Goal: Task Accomplishment & Management: Use online tool/utility

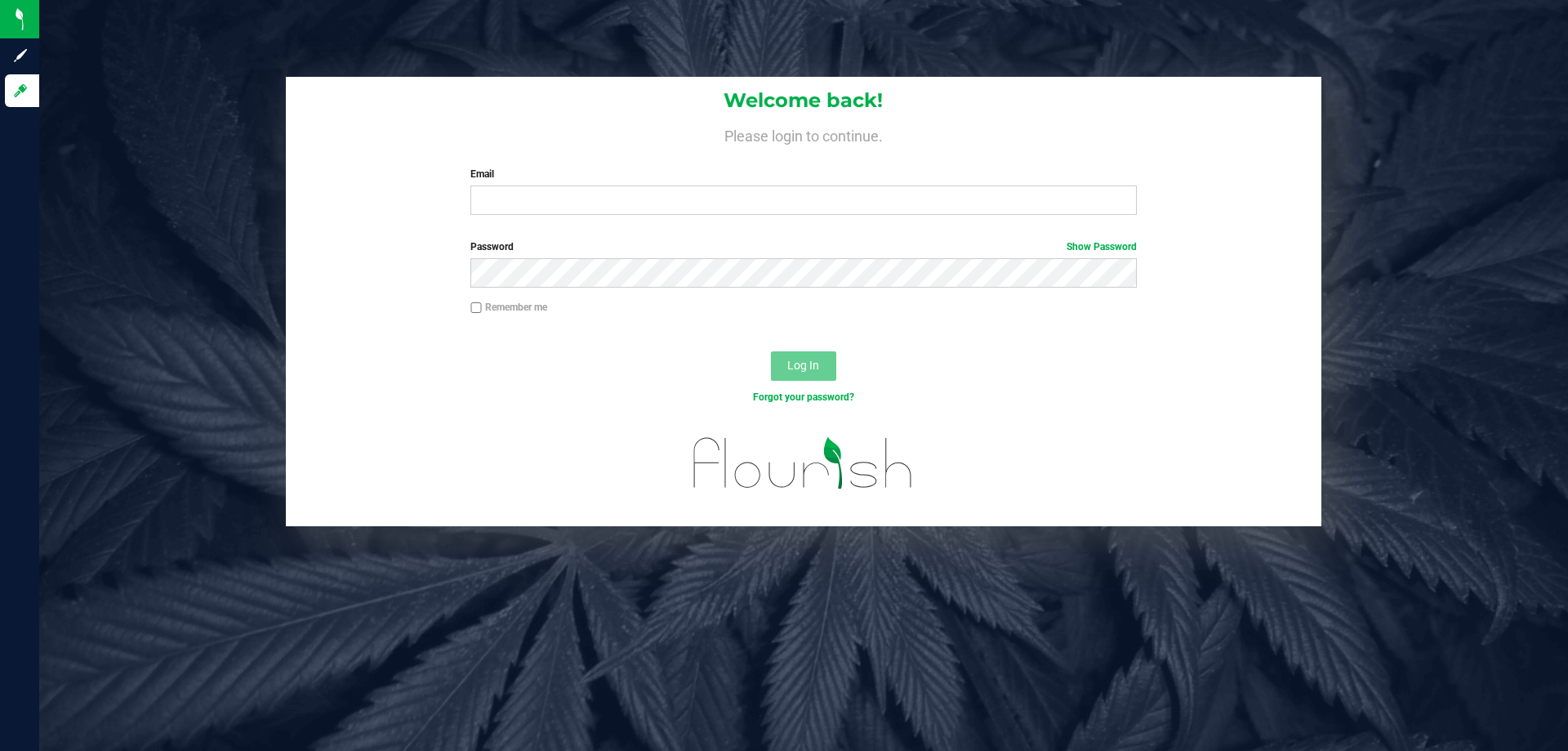
click at [506, 186] on div "Email Required Please format your email correctly." at bounding box center [803, 190] width 690 height 48
click at [506, 196] on input "Email" at bounding box center [803, 200] width 666 height 29
type input "[EMAIL_ADDRESS][DOMAIN_NAME]"
click at [771, 351] on button "Log In" at bounding box center [804, 365] width 65 height 29
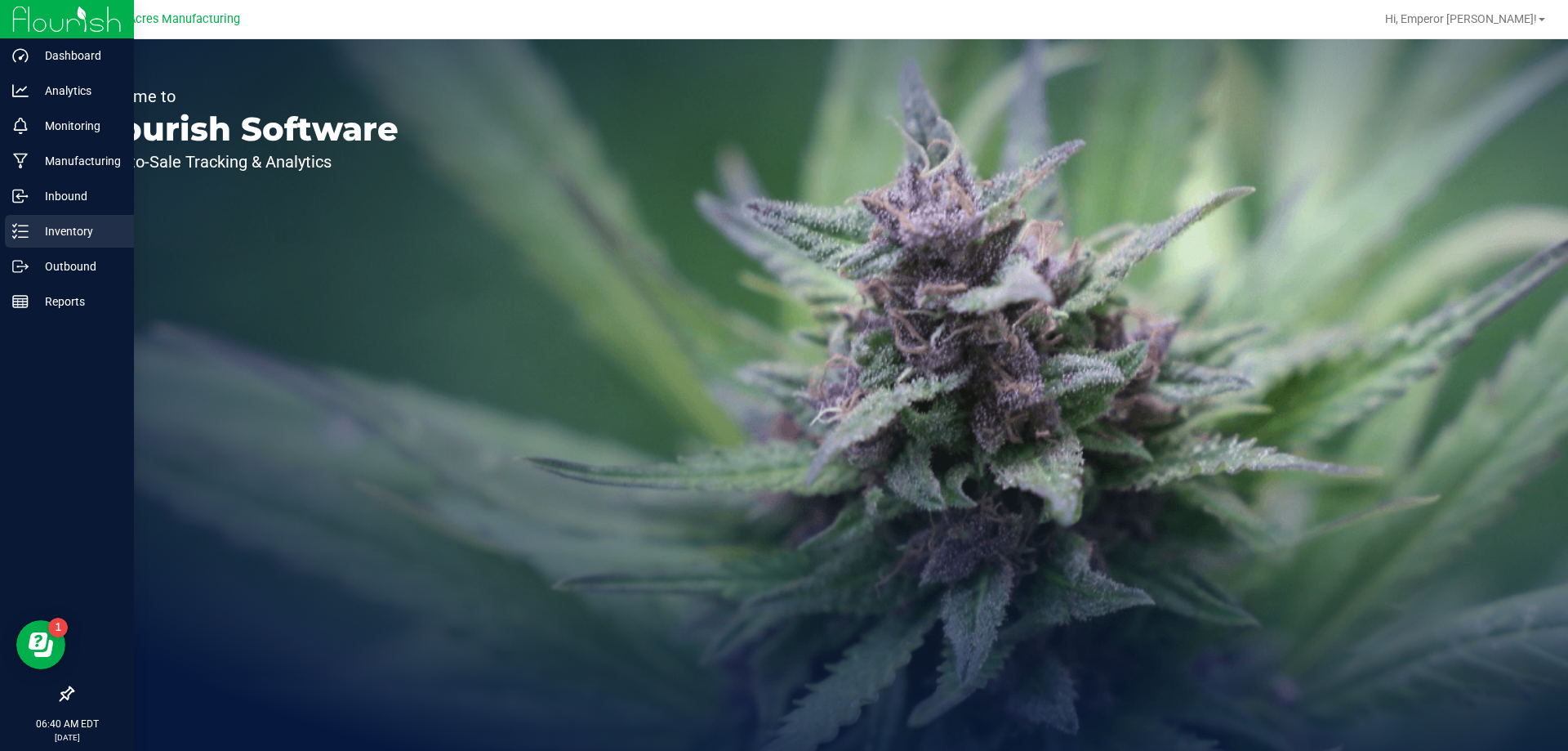
click at [43, 220] on div "Inventory" at bounding box center [69, 230] width 129 height 33
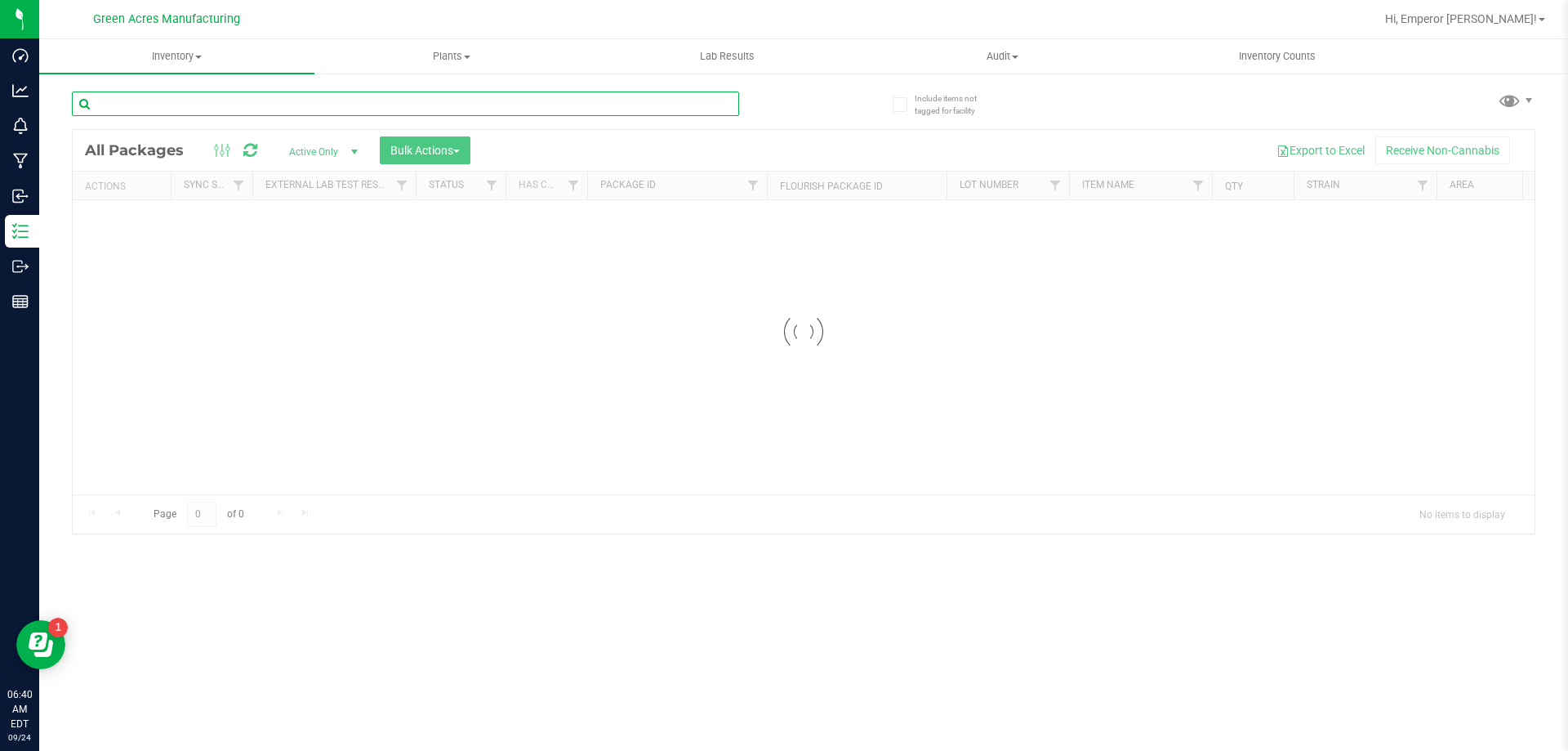
click at [239, 101] on input "text" at bounding box center [405, 104] width 667 height 25
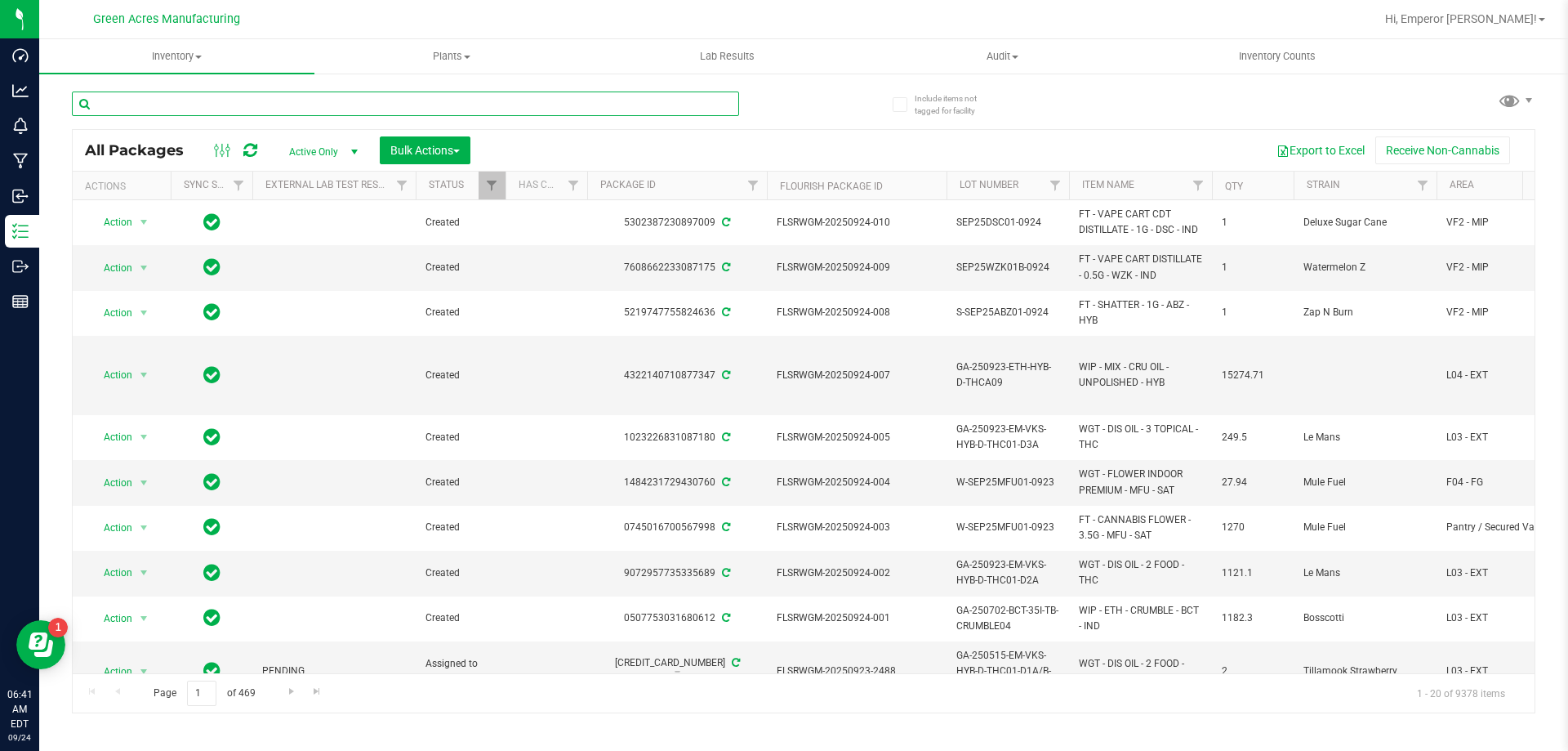
click at [489, 100] on input "text" at bounding box center [405, 104] width 667 height 25
type input "-0924"
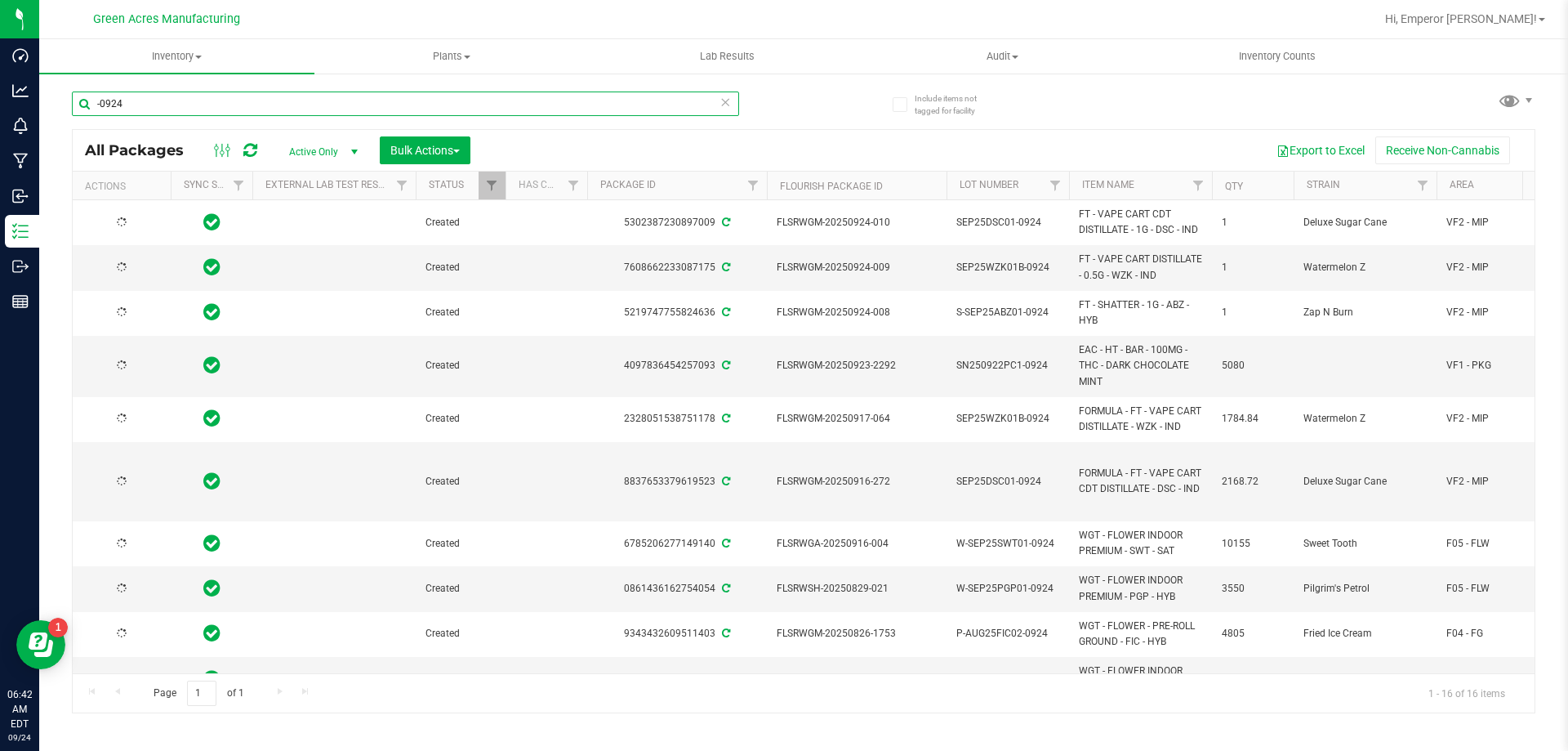
type input "[DATE]"
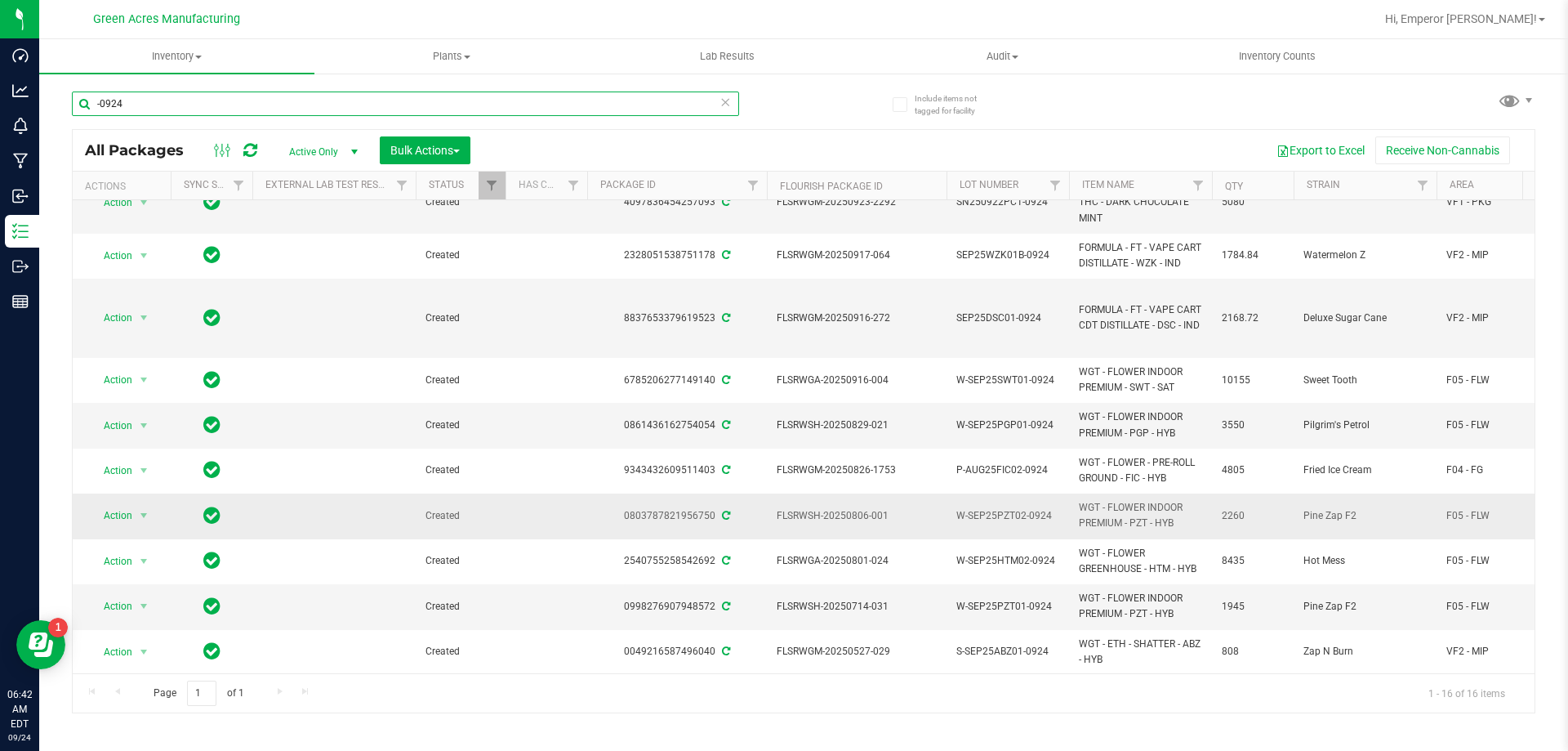
scroll to position [312, 0]
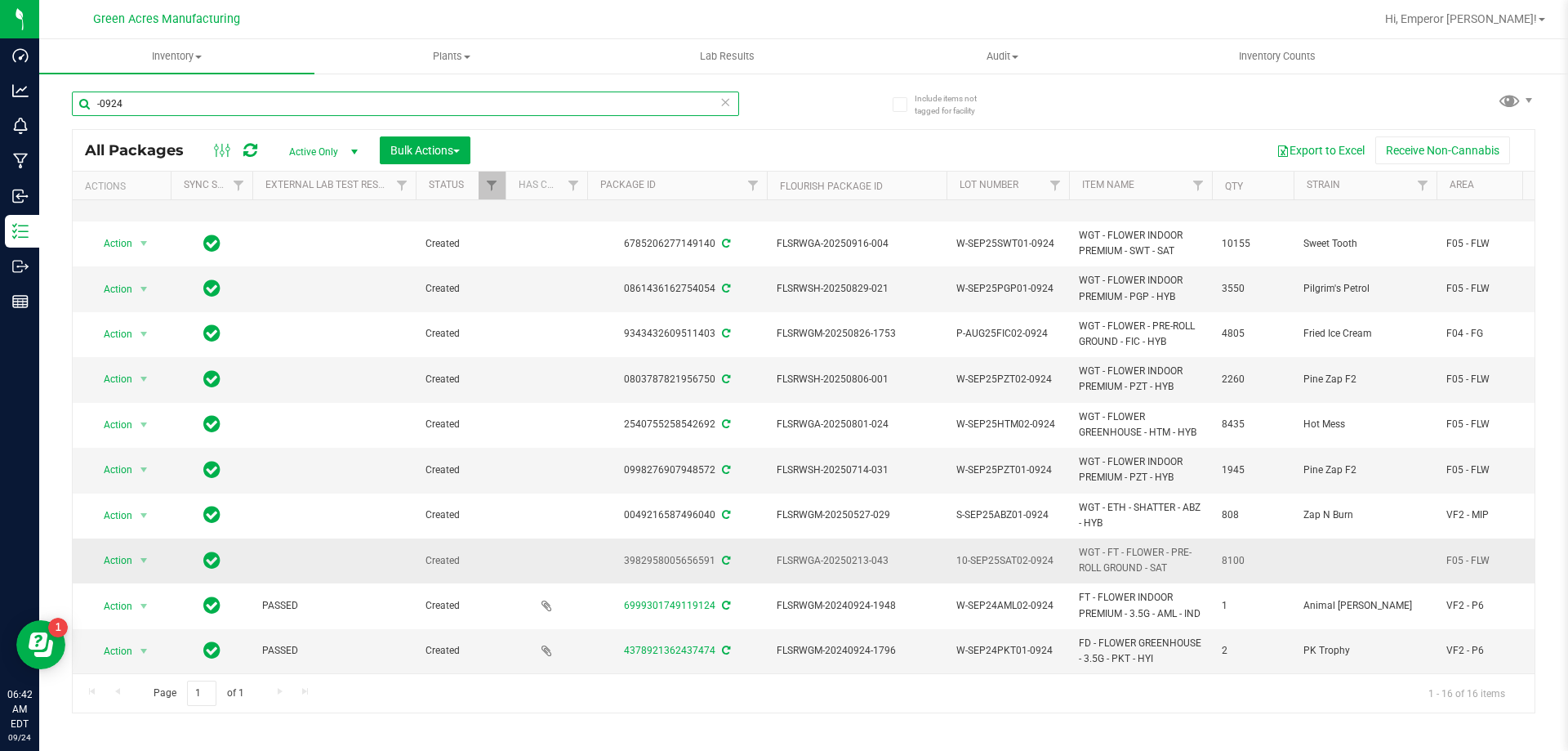
type input "-0924"
click at [121, 549] on span "Action" at bounding box center [111, 560] width 44 height 23
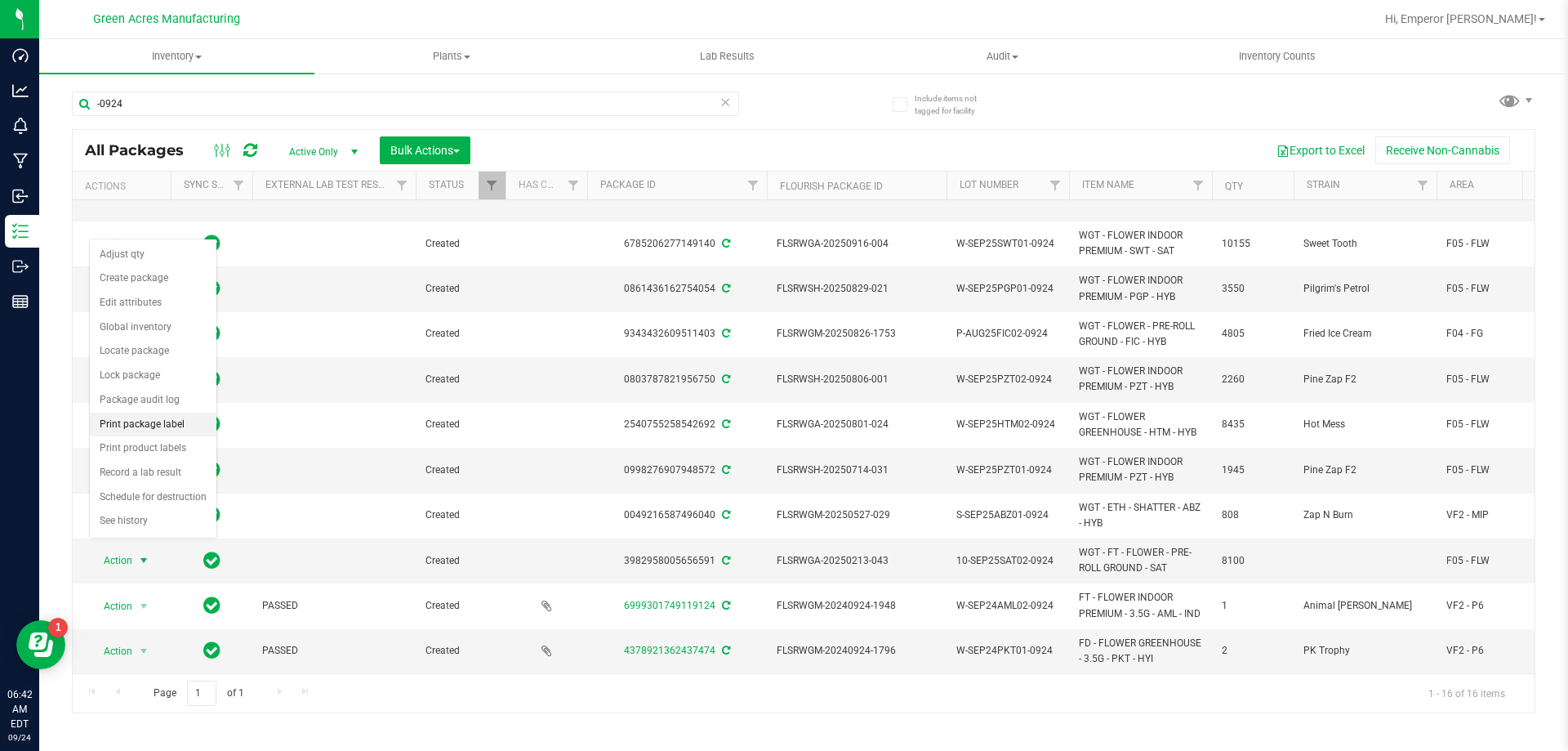
click at [150, 422] on li "Print package label" at bounding box center [153, 425] width 127 height 25
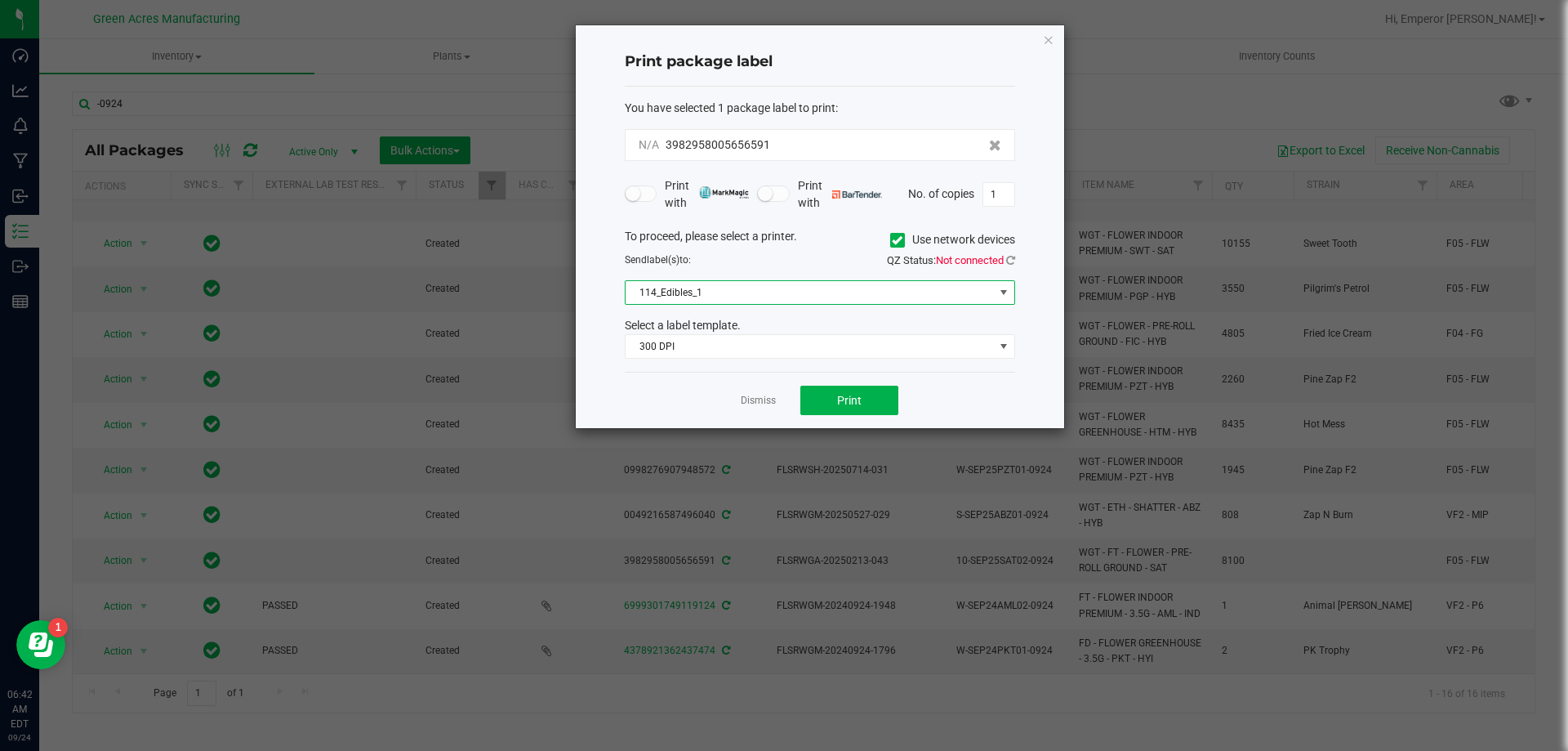
click at [909, 301] on span "114_Edibles_1" at bounding box center [810, 293] width 368 height 23
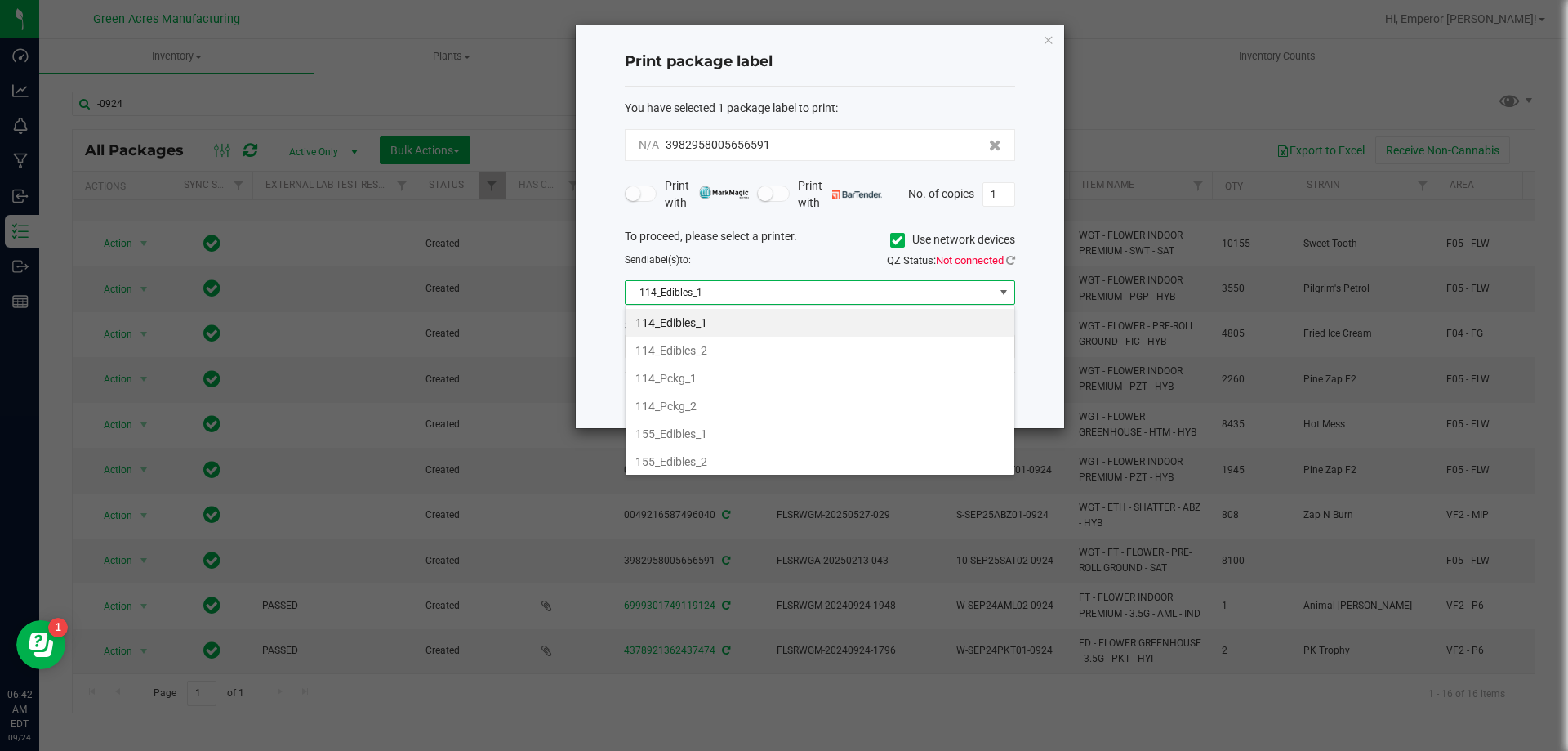
scroll to position [25, 390]
click at [923, 241] on label "Use network devices" at bounding box center [952, 240] width 125 height 18
click at [0, 0] on input "Use network devices" at bounding box center [0, 0] width 0 height 0
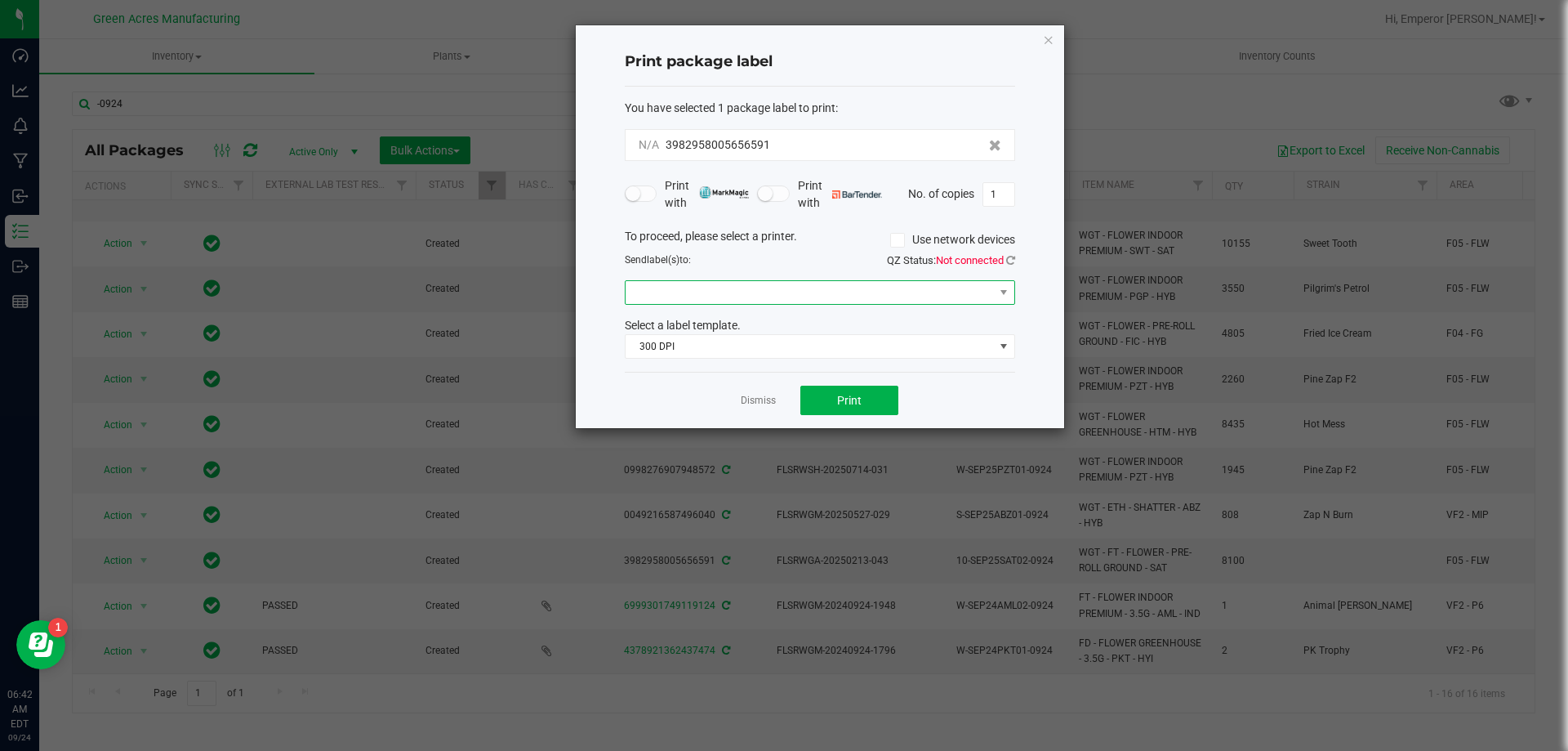
click at [888, 286] on span at bounding box center [810, 293] width 368 height 23
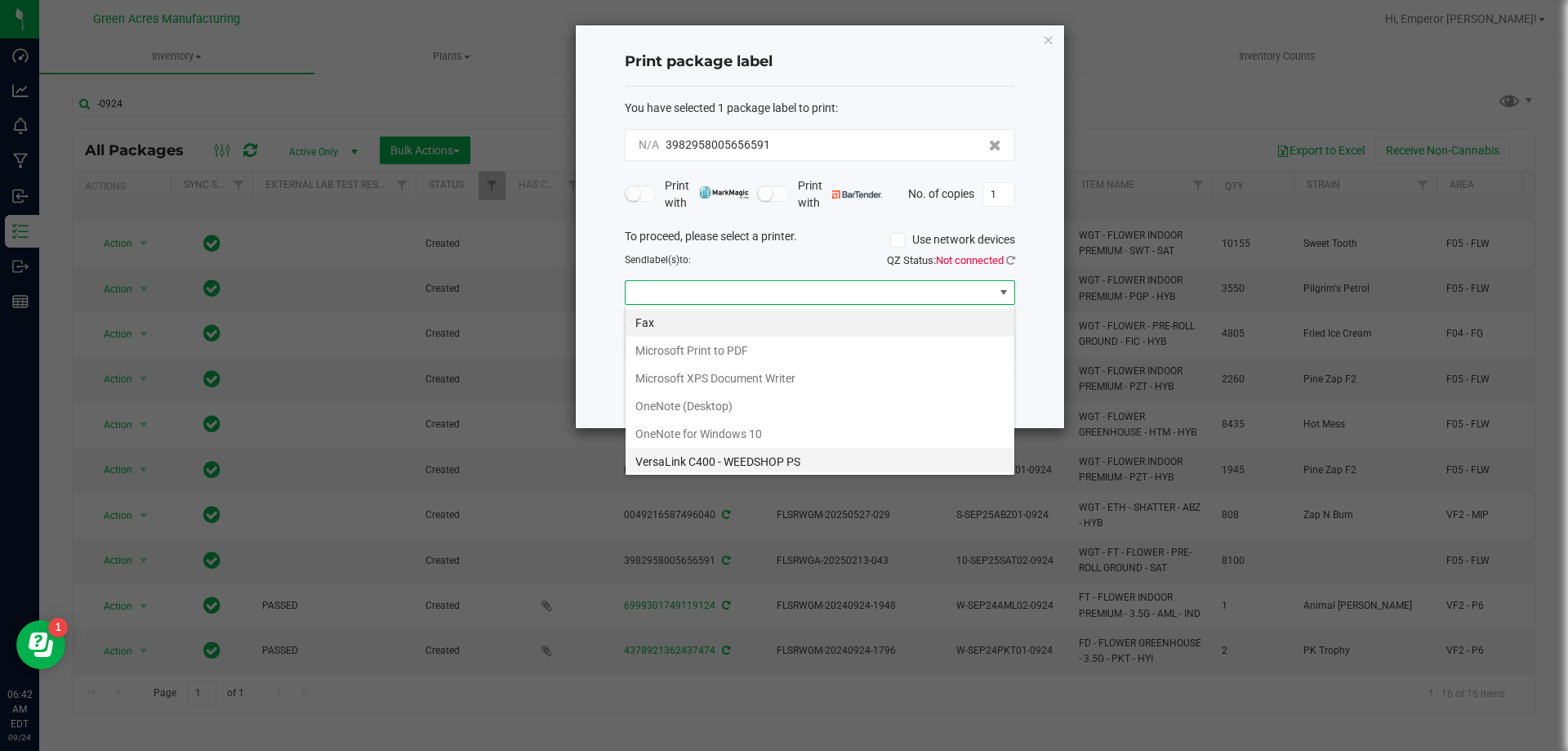
scroll to position [59, 0]
click at [786, 449] on ZPL "ZDesigner ZD410-300dpi ZPL" at bounding box center [820, 458] width 389 height 28
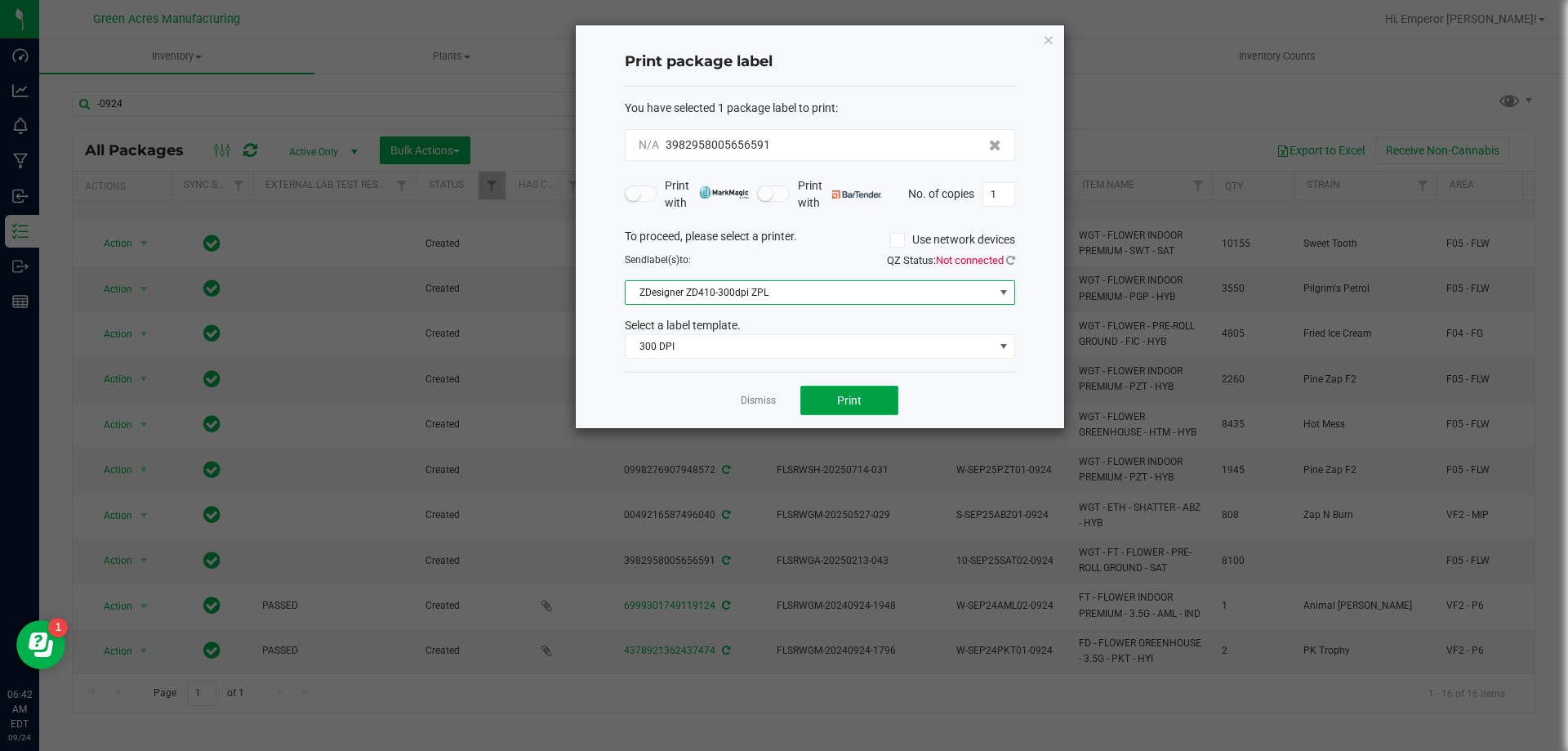
click at [833, 398] on button "Print" at bounding box center [849, 399] width 98 height 29
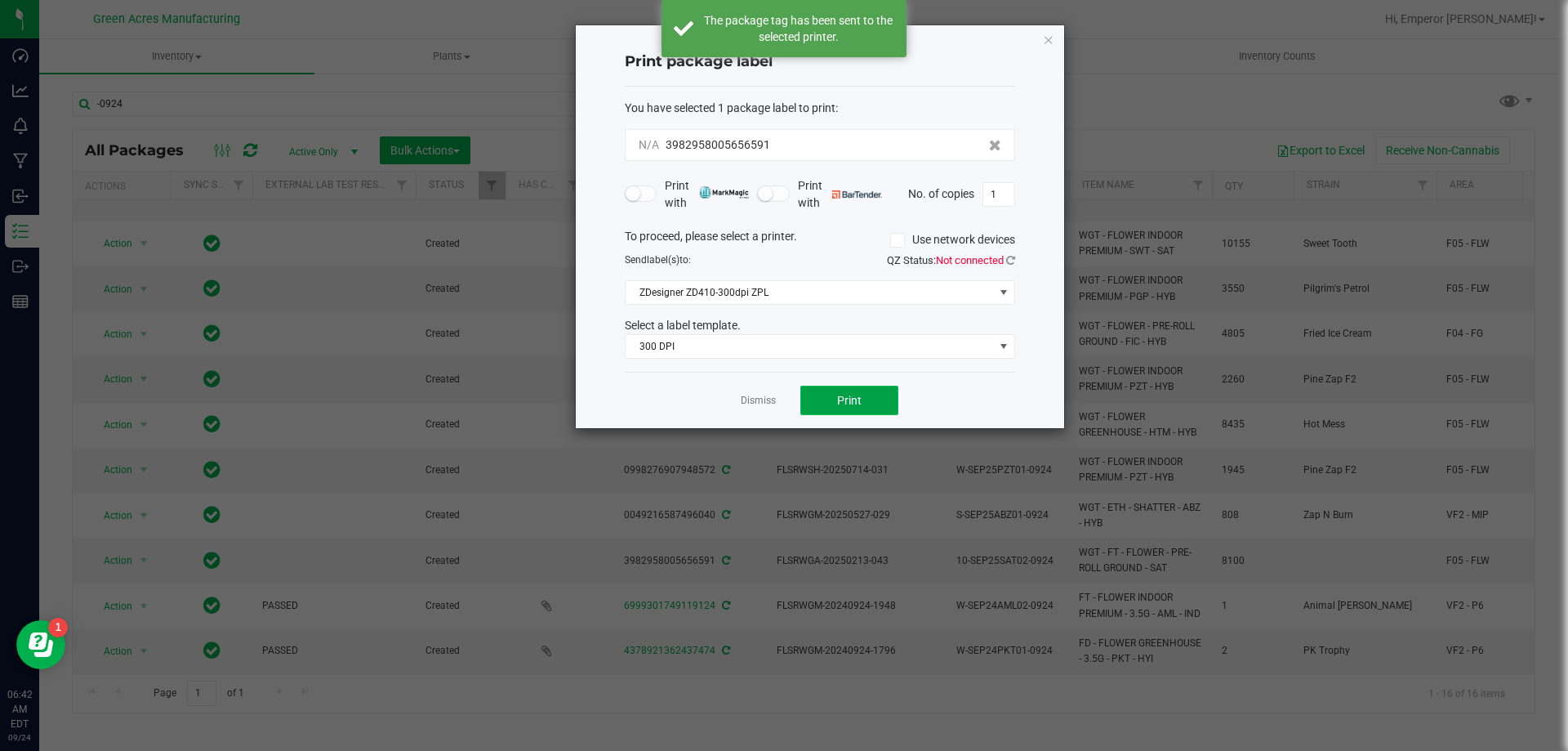
click at [833, 398] on button "Print" at bounding box center [849, 399] width 98 height 29
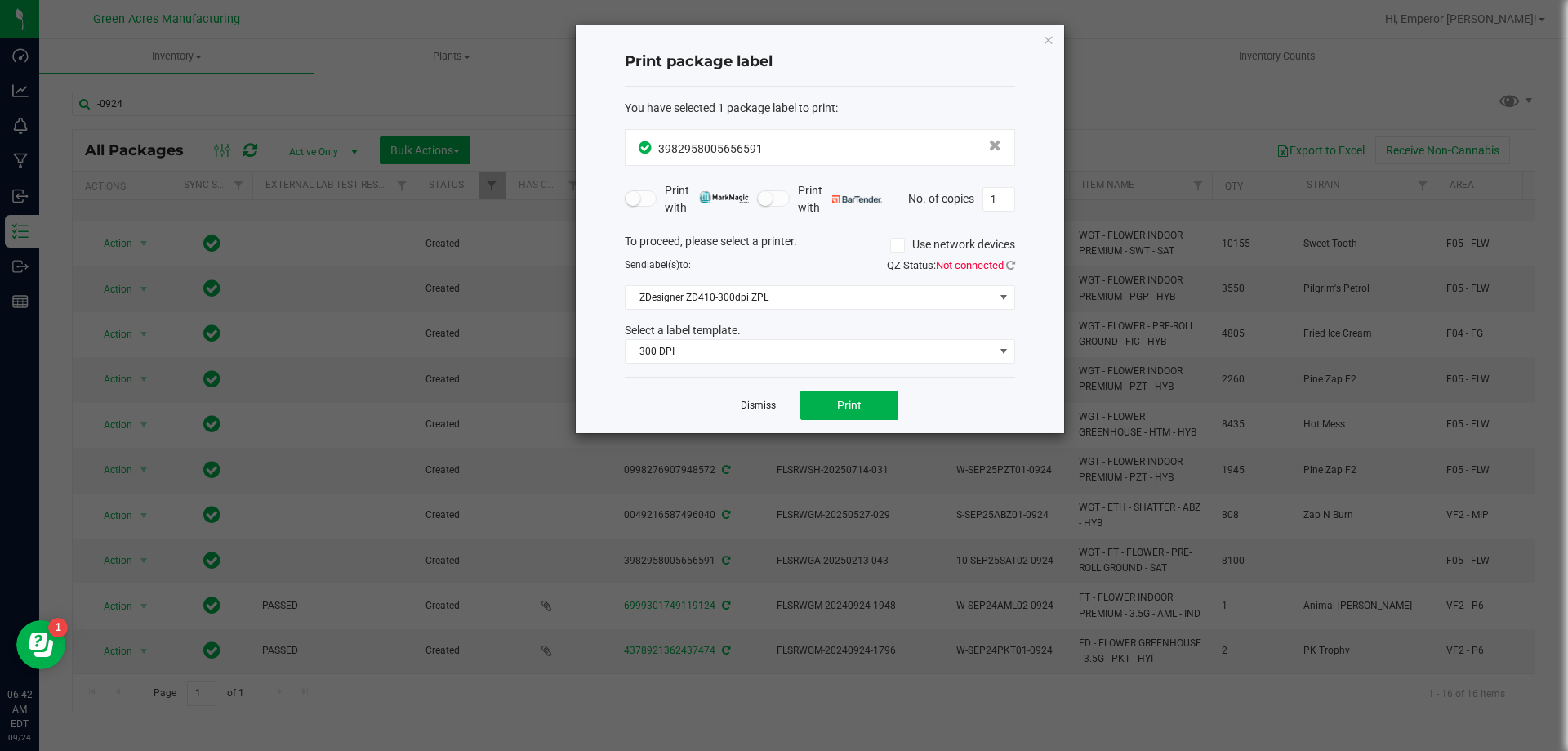
click at [765, 406] on link "Dismiss" at bounding box center [758, 405] width 35 height 14
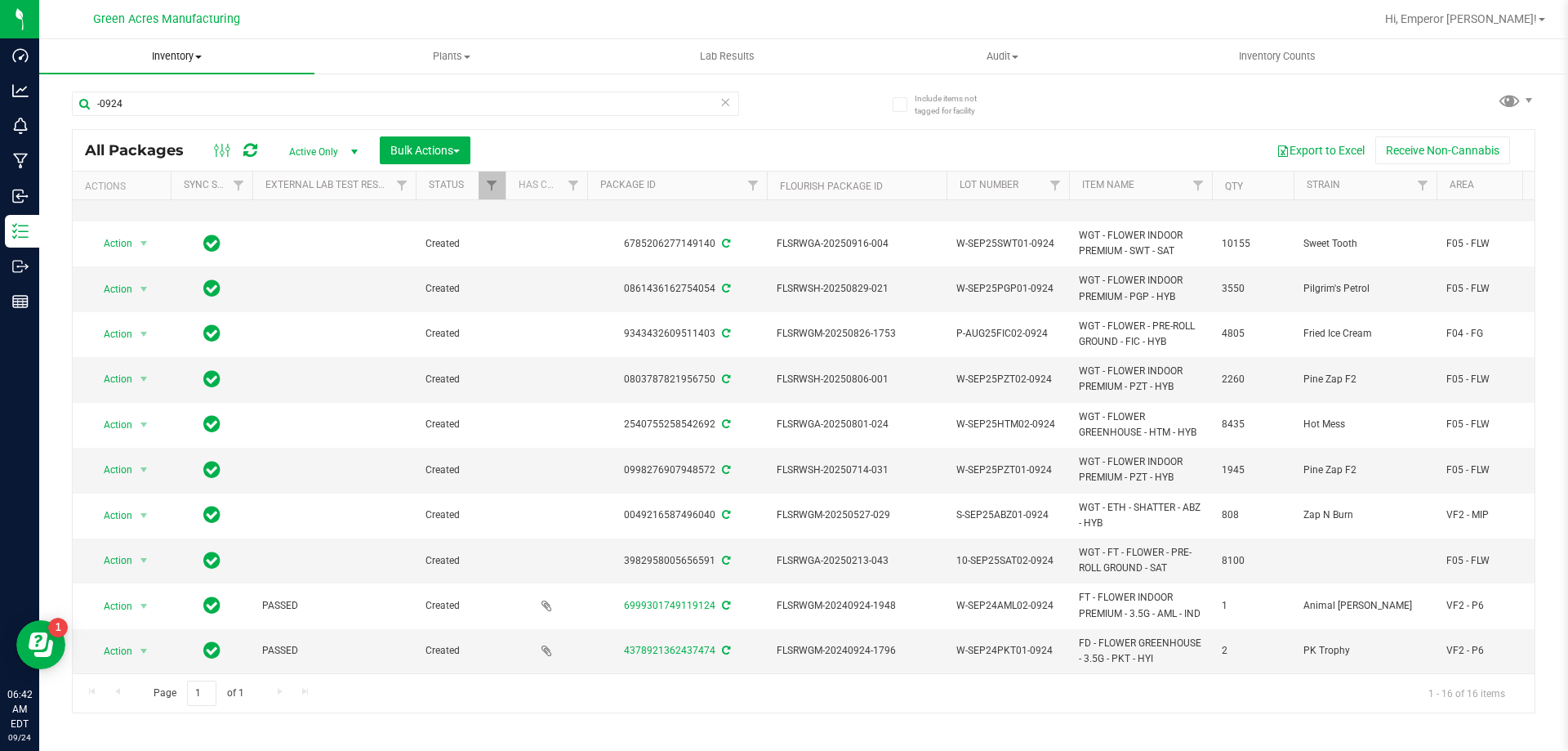
click at [206, 60] on span "Inventory" at bounding box center [177, 56] width 275 height 15
click at [116, 197] on span "From bill of materials" at bounding box center [113, 196] width 148 height 14
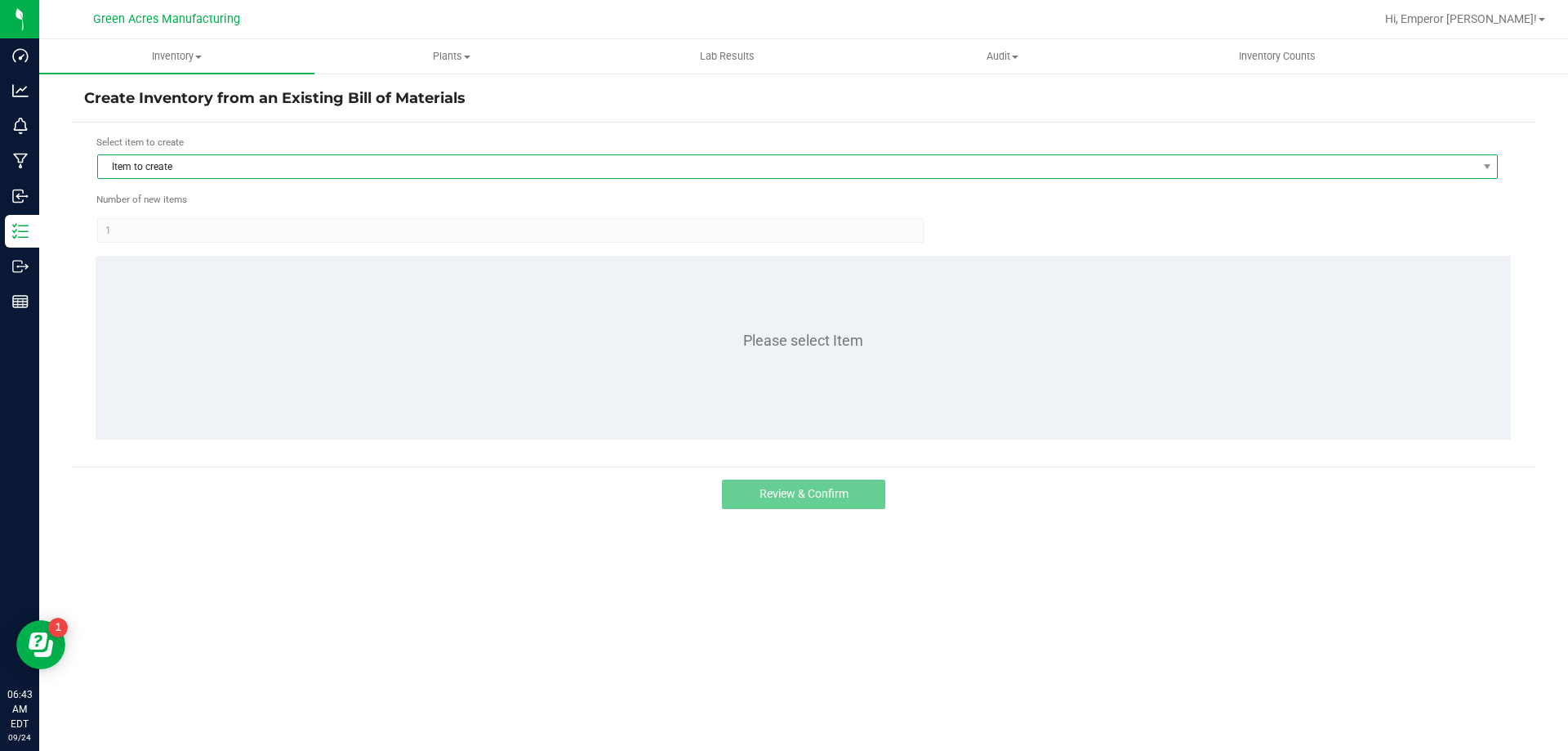
click at [303, 159] on span "Item to create" at bounding box center [787, 166] width 1379 height 23
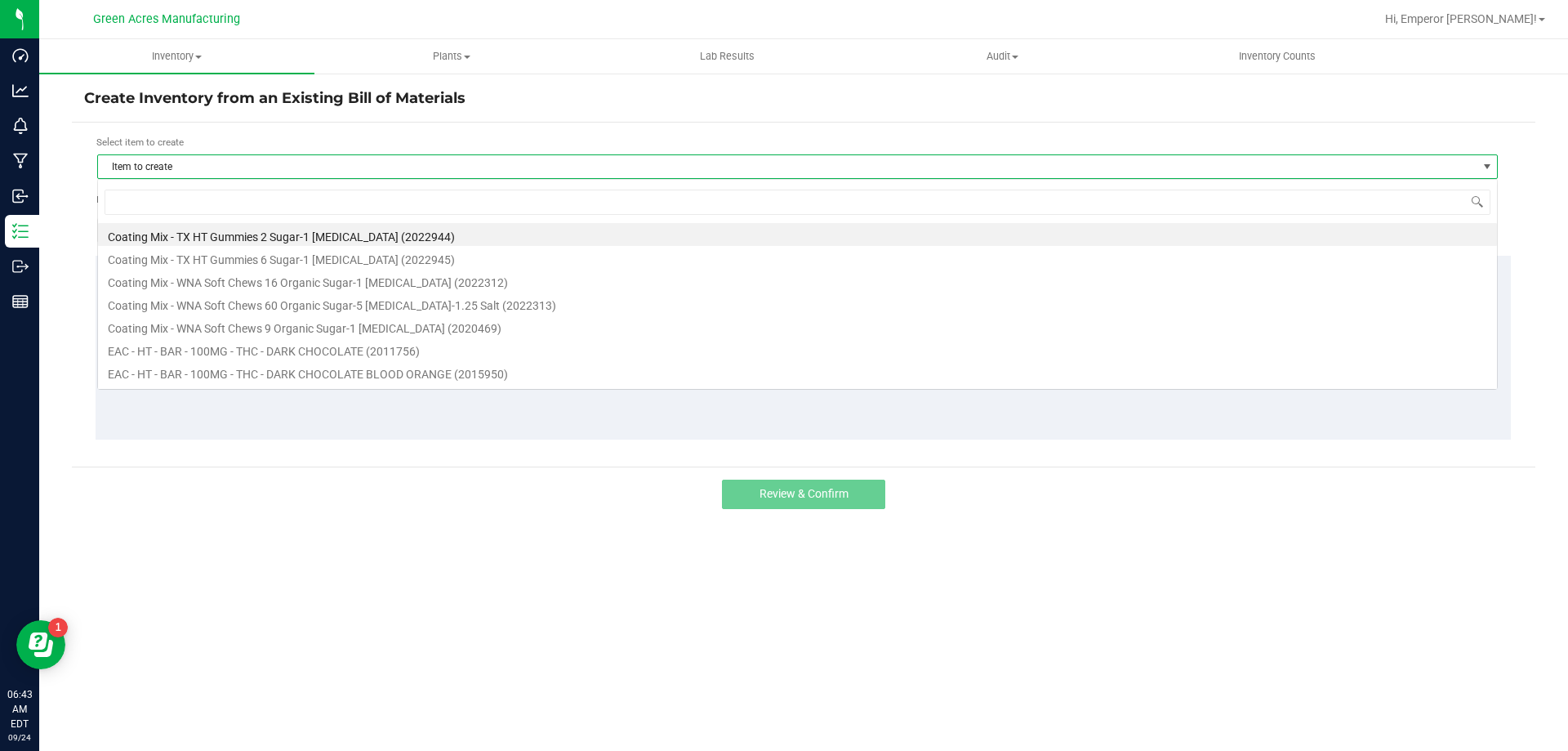
scroll to position [25, 1401]
type input "10ct"
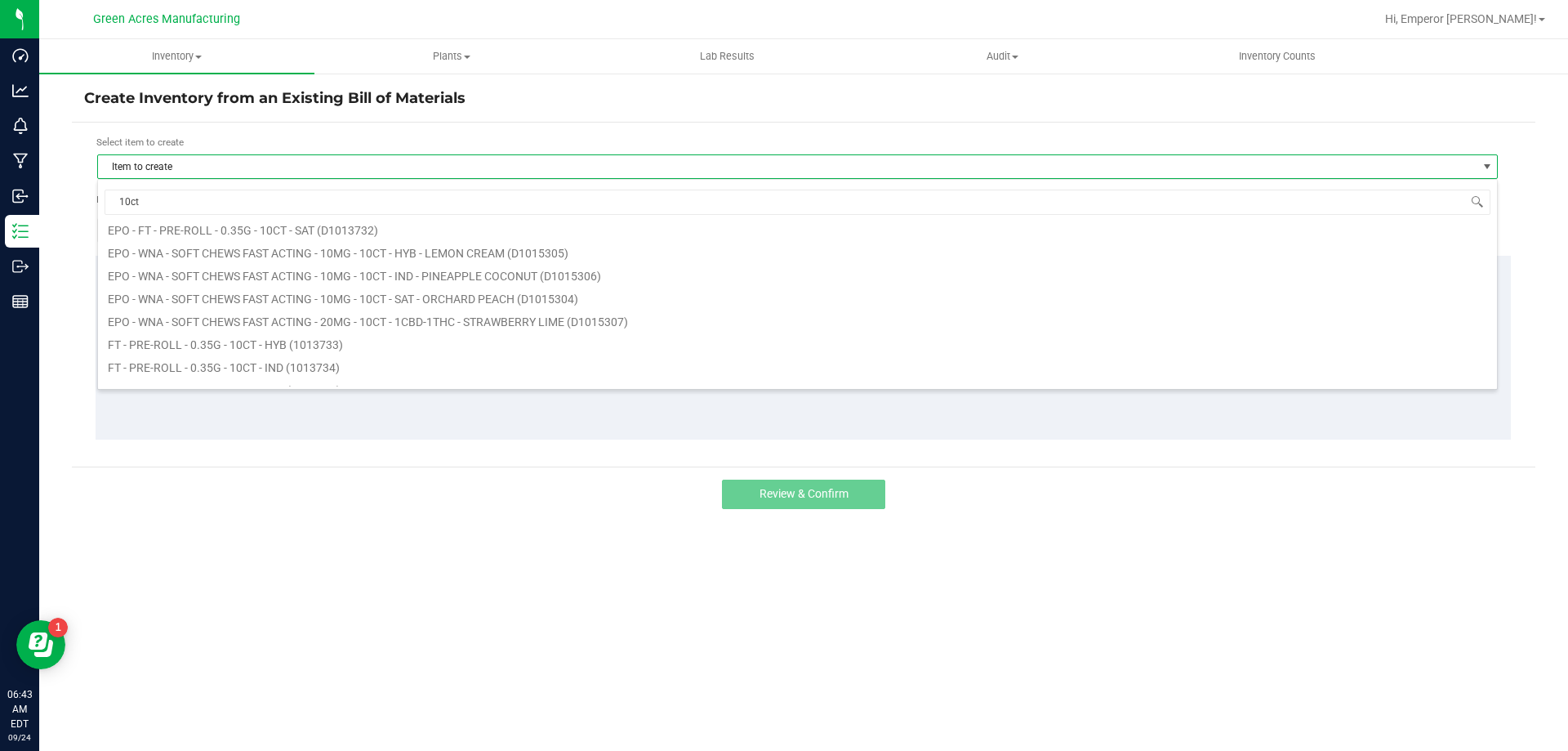
scroll to position [82, 0]
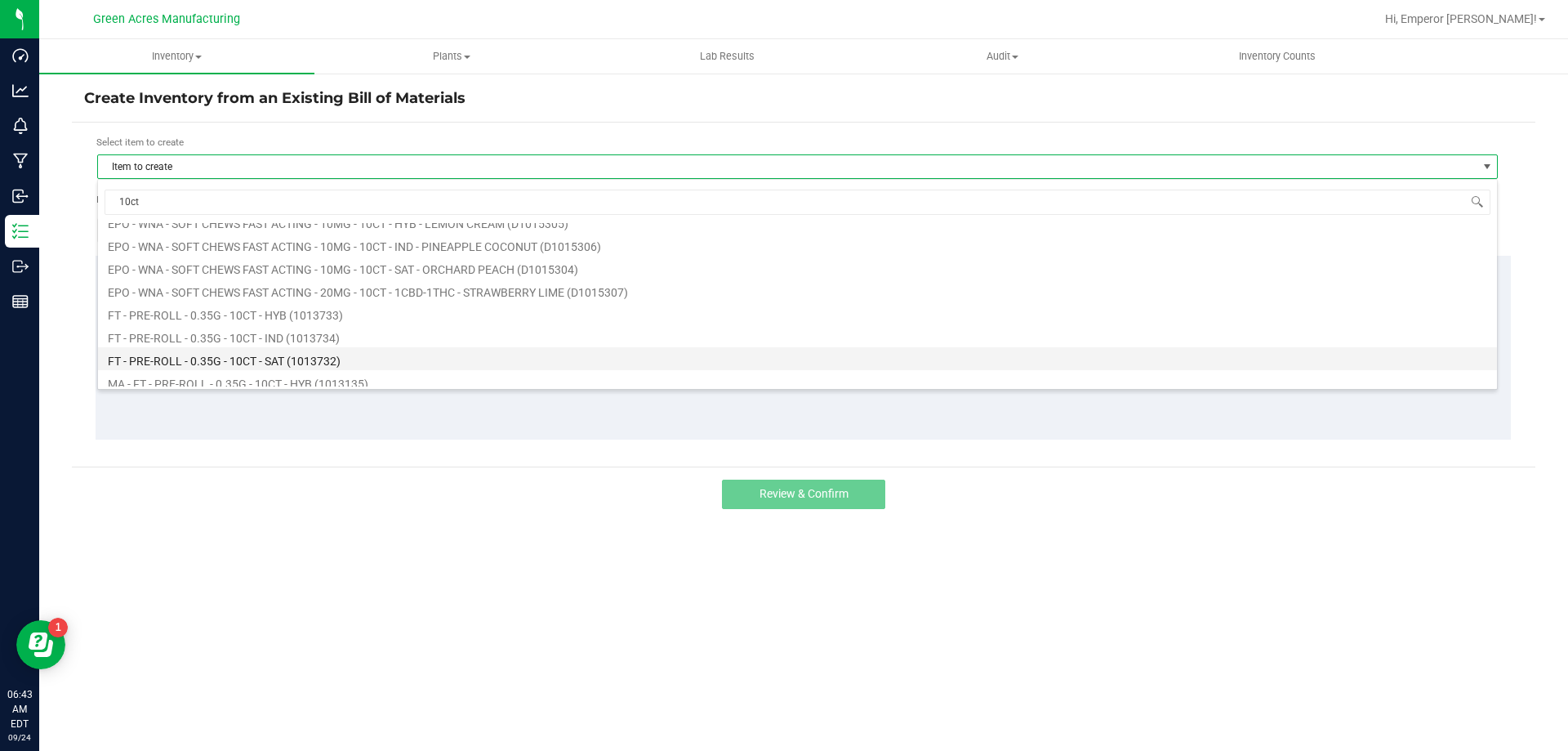
click at [305, 359] on li "FT - PRE-ROLL - 0.35G - 10CT - SAT (1013732)" at bounding box center [797, 359] width 1399 height 23
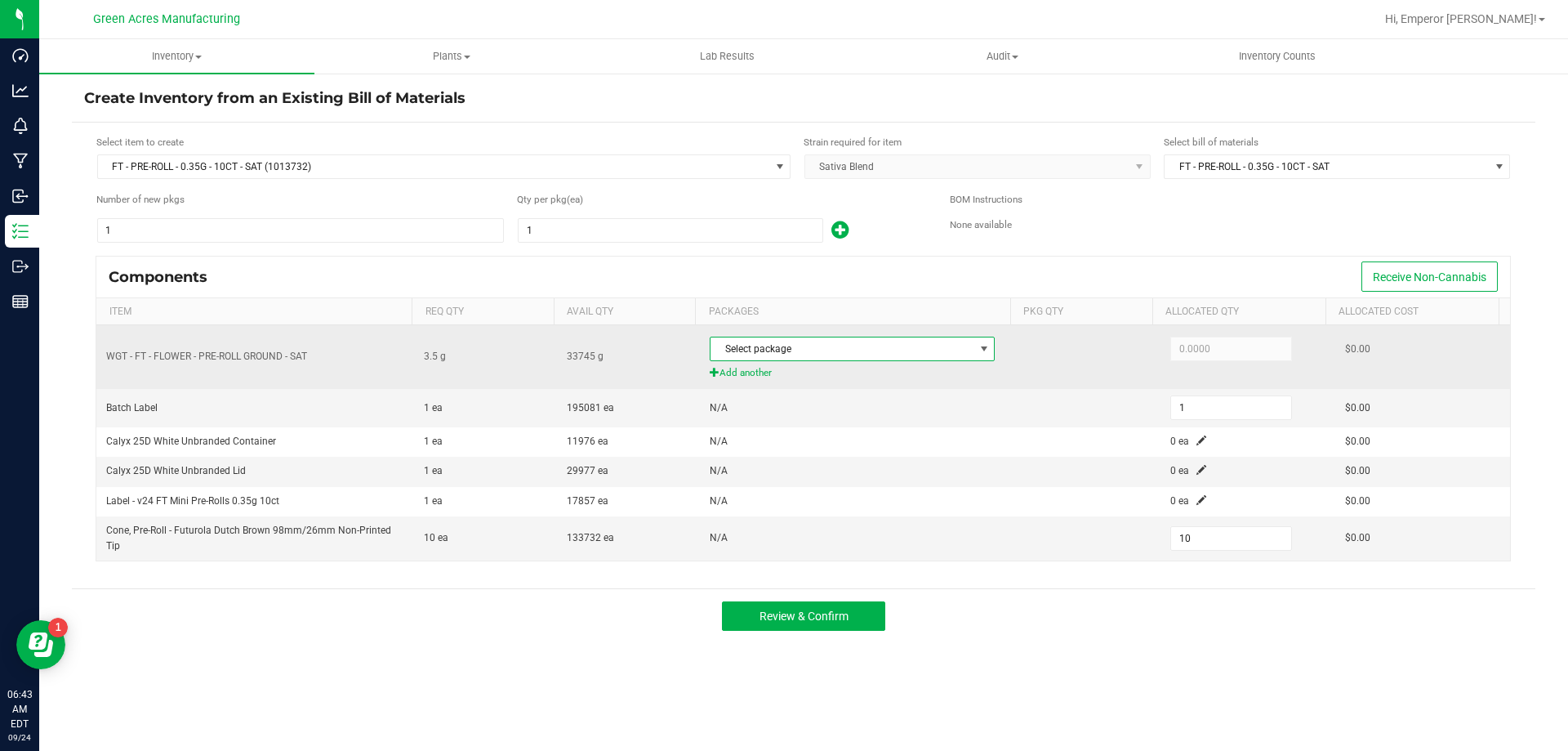
click at [867, 354] on span "Select package" at bounding box center [842, 349] width 263 height 23
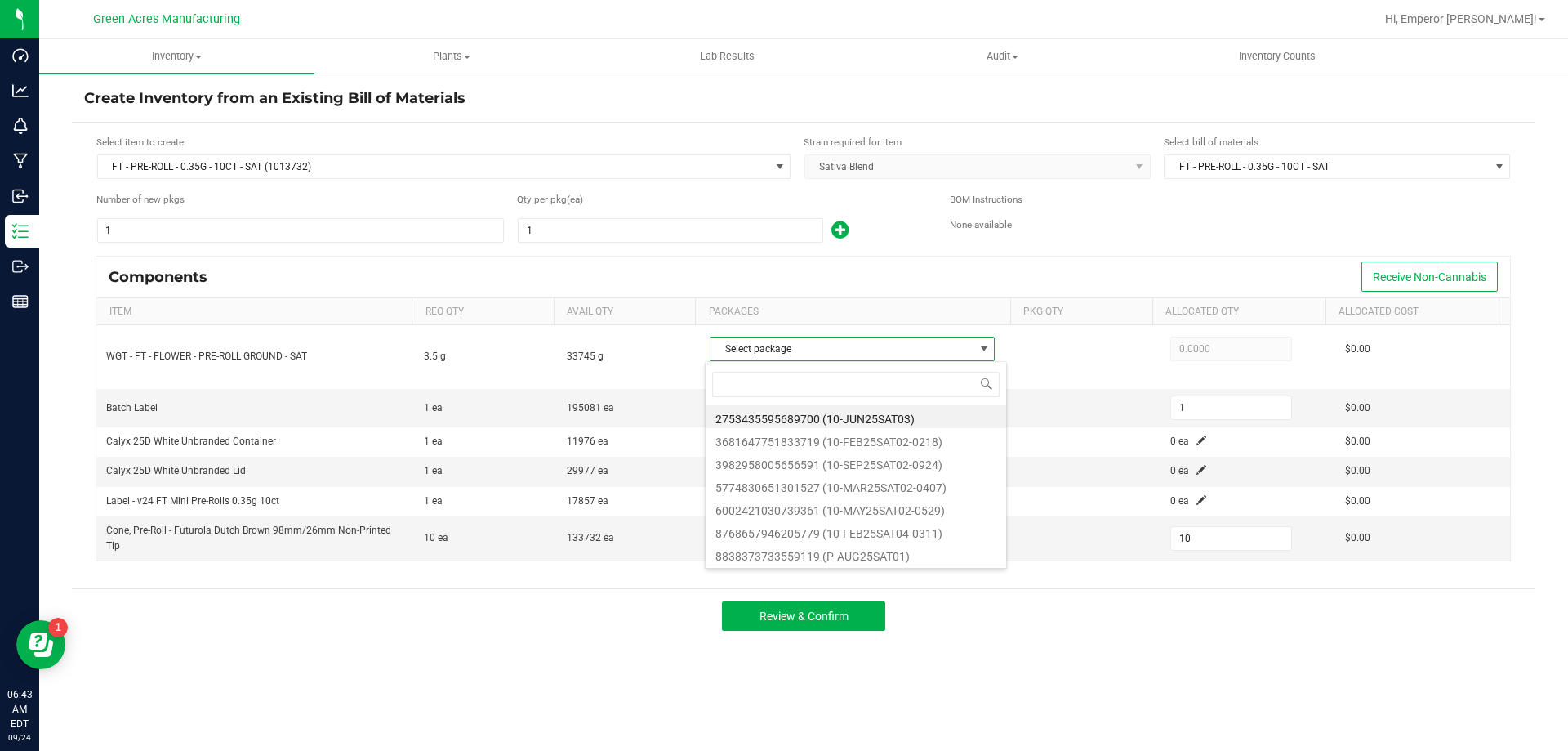
scroll to position [25, 281]
click at [899, 462] on li "3982958005656591 (10-SEP25SAT02-0924)" at bounding box center [857, 463] width 301 height 23
type input "3.5000"
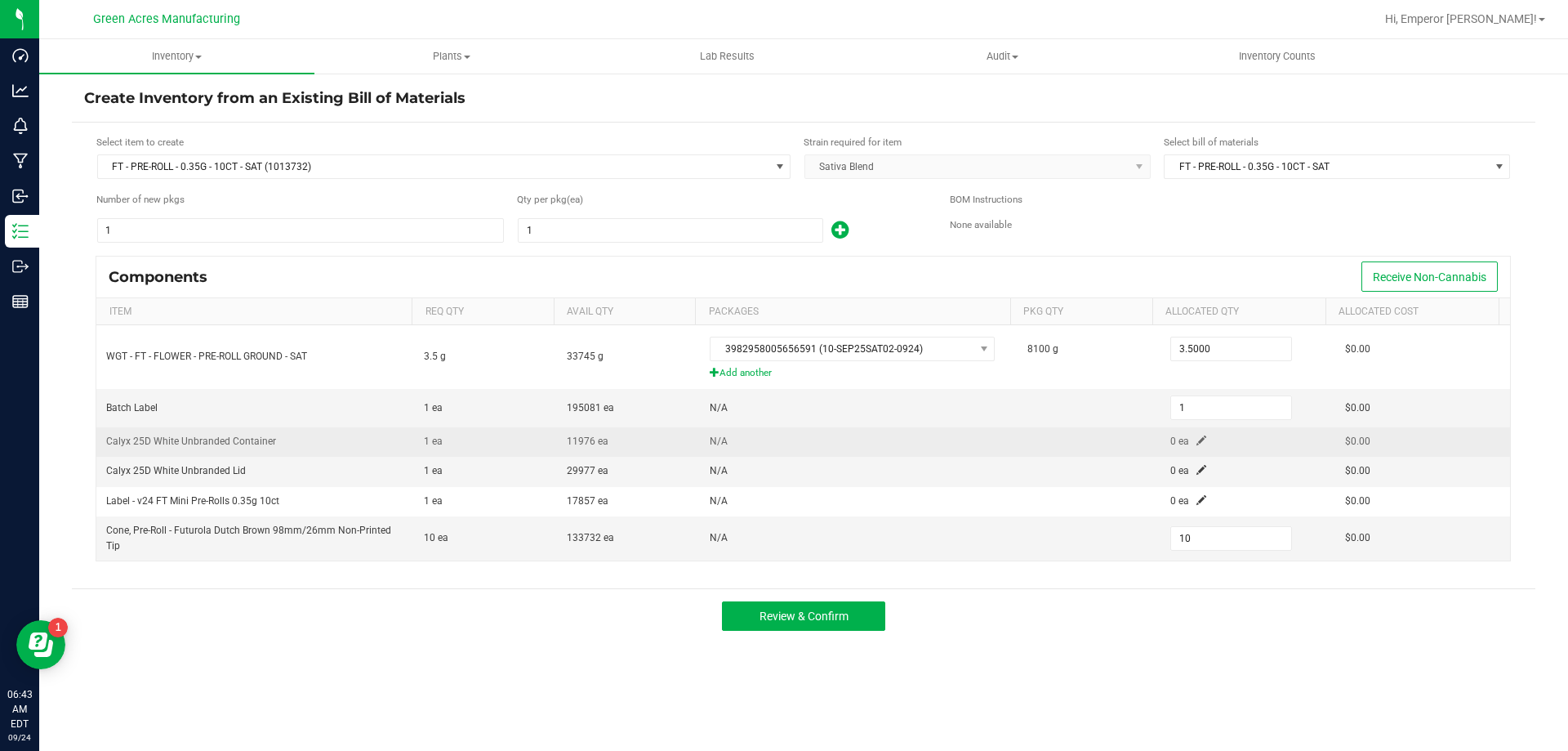
click at [1190, 434] on td "0 ea" at bounding box center [1248, 441] width 175 height 29
click at [1198, 444] on td "0 ea" at bounding box center [1248, 441] width 175 height 29
click at [1197, 441] on span at bounding box center [1201, 440] width 10 height 10
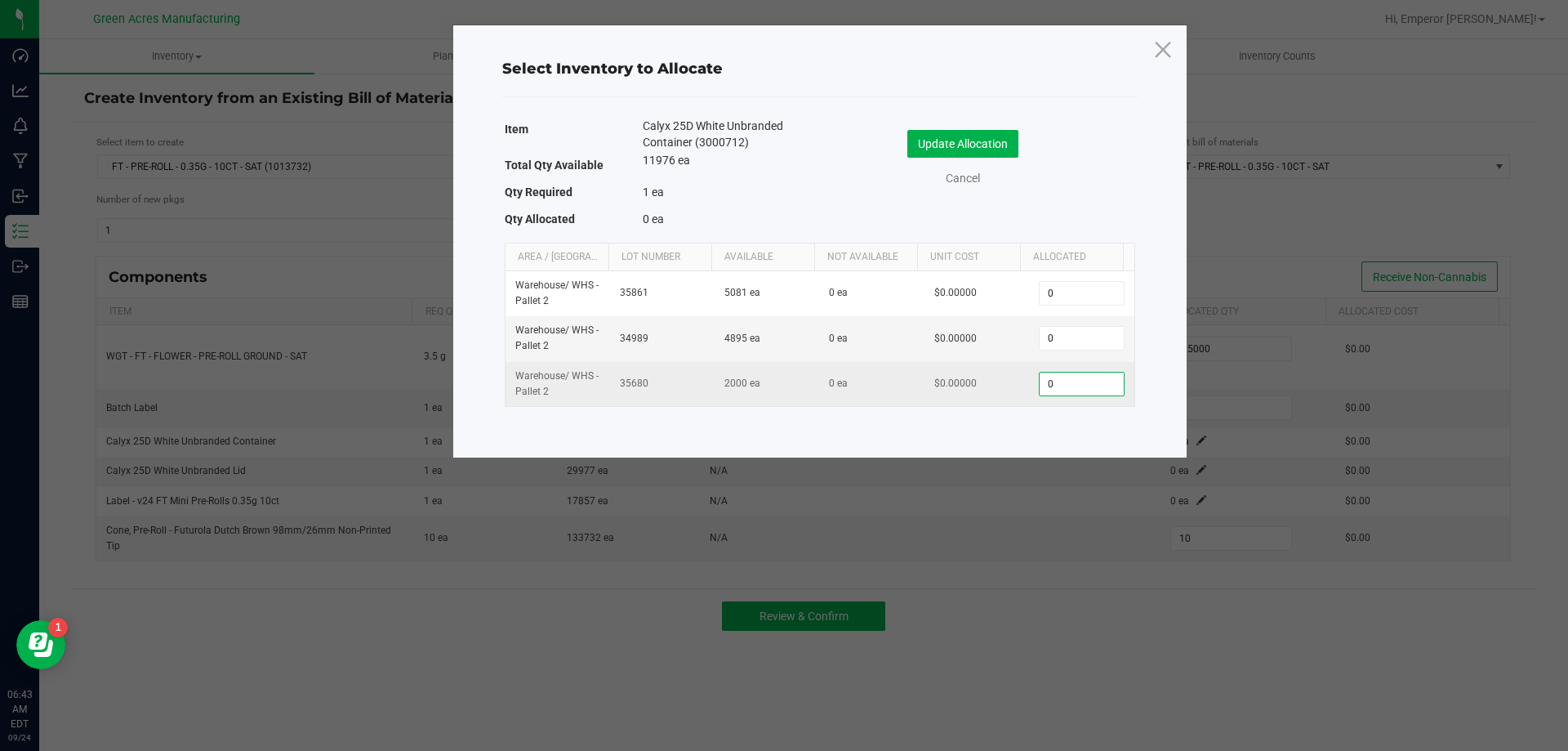
click at [1055, 383] on input "0" at bounding box center [1081, 384] width 84 height 23
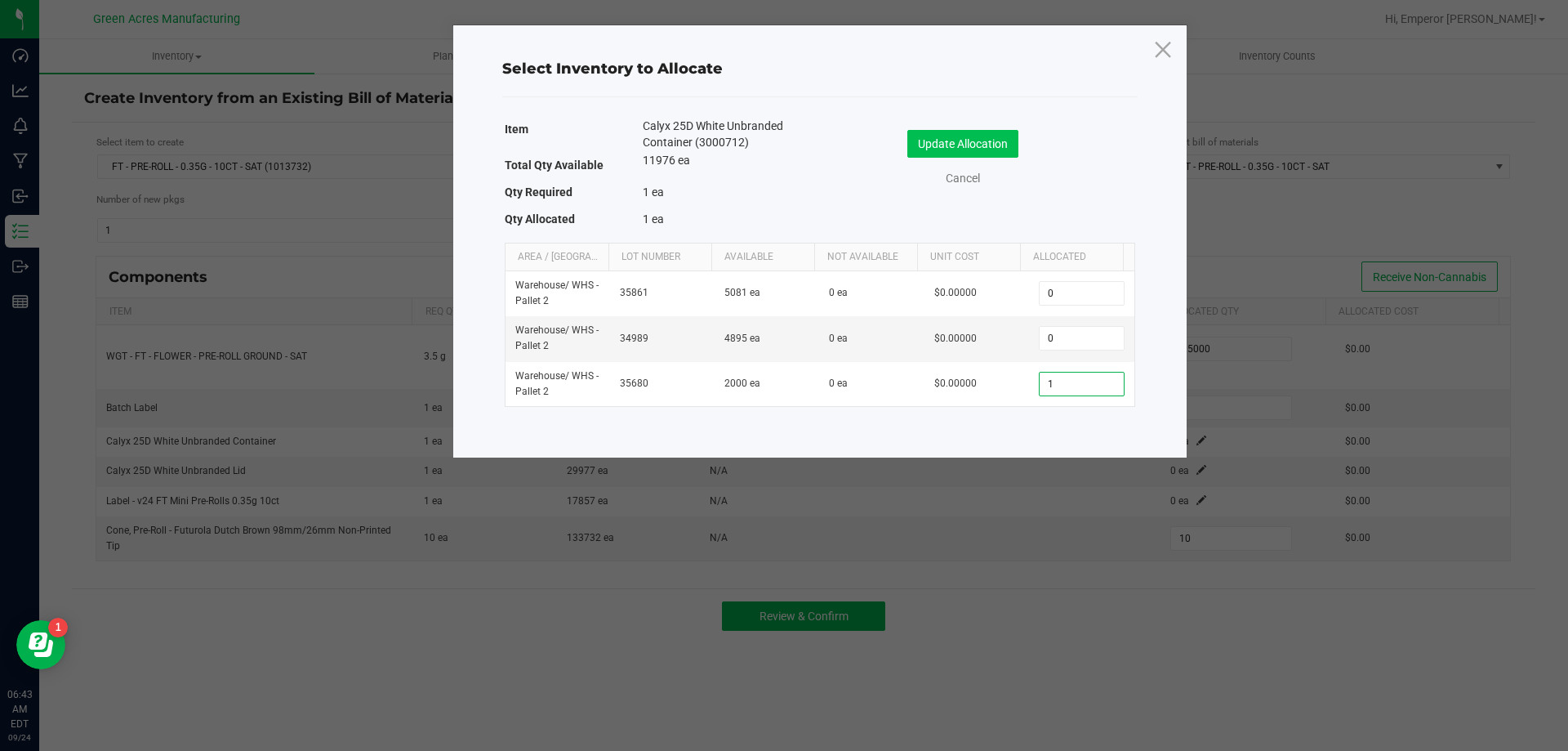
type input "1"
click at [954, 151] on button "Update Allocation" at bounding box center [963, 144] width 111 height 28
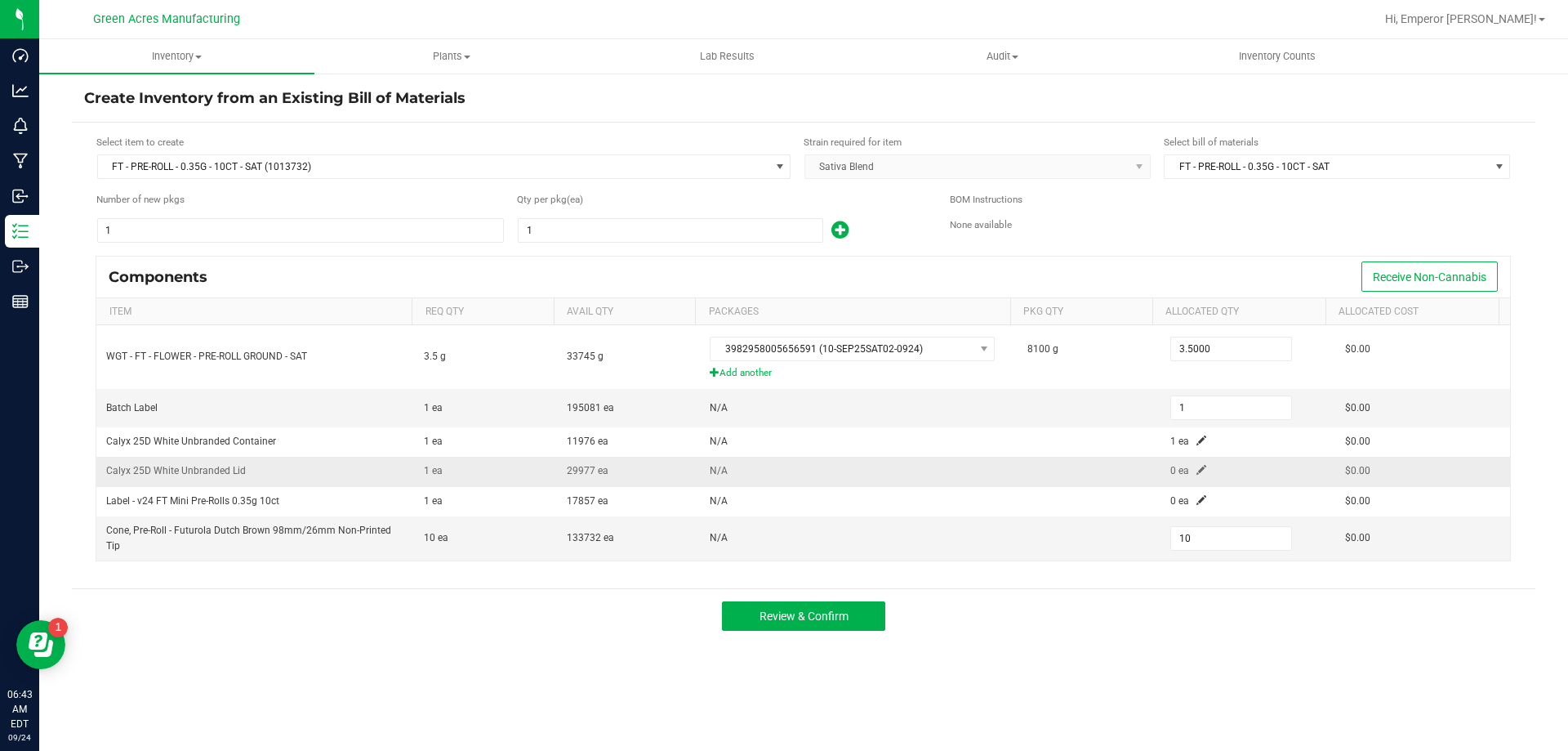
click at [1197, 468] on span at bounding box center [1201, 470] width 10 height 10
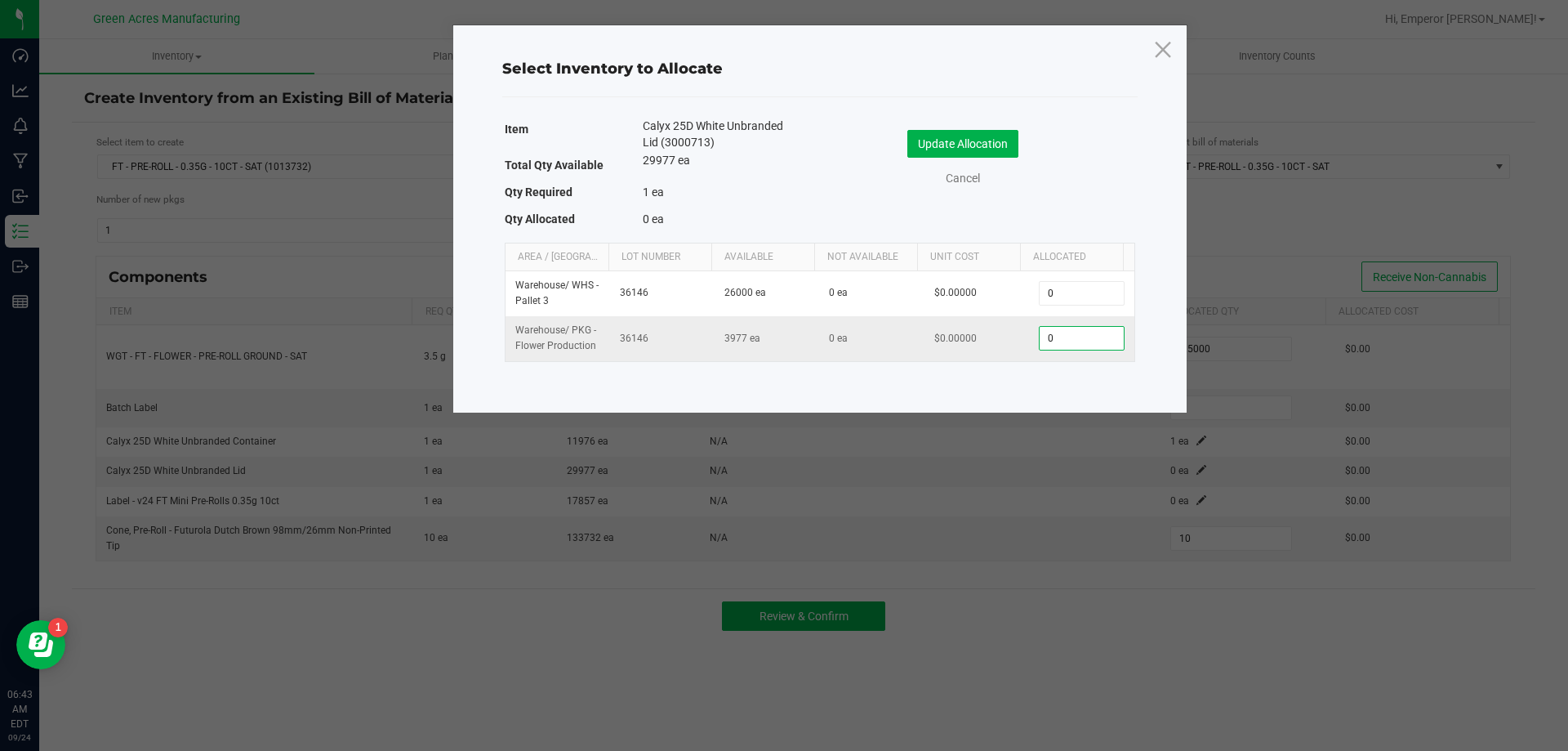
click at [1083, 349] on input "0" at bounding box center [1081, 339] width 84 height 23
type input "1"
click at [949, 149] on button "Update Allocation" at bounding box center [963, 144] width 111 height 28
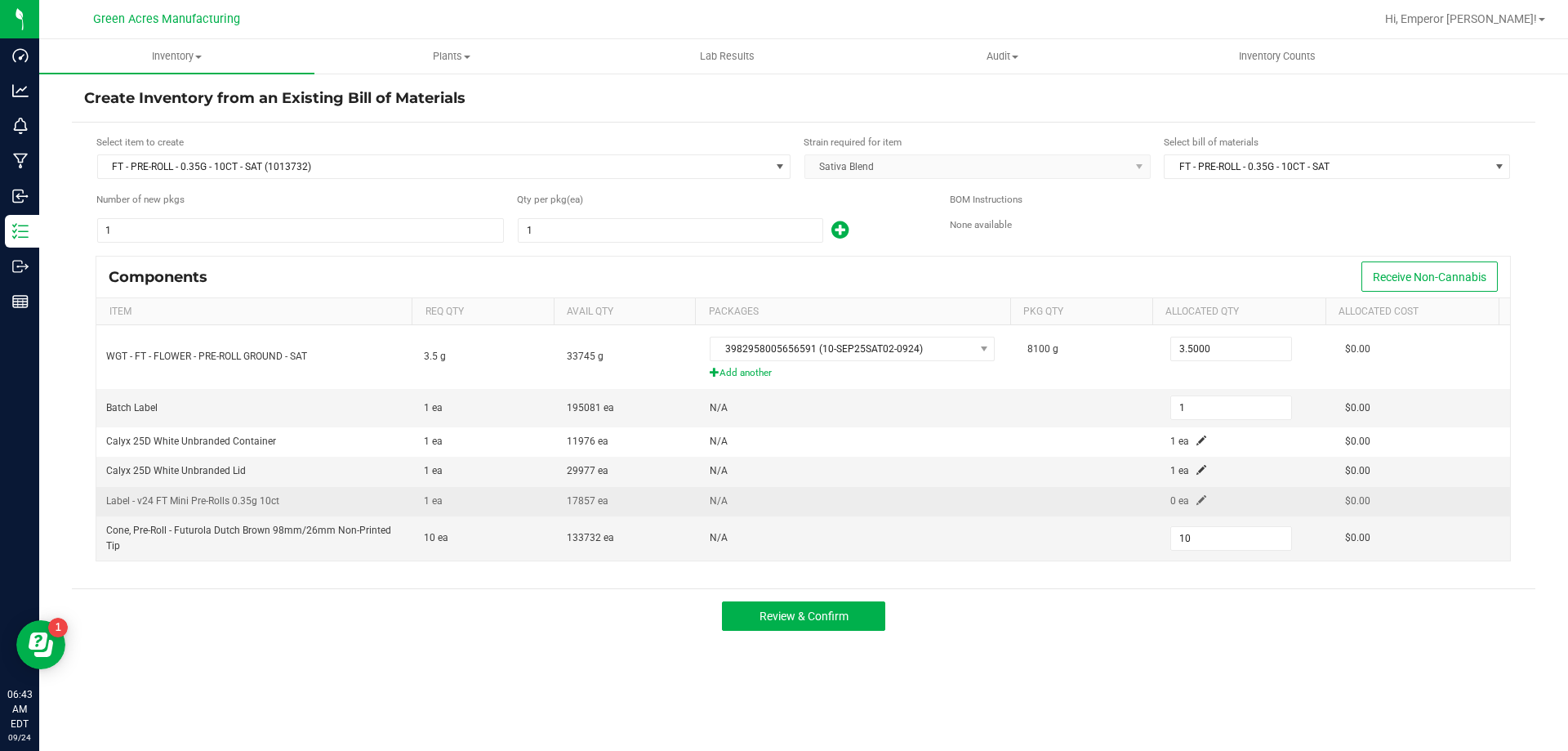
click at [1197, 502] on span at bounding box center [1201, 499] width 10 height 10
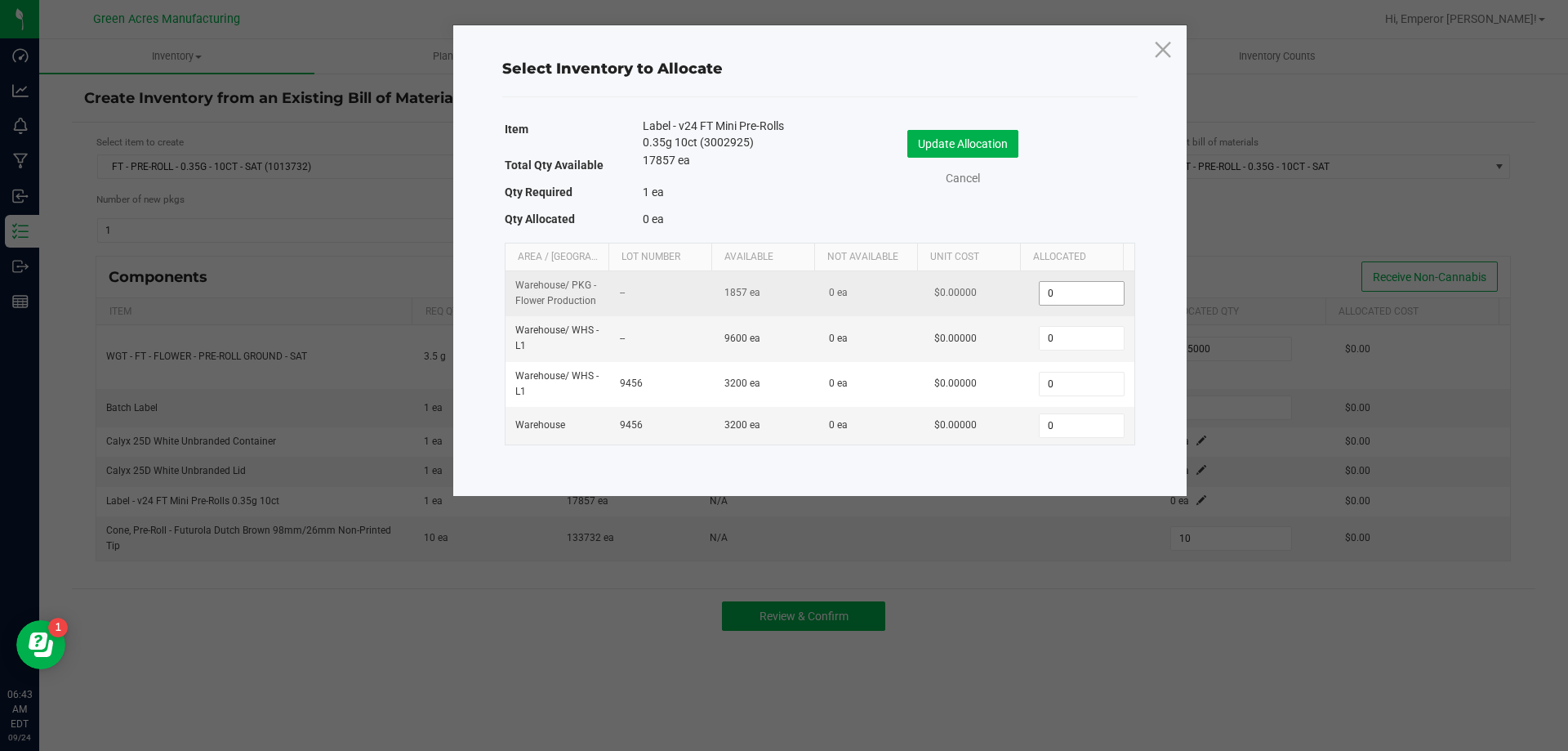
click at [1054, 288] on input "0" at bounding box center [1081, 293] width 84 height 23
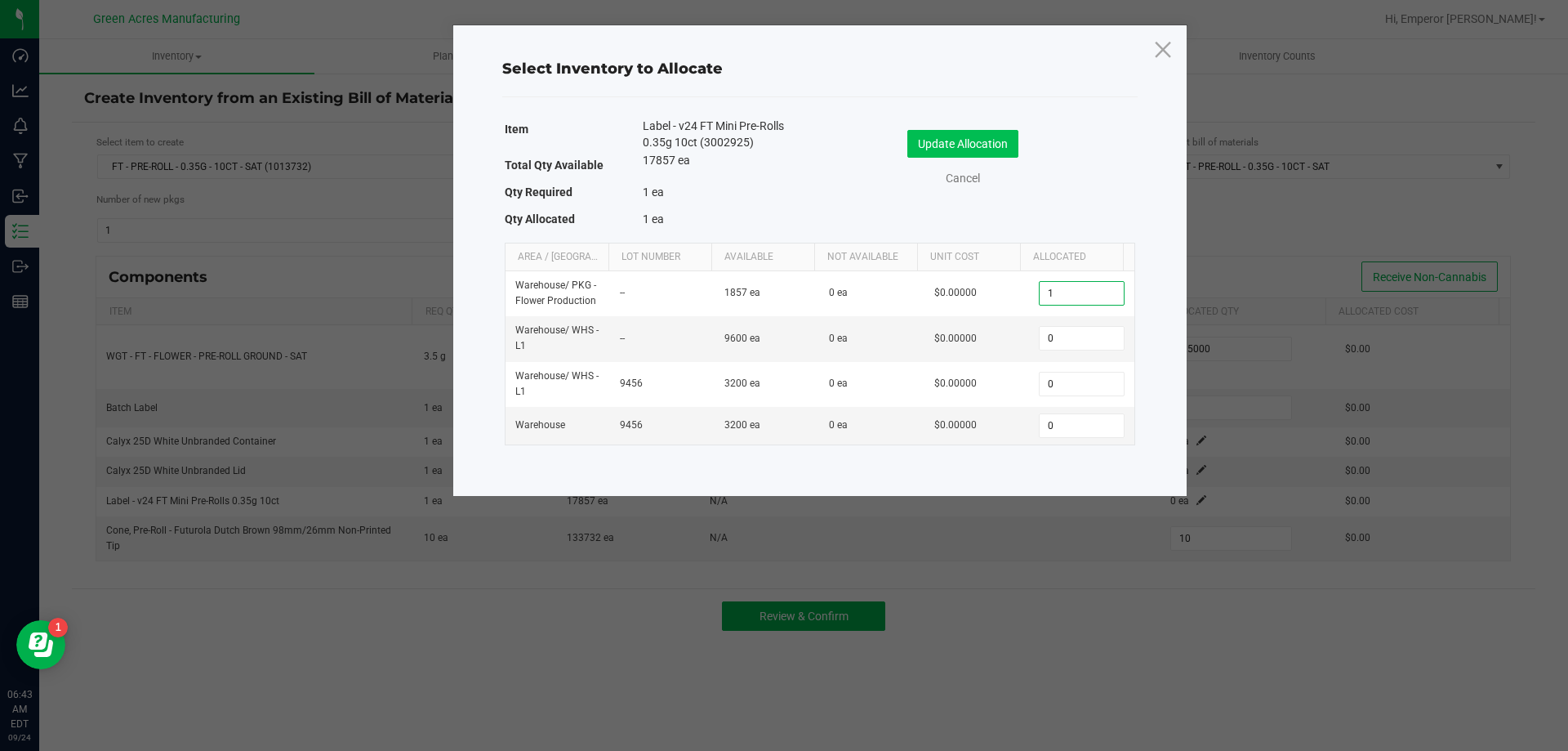
type input "1"
click at [958, 140] on button "Update Allocation" at bounding box center [963, 144] width 111 height 28
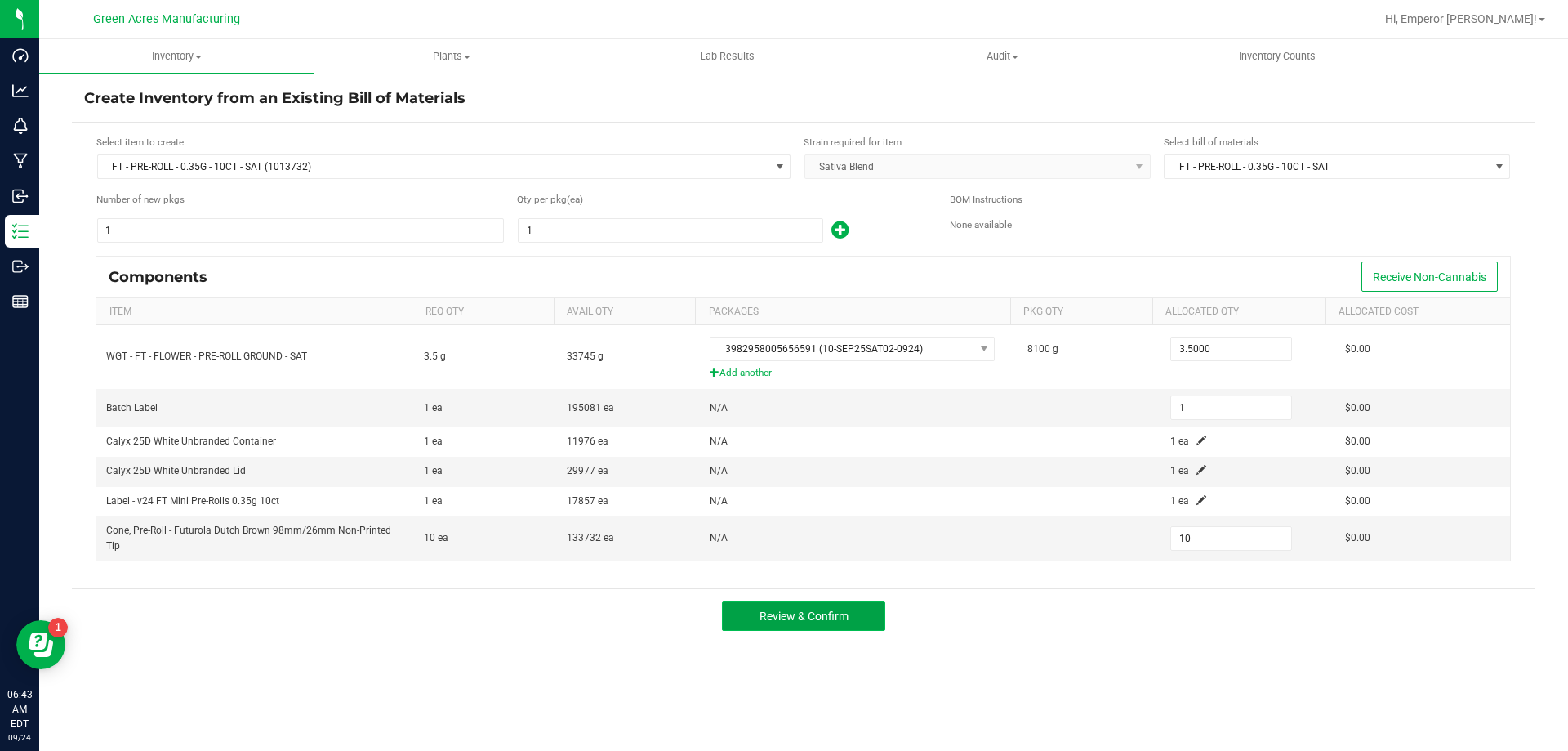
click at [832, 616] on span "Review & Confirm" at bounding box center [804, 616] width 89 height 13
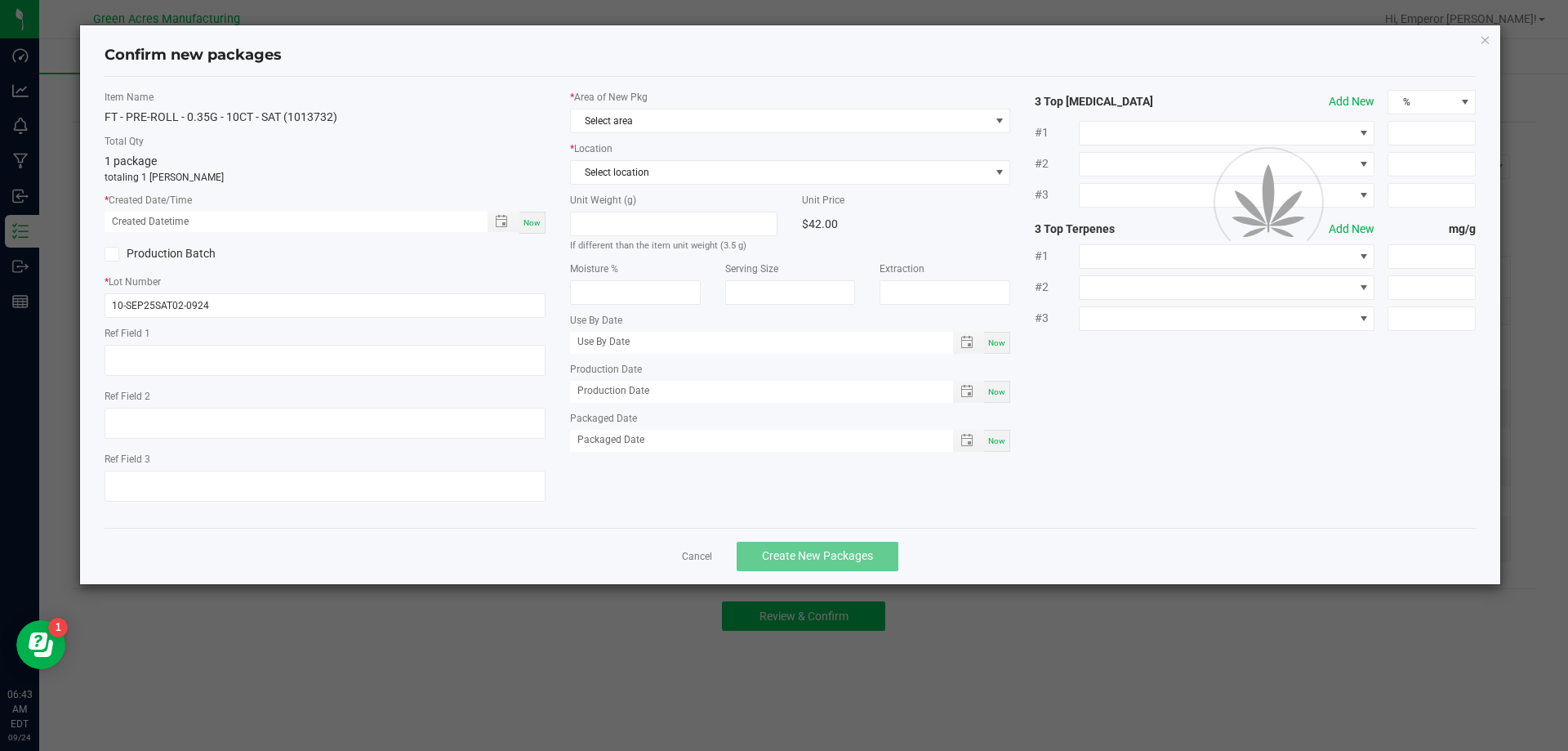
type textarea "Low Potency"
type textarea "17.7%"
click at [529, 215] on div "Now" at bounding box center [533, 222] width 26 height 22
type input "[DATE] 06:43 AM"
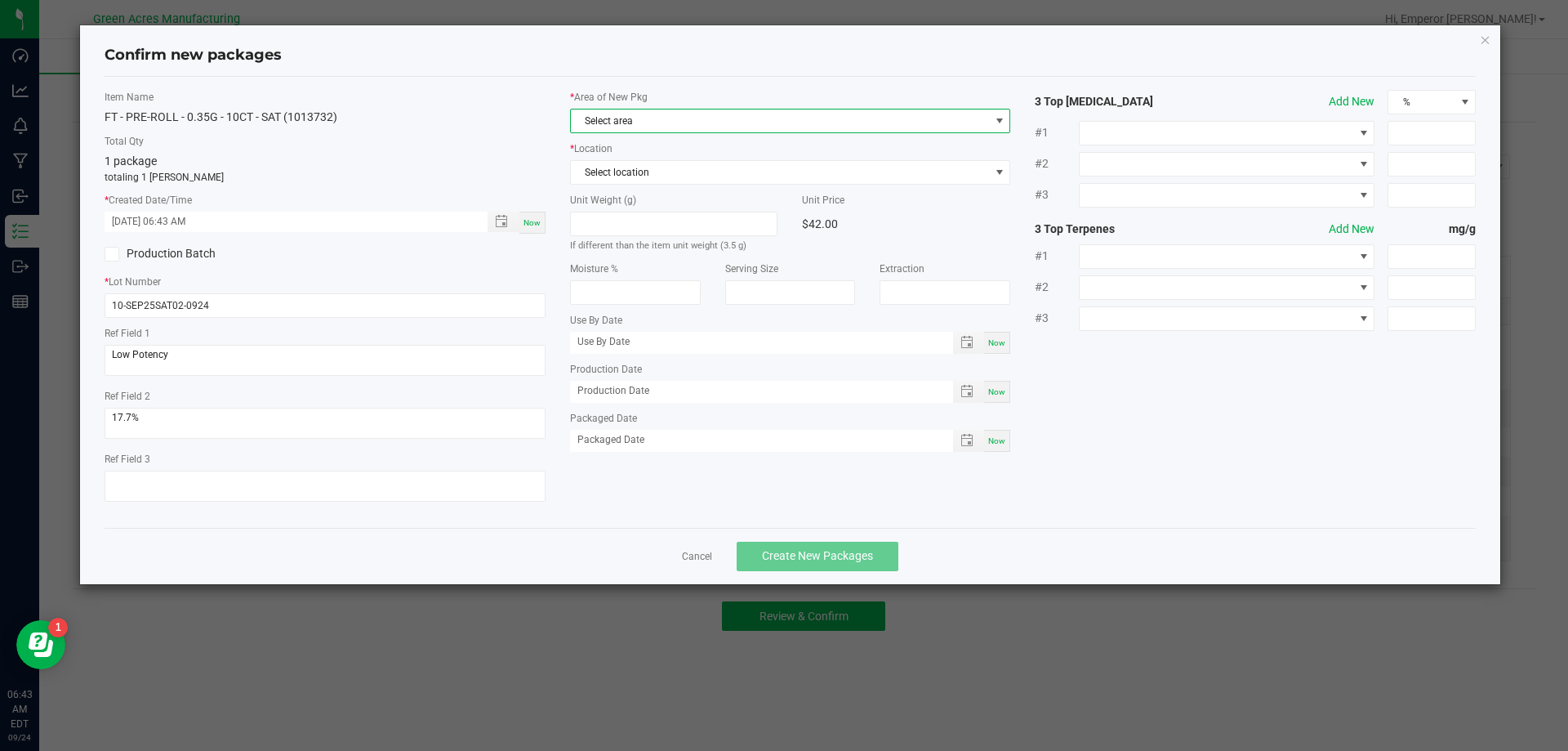
click at [615, 126] on span "Select area" at bounding box center [780, 120] width 419 height 23
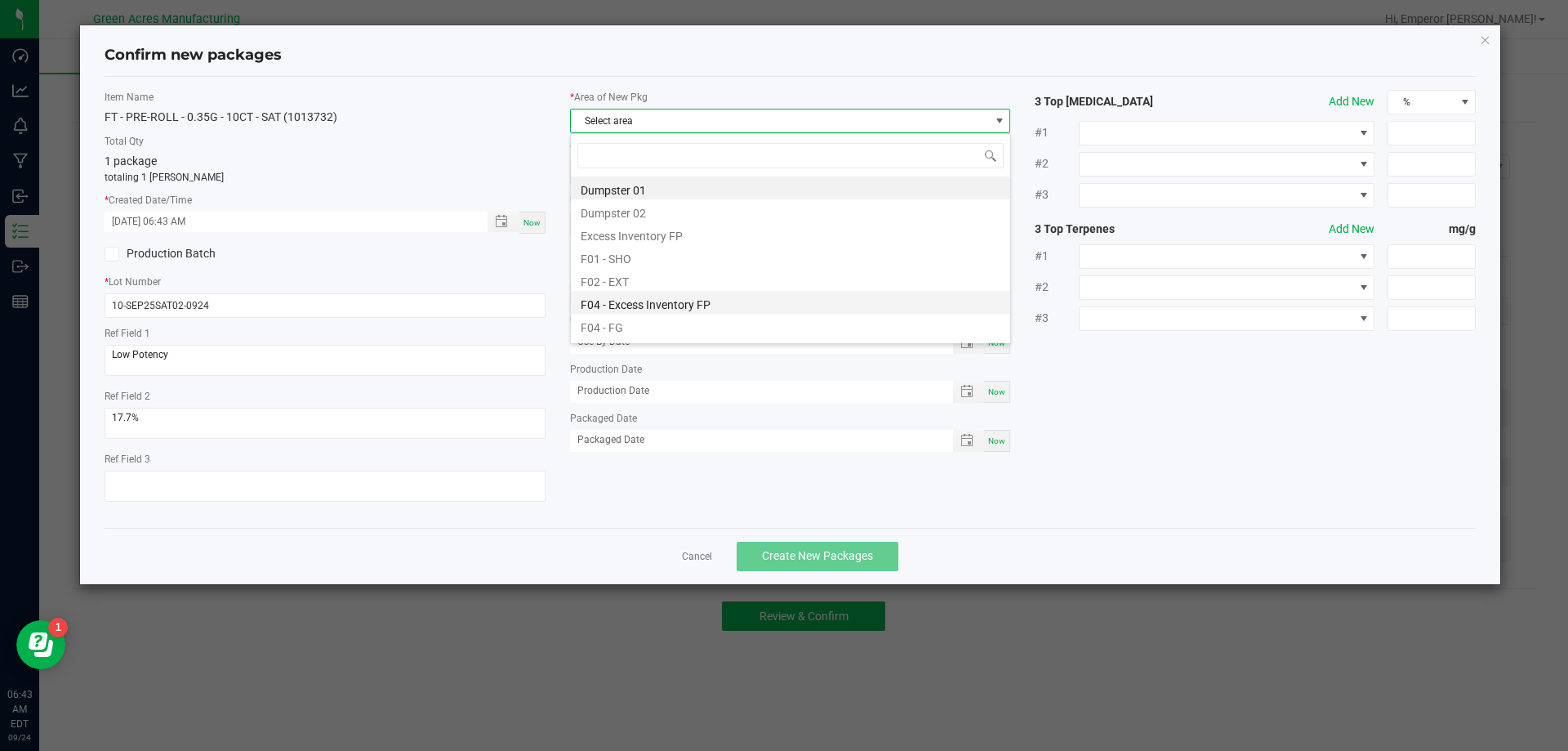
scroll to position [25, 441]
click at [624, 320] on li "F04 - FG" at bounding box center [791, 325] width 440 height 23
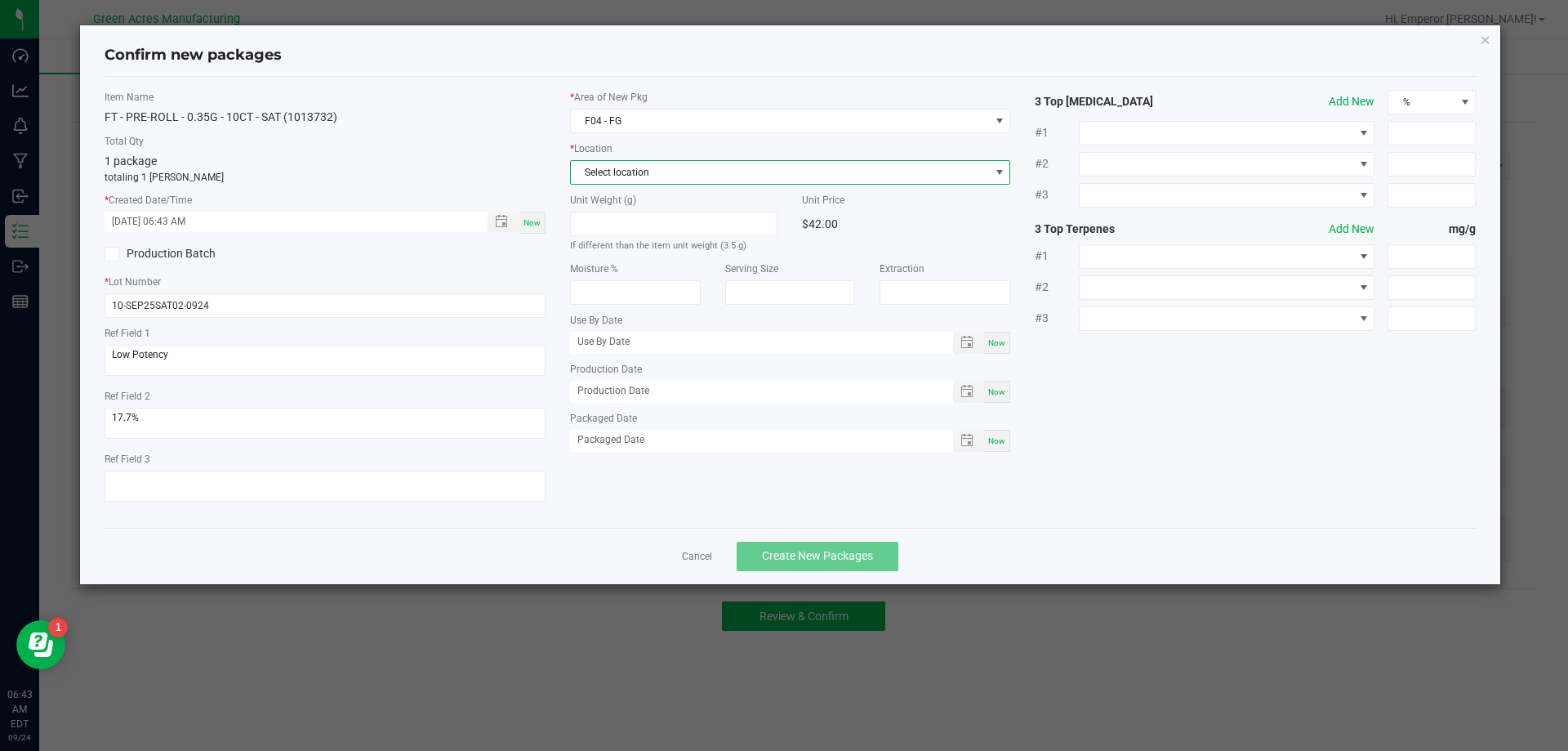
click at [631, 167] on span "Select location" at bounding box center [780, 172] width 419 height 23
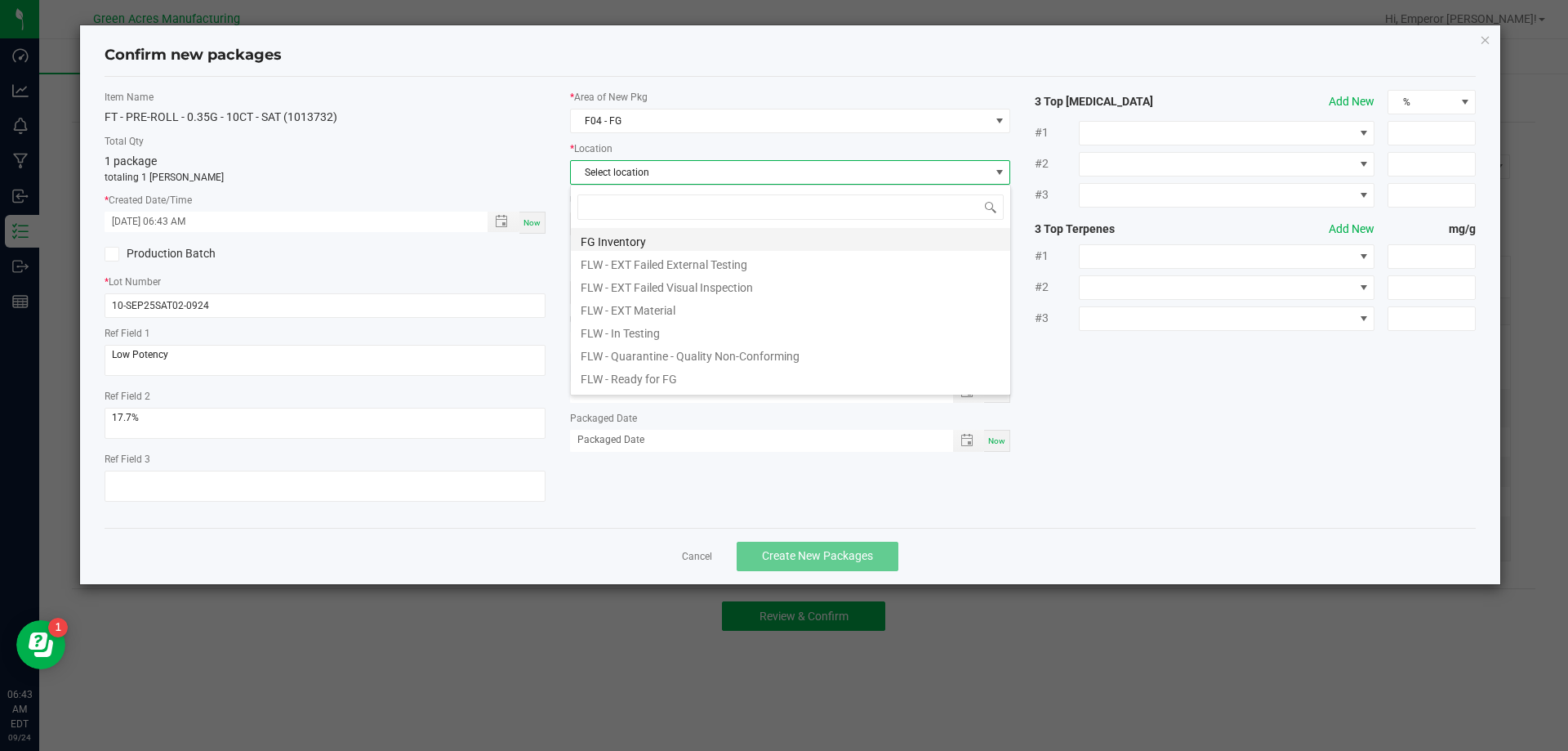
click at [622, 230] on li "FG Inventory" at bounding box center [791, 239] width 440 height 23
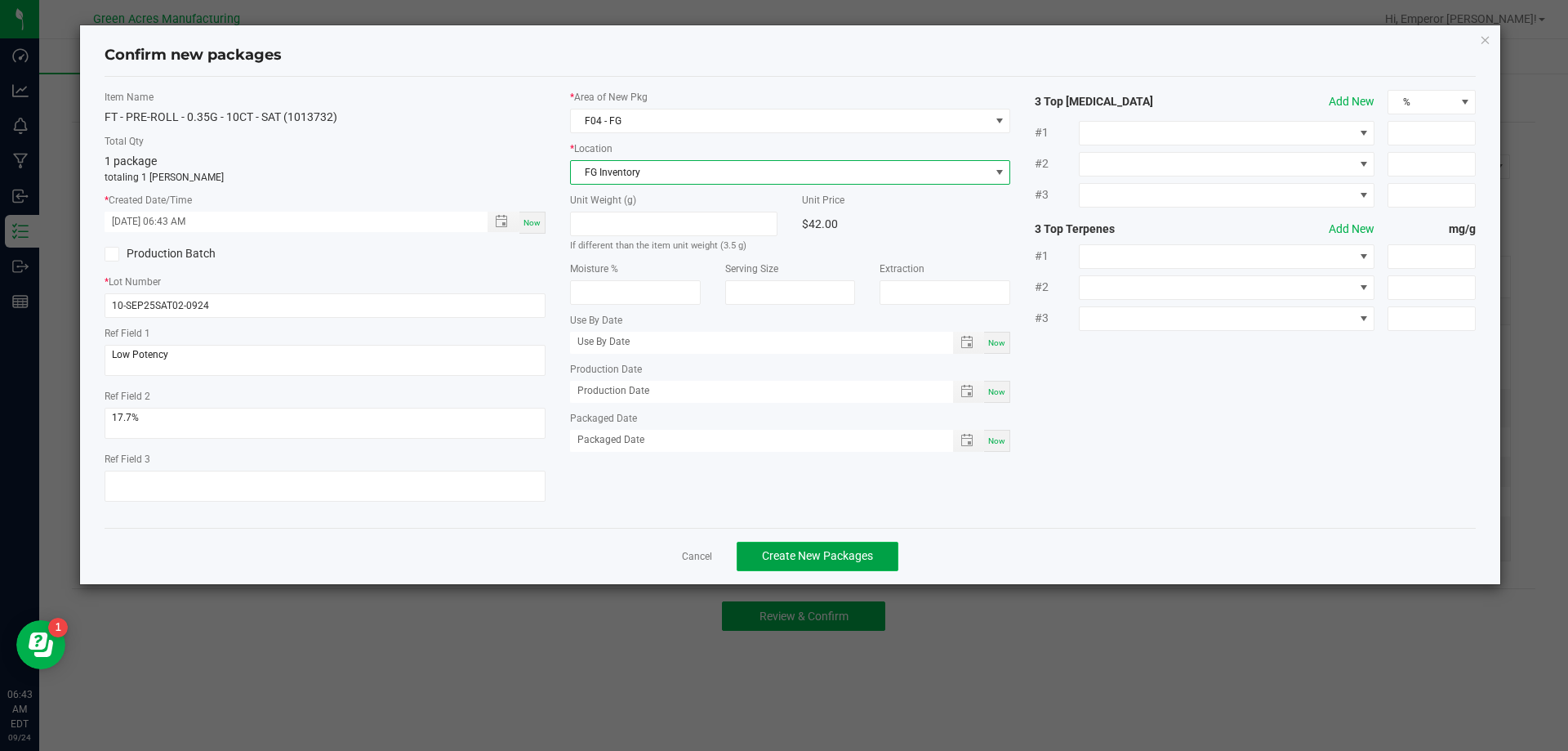
click at [814, 562] on span "Create New Packages" at bounding box center [818, 555] width 111 height 13
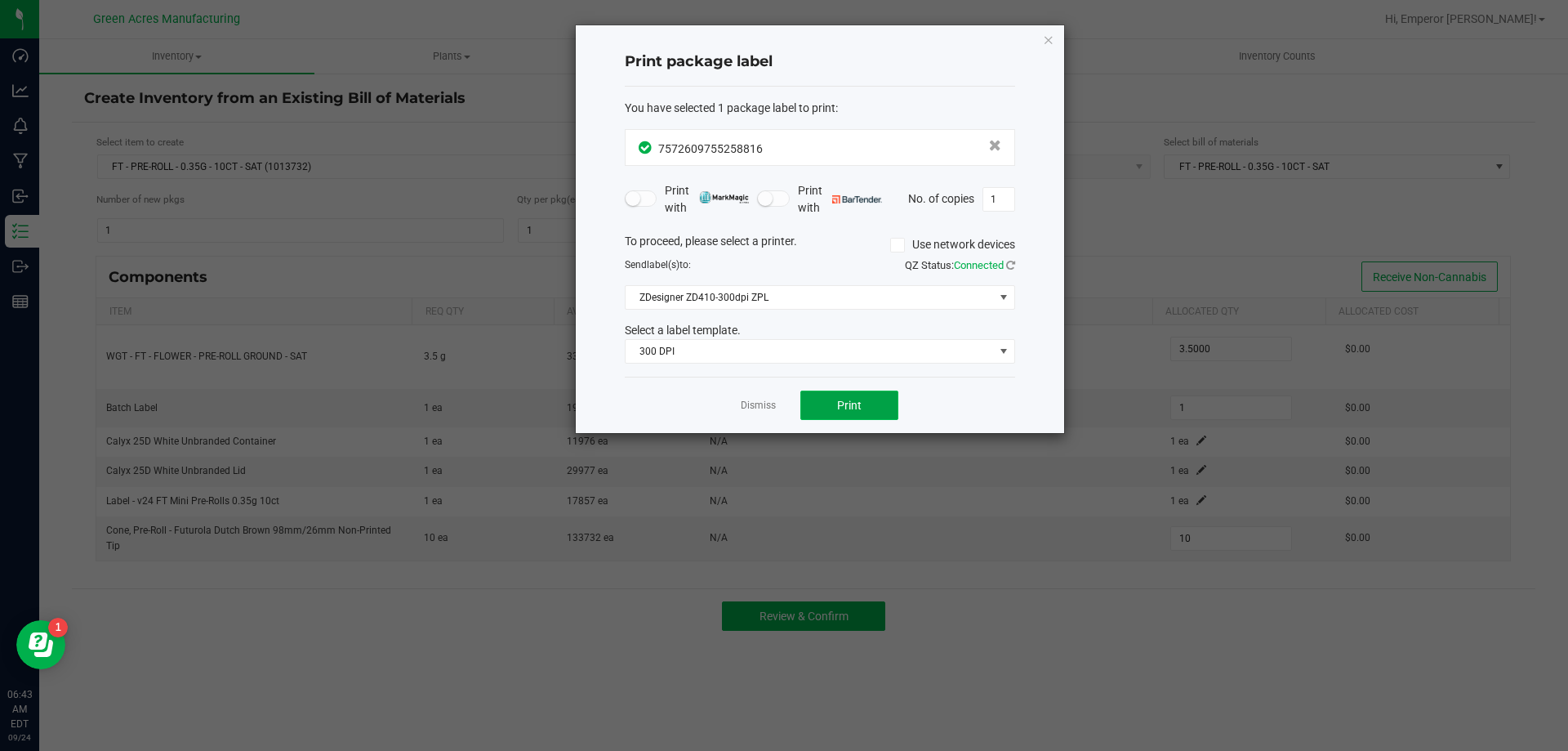
click at [852, 402] on span "Print" at bounding box center [850, 405] width 25 height 13
click at [755, 413] on app-cancel-button "Dismiss" at bounding box center [758, 405] width 35 height 18
click at [753, 410] on link "Dismiss" at bounding box center [758, 405] width 35 height 14
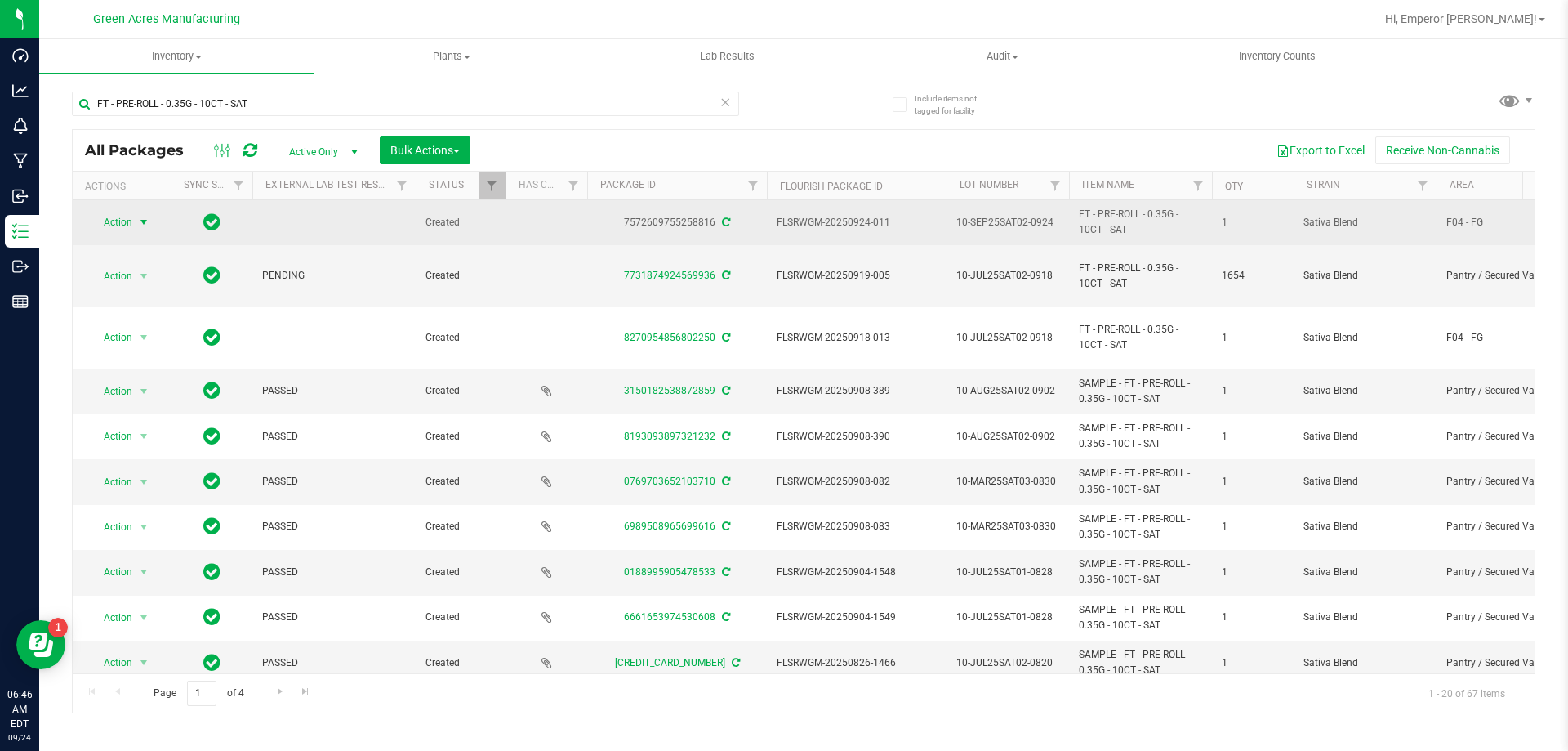
click at [128, 223] on span "Action" at bounding box center [111, 222] width 44 height 23
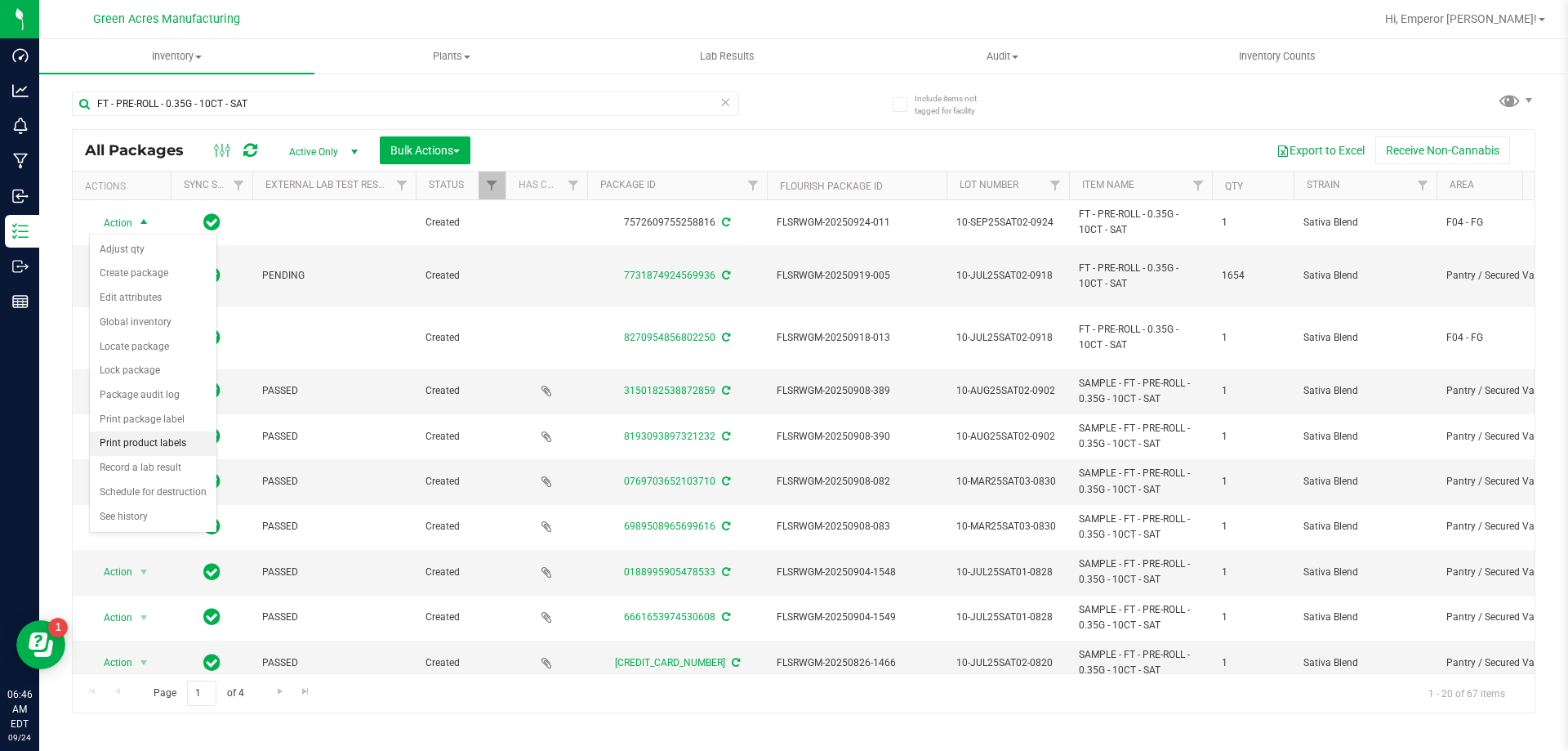
click at [157, 440] on li "Print product labels" at bounding box center [153, 443] width 127 height 25
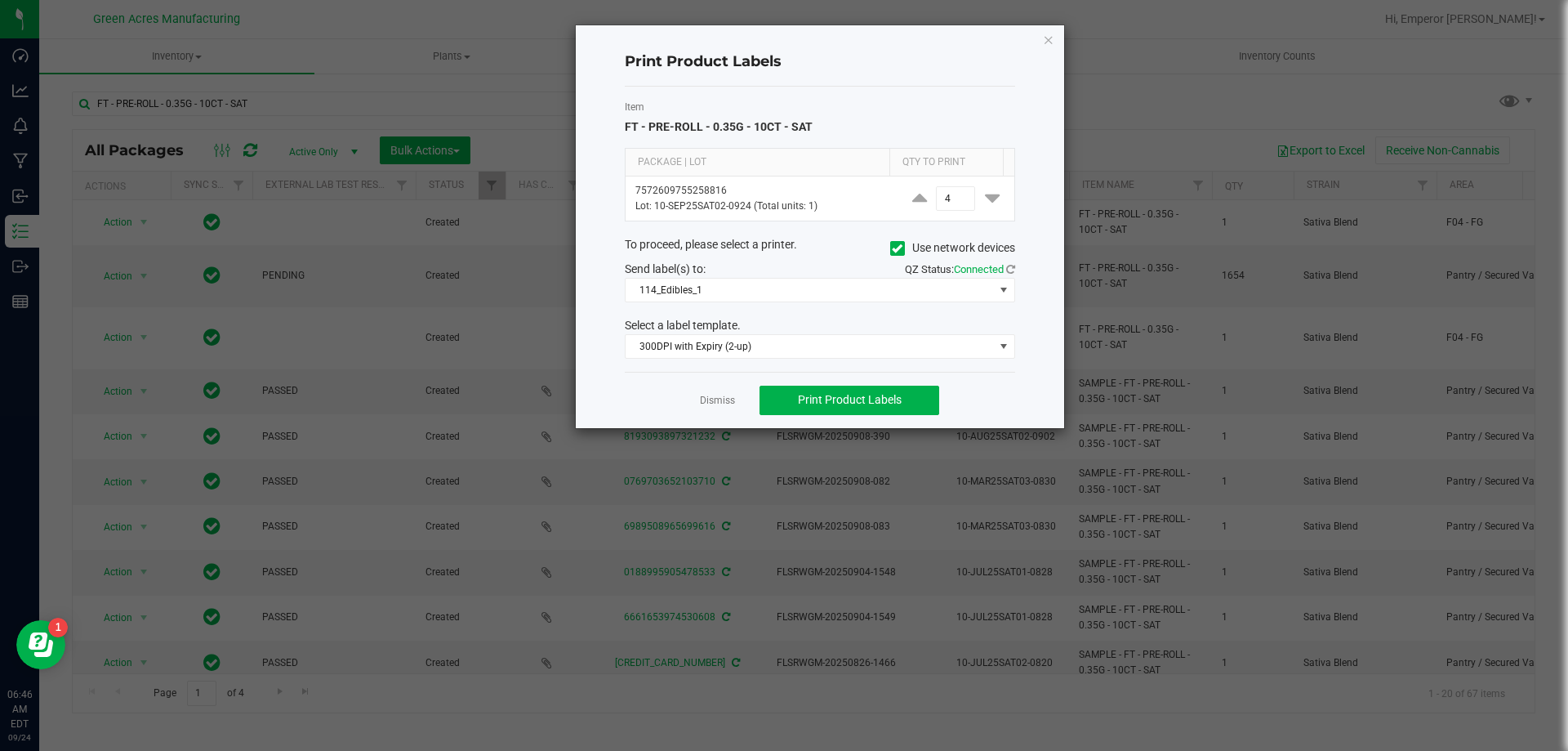
click at [893, 248] on icon at bounding box center [897, 248] width 11 height 0
click at [0, 0] on input "Use network devices" at bounding box center [0, 0] width 0 height 0
click at [858, 292] on span at bounding box center [810, 290] width 368 height 23
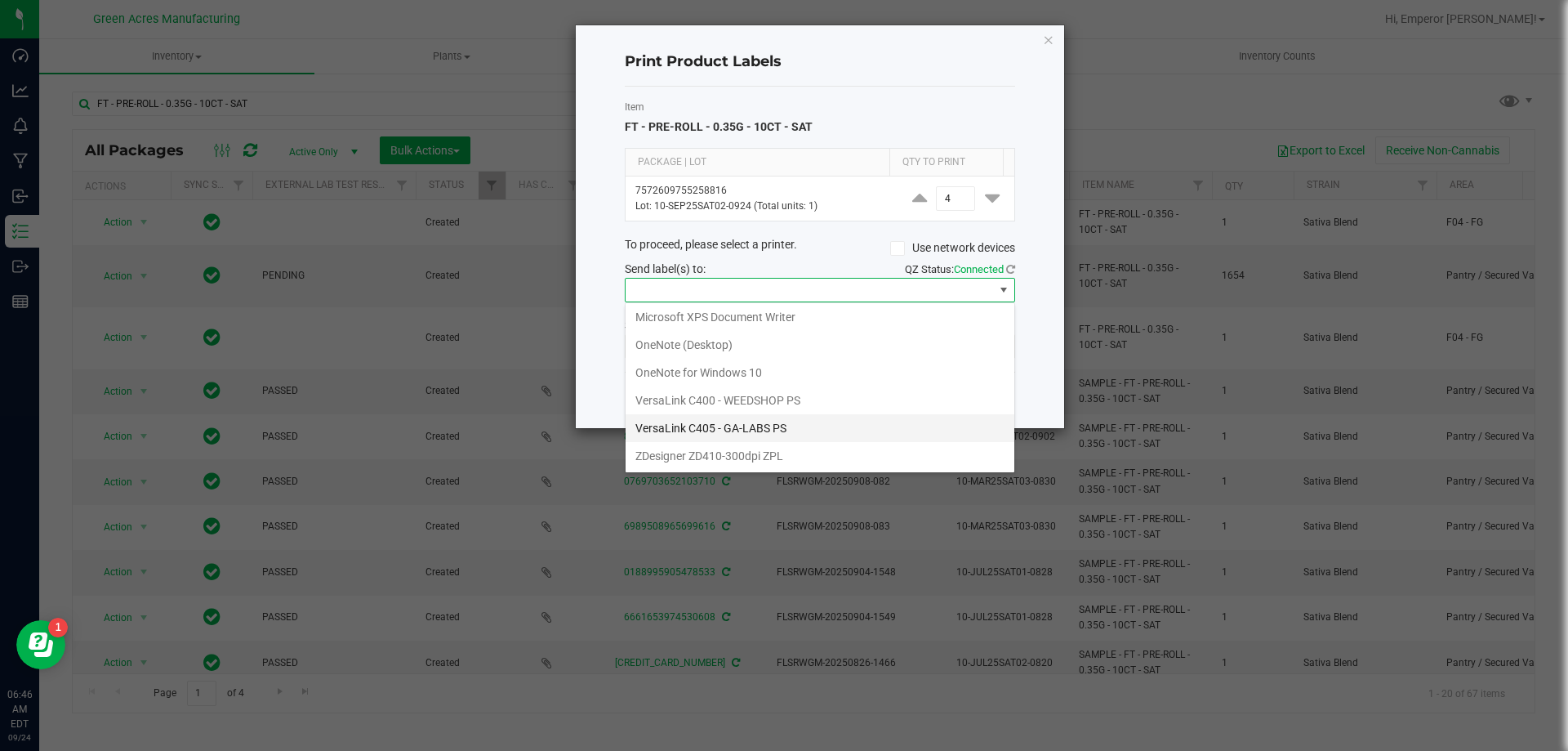
scroll to position [59, 0]
click at [740, 450] on ZPL "ZDesigner ZD410-300dpi ZPL" at bounding box center [820, 456] width 389 height 28
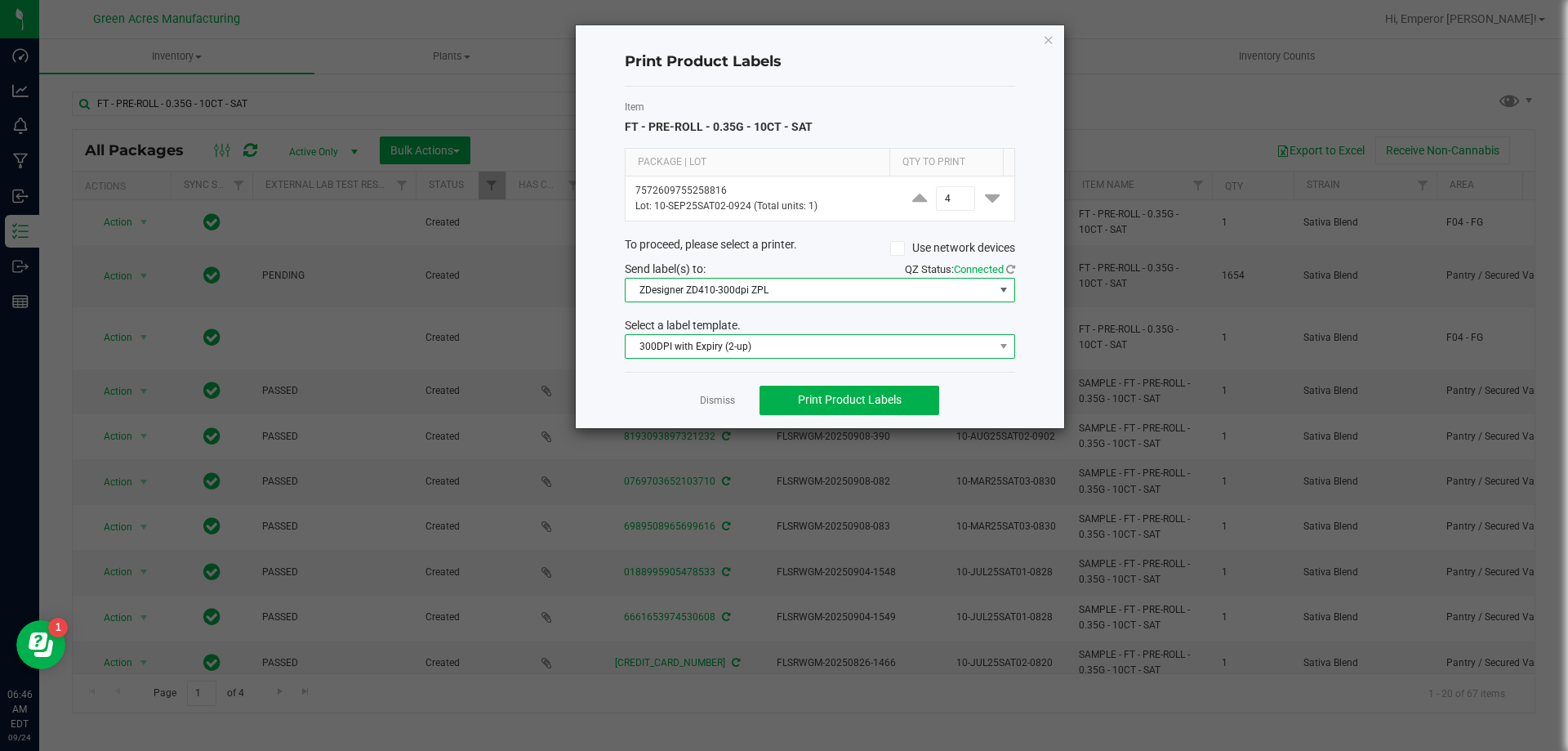
click at [764, 339] on span "300DPI with Expiry (2-up)" at bounding box center [810, 346] width 368 height 23
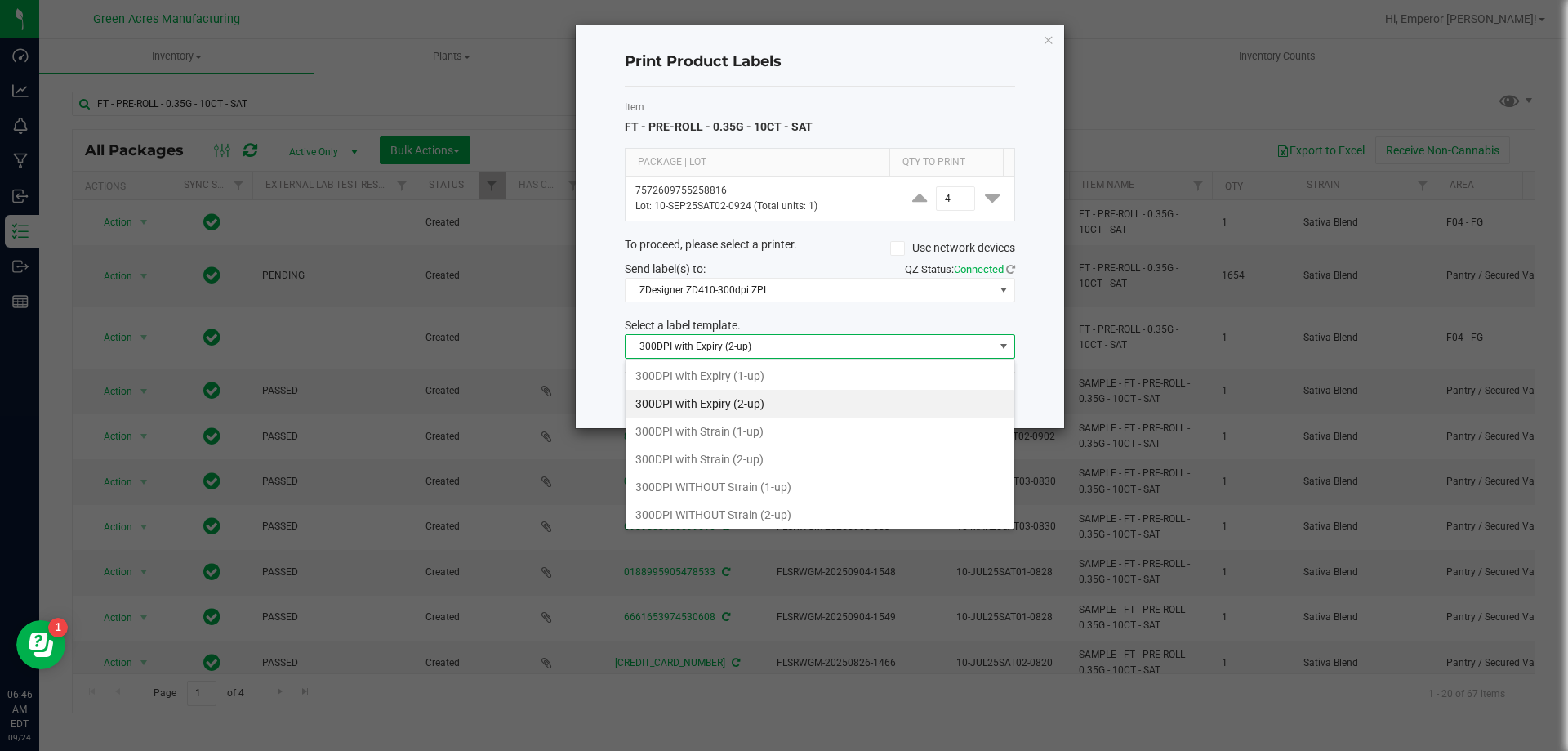
scroll to position [25, 390]
click at [729, 514] on li "300DPI WITHOUT Strain (2-up)" at bounding box center [820, 514] width 389 height 28
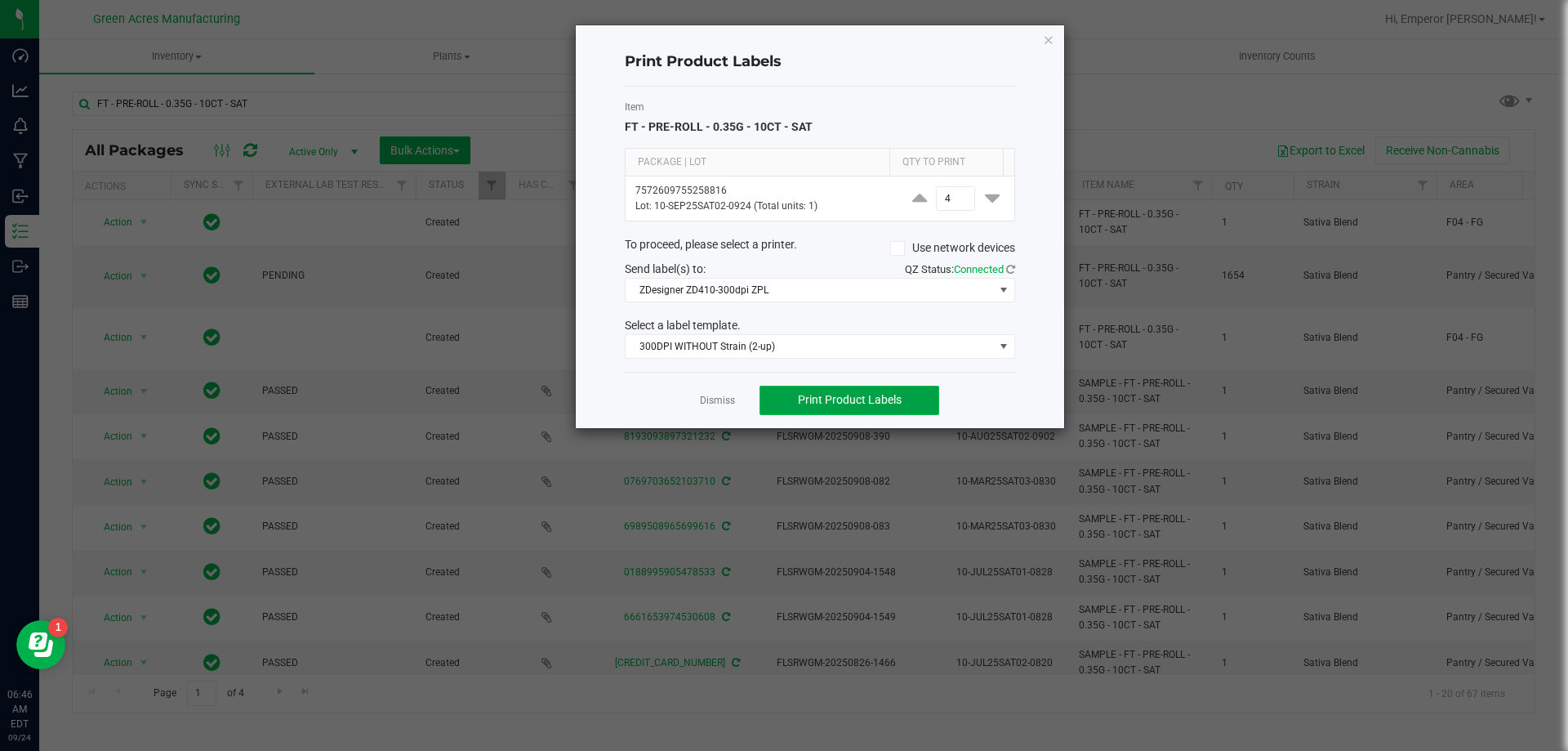
click at [852, 408] on button "Print Product Labels" at bounding box center [850, 399] width 179 height 29
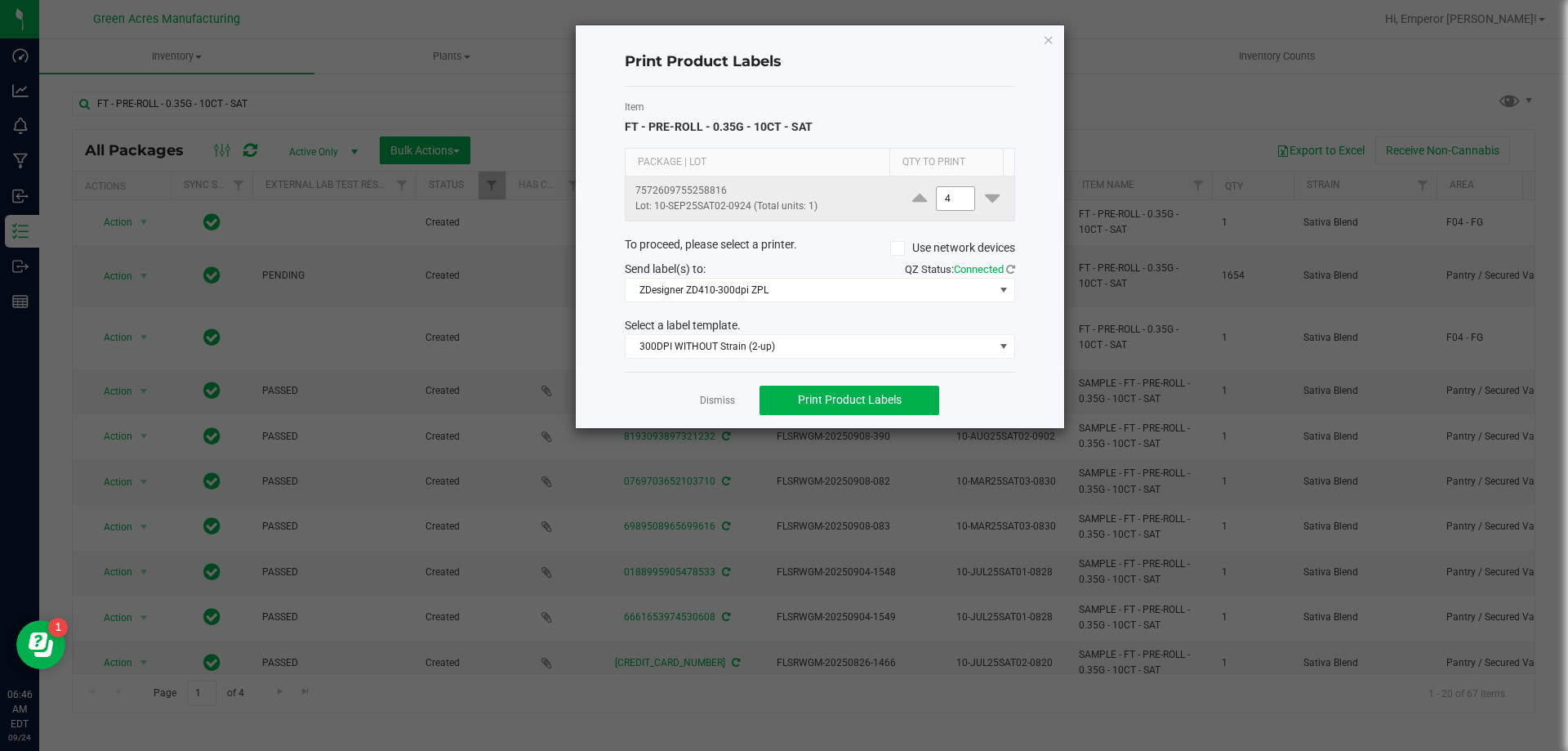
click at [945, 197] on input "4" at bounding box center [955, 199] width 38 height 23
type input "2,000"
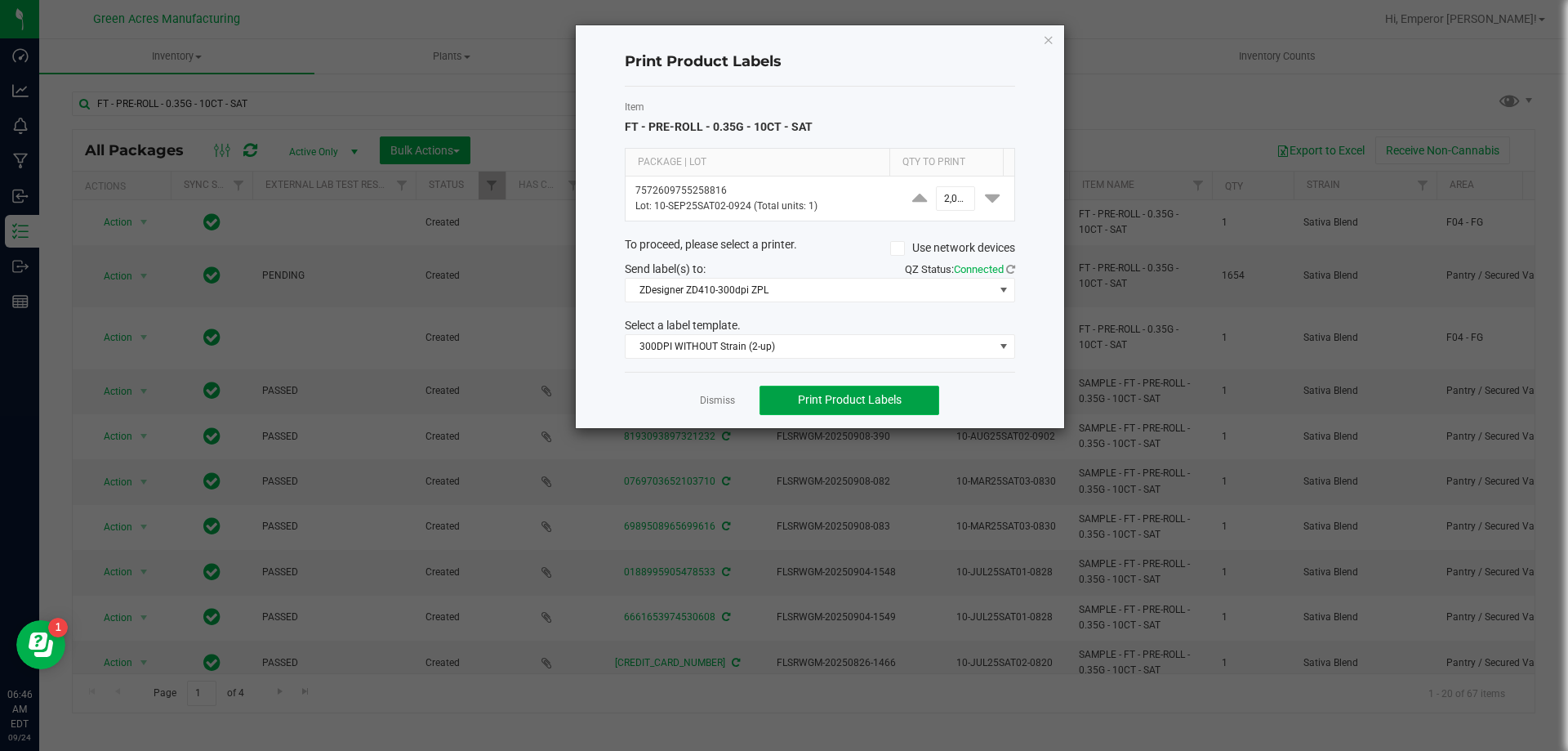
scroll to position [0, 0]
click at [825, 396] on span "Print Product Labels" at bounding box center [850, 399] width 104 height 13
click at [1041, 40] on div "Print Product Labels Item FT - PRE-ROLL - 0.35G - 10CT - SAT Package | Lot Qty …" at bounding box center [820, 227] width 488 height 403
click at [1049, 40] on icon "button" at bounding box center [1048, 39] width 11 height 19
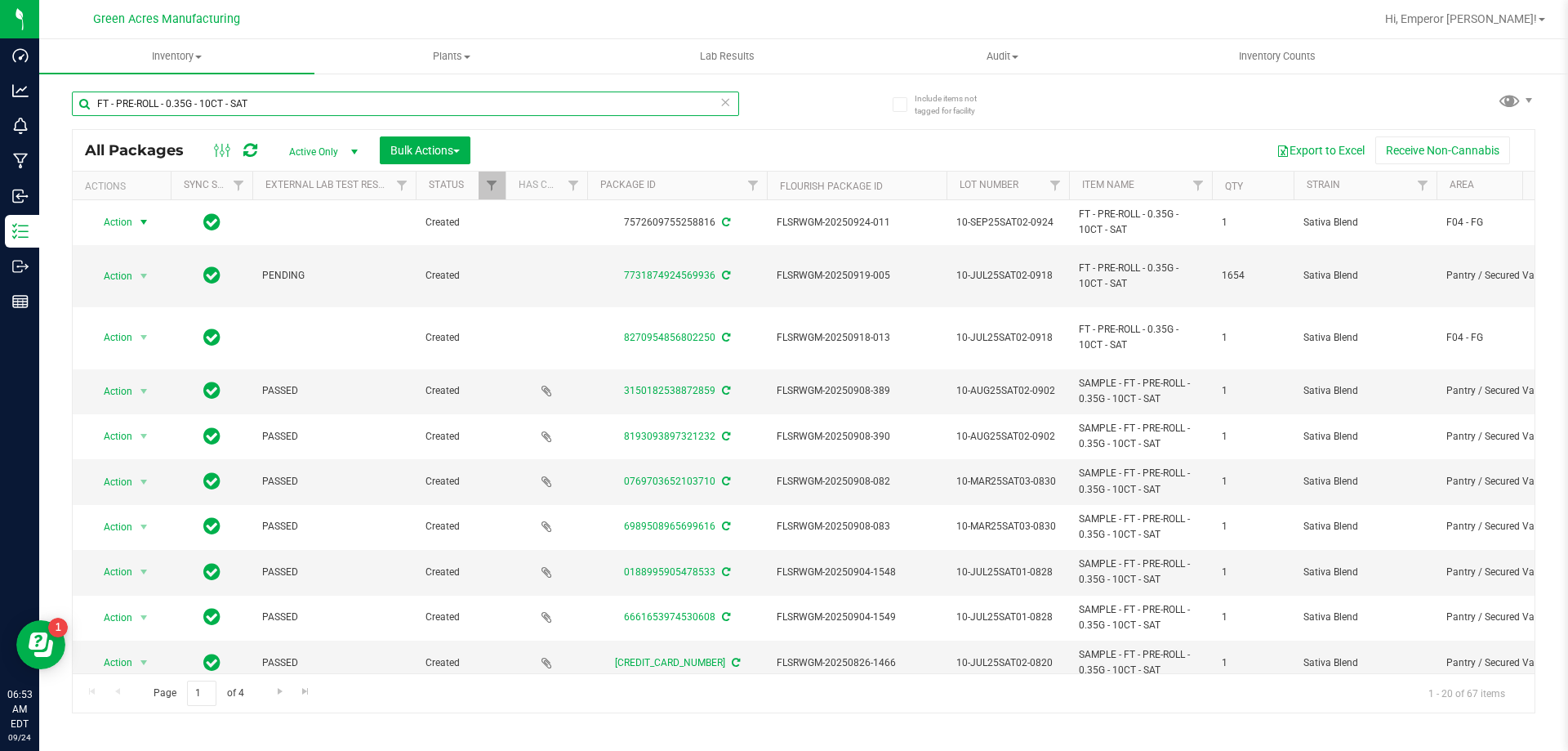
click at [318, 98] on input "FT - PRE-ROLL - 0.35G - 10CT - SAT" at bounding box center [405, 104] width 667 height 25
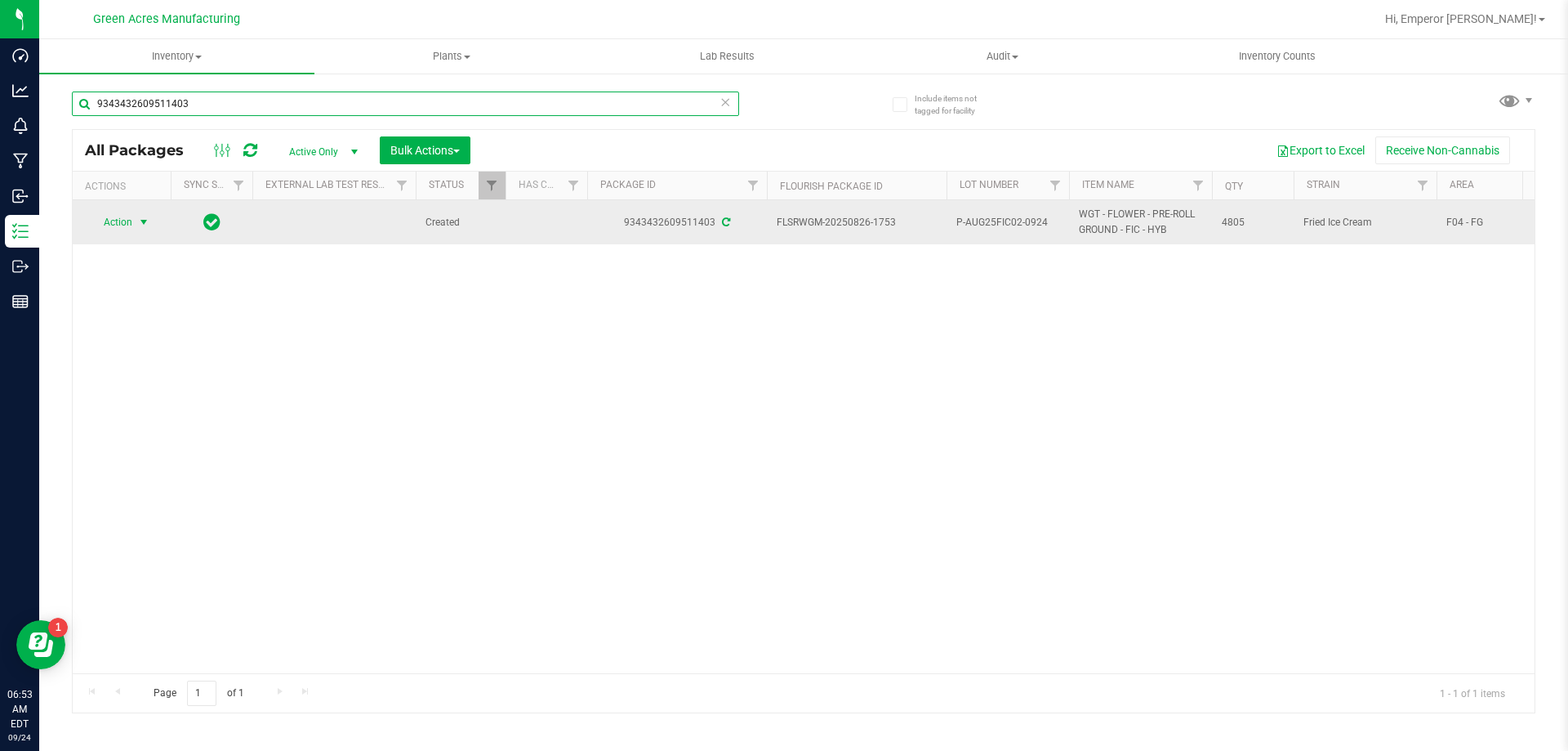
type input "9343432609511403"
click at [149, 227] on span "select" at bounding box center [143, 222] width 13 height 13
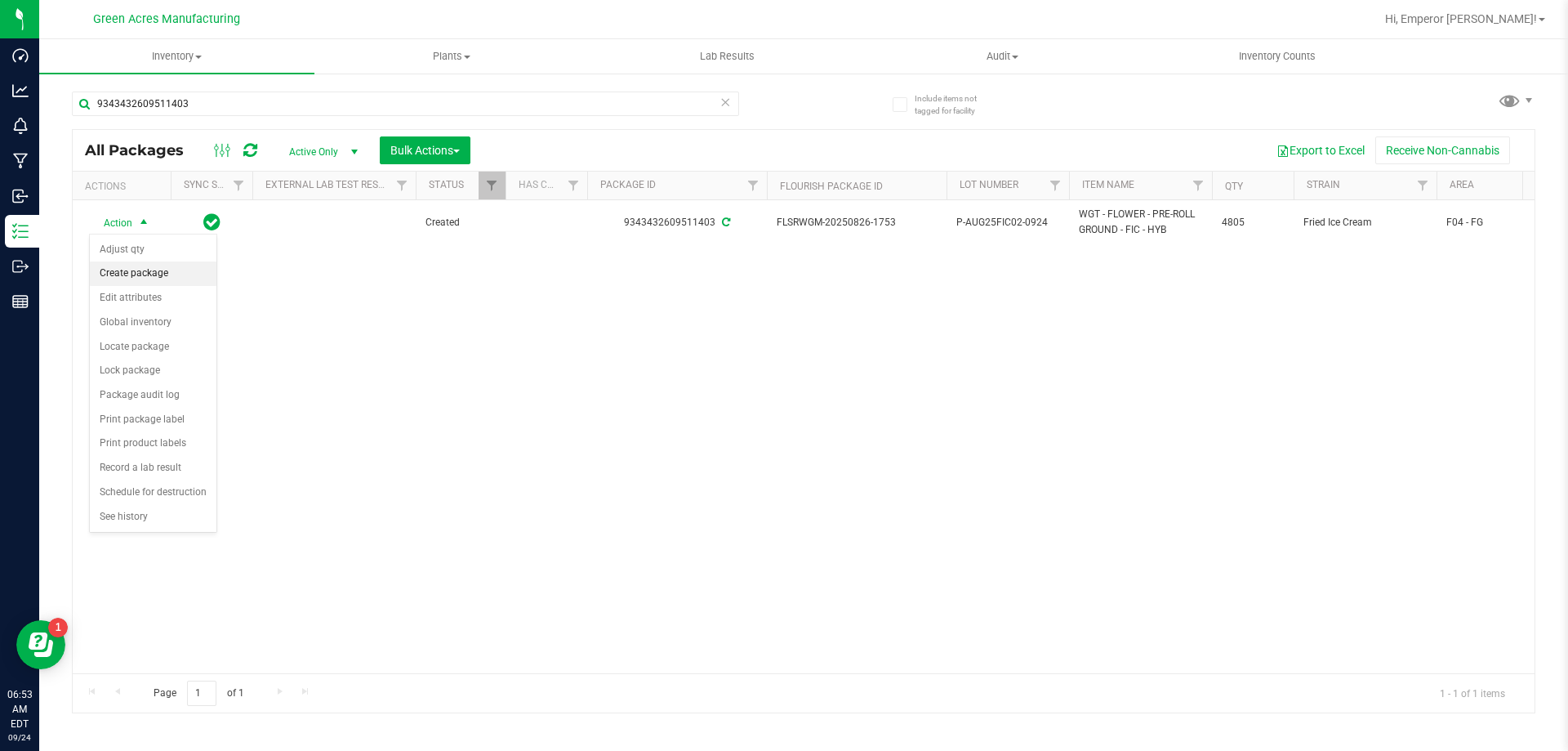
click at [150, 266] on li "Create package" at bounding box center [153, 273] width 127 height 25
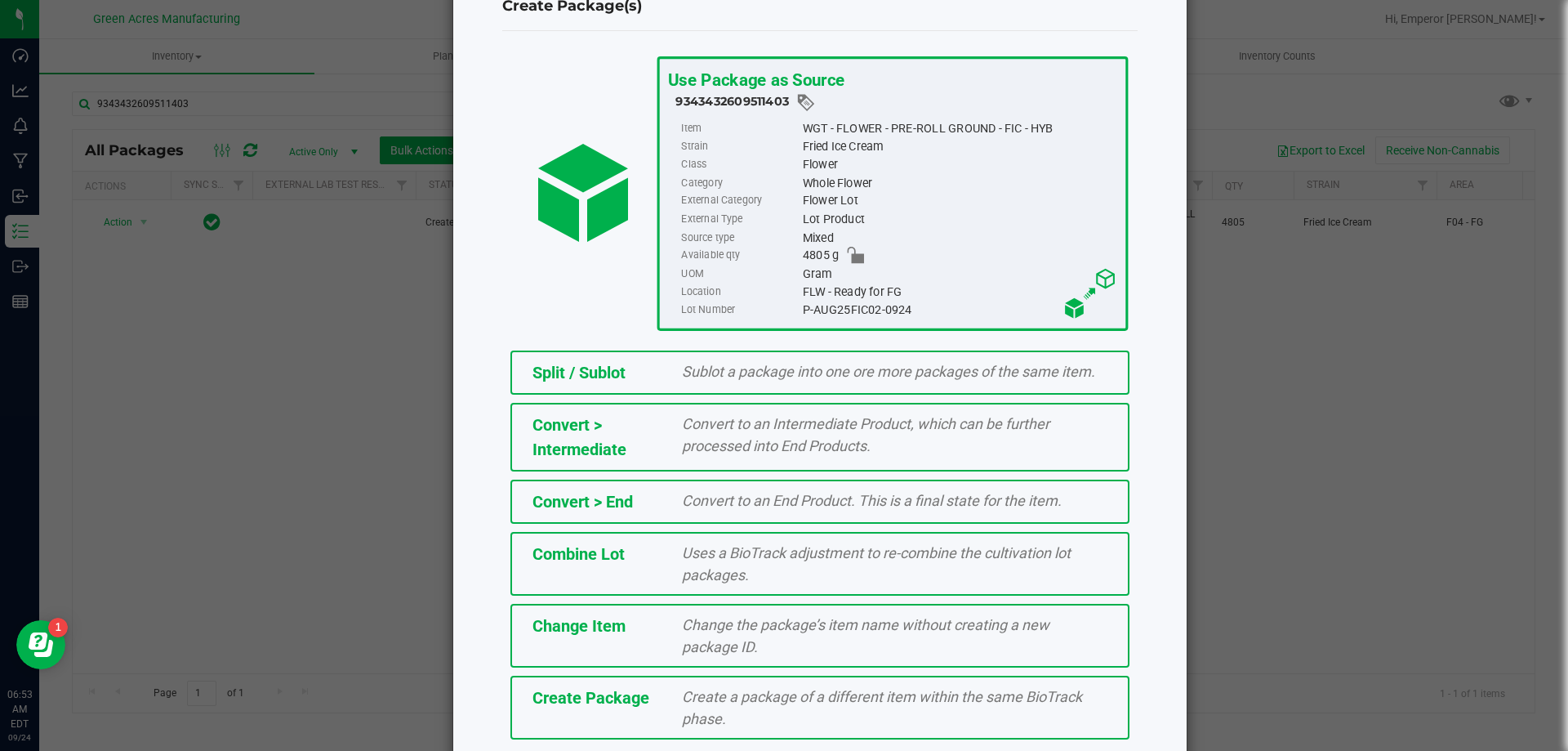
scroll to position [118, 0]
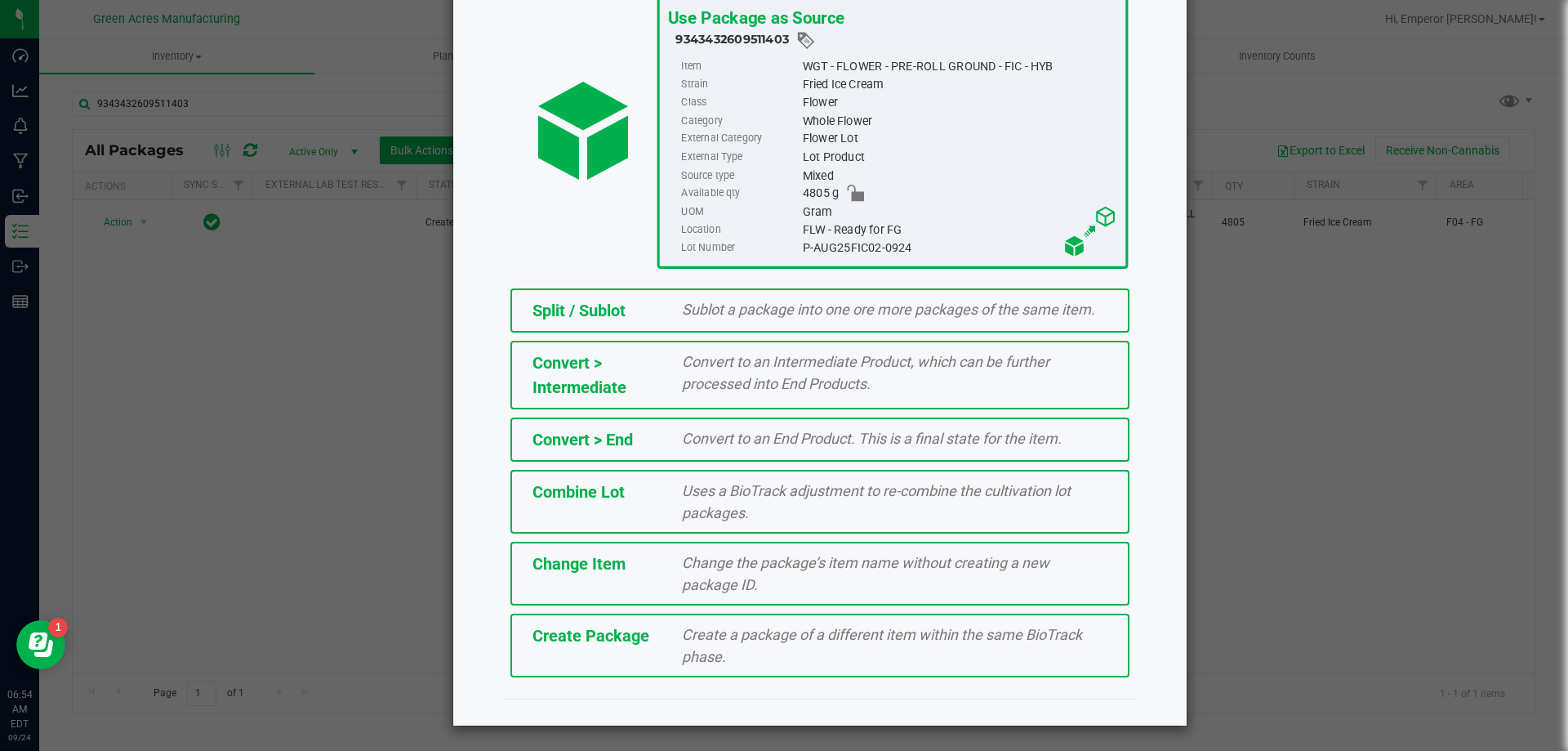
click at [658, 655] on div "Create Package Create a package of a different item within the same BioTrack ph…" at bounding box center [820, 645] width 619 height 63
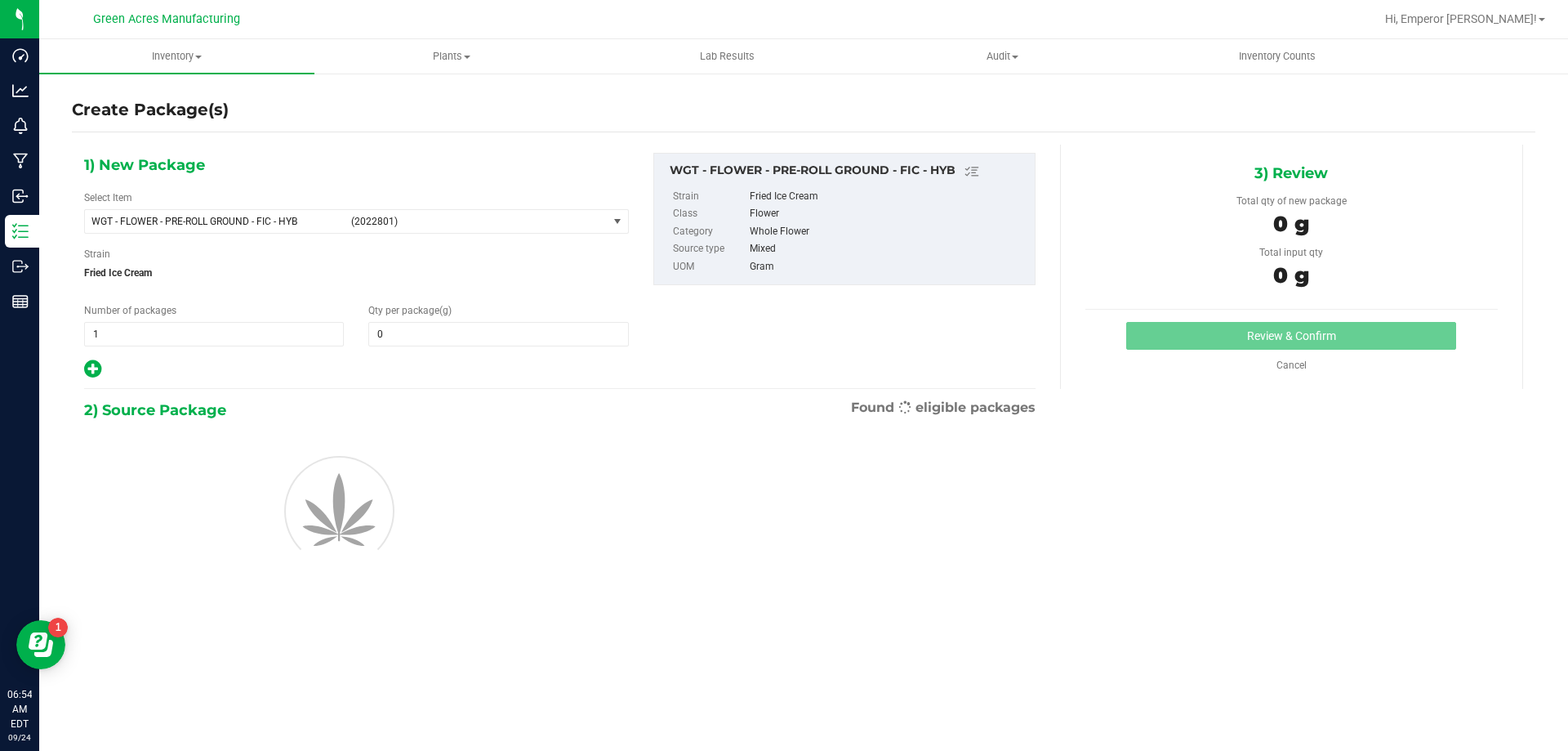
type input "0.0000"
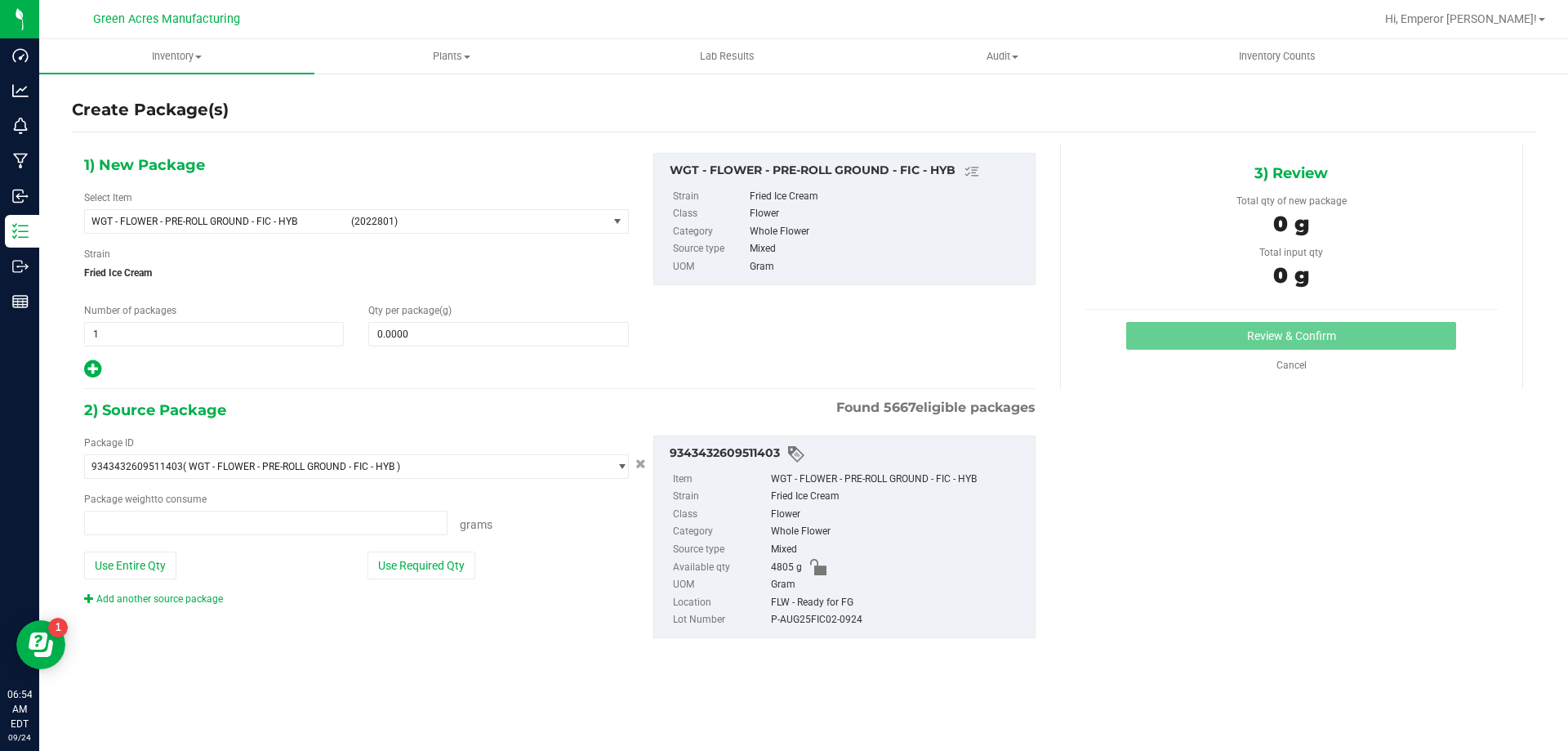
type input "0.0000 g"
click at [500, 338] on span at bounding box center [498, 334] width 259 height 25
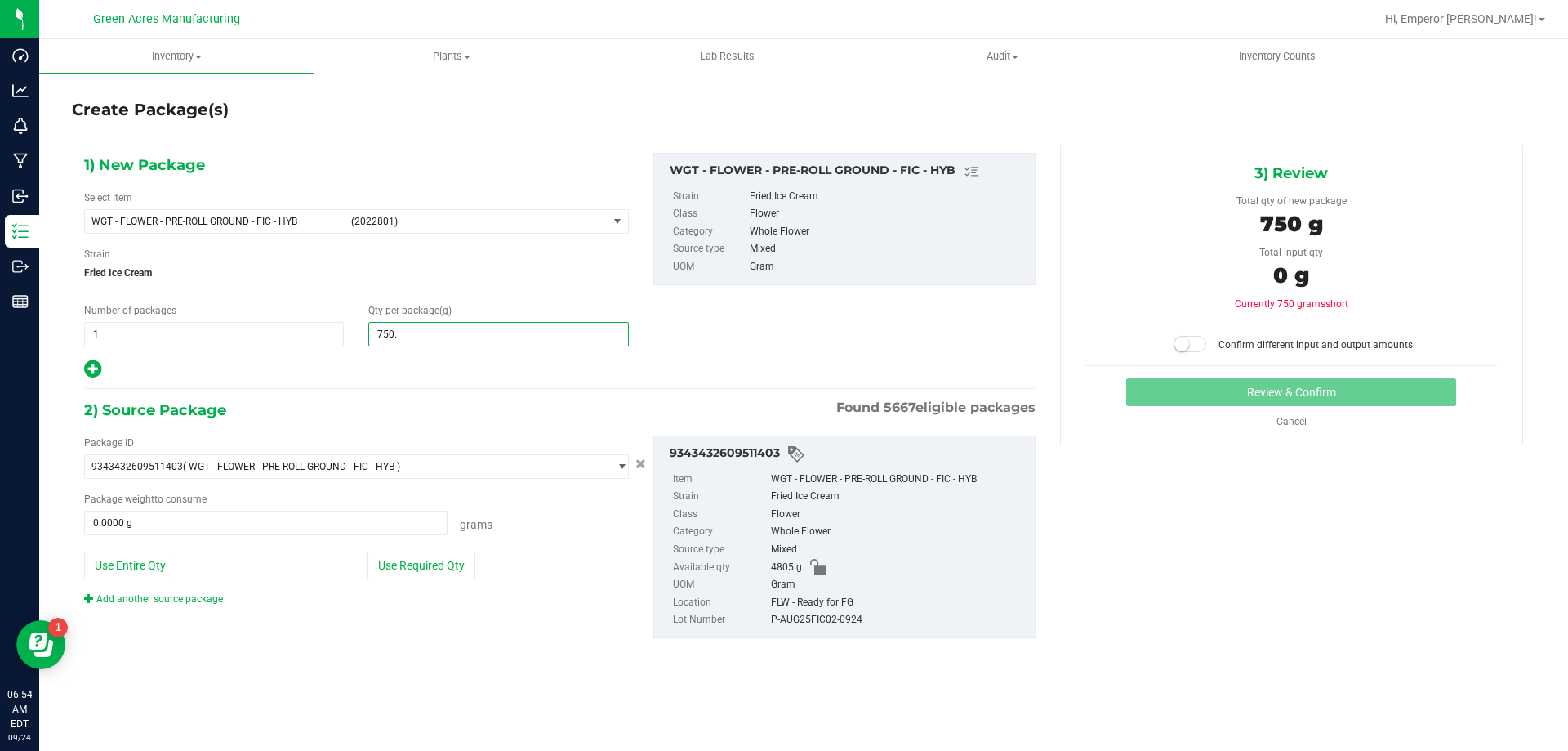
type input "750.5"
type input "750.5000"
click at [415, 567] on button "Use Required Qty" at bounding box center [421, 565] width 108 height 28
type input "750.5000 g"
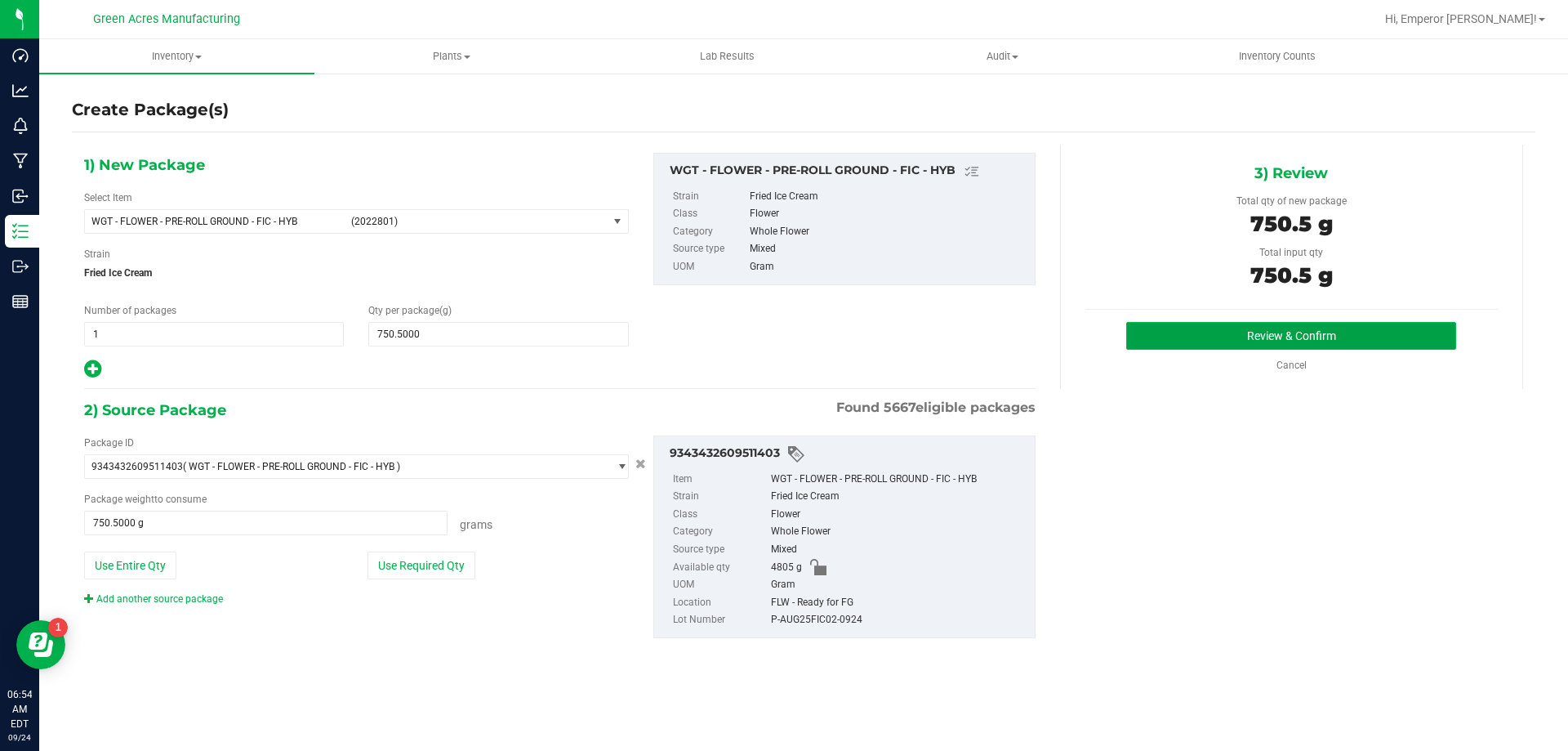
click at [1222, 348] on button "Review & Confirm" at bounding box center [1291, 336] width 330 height 28
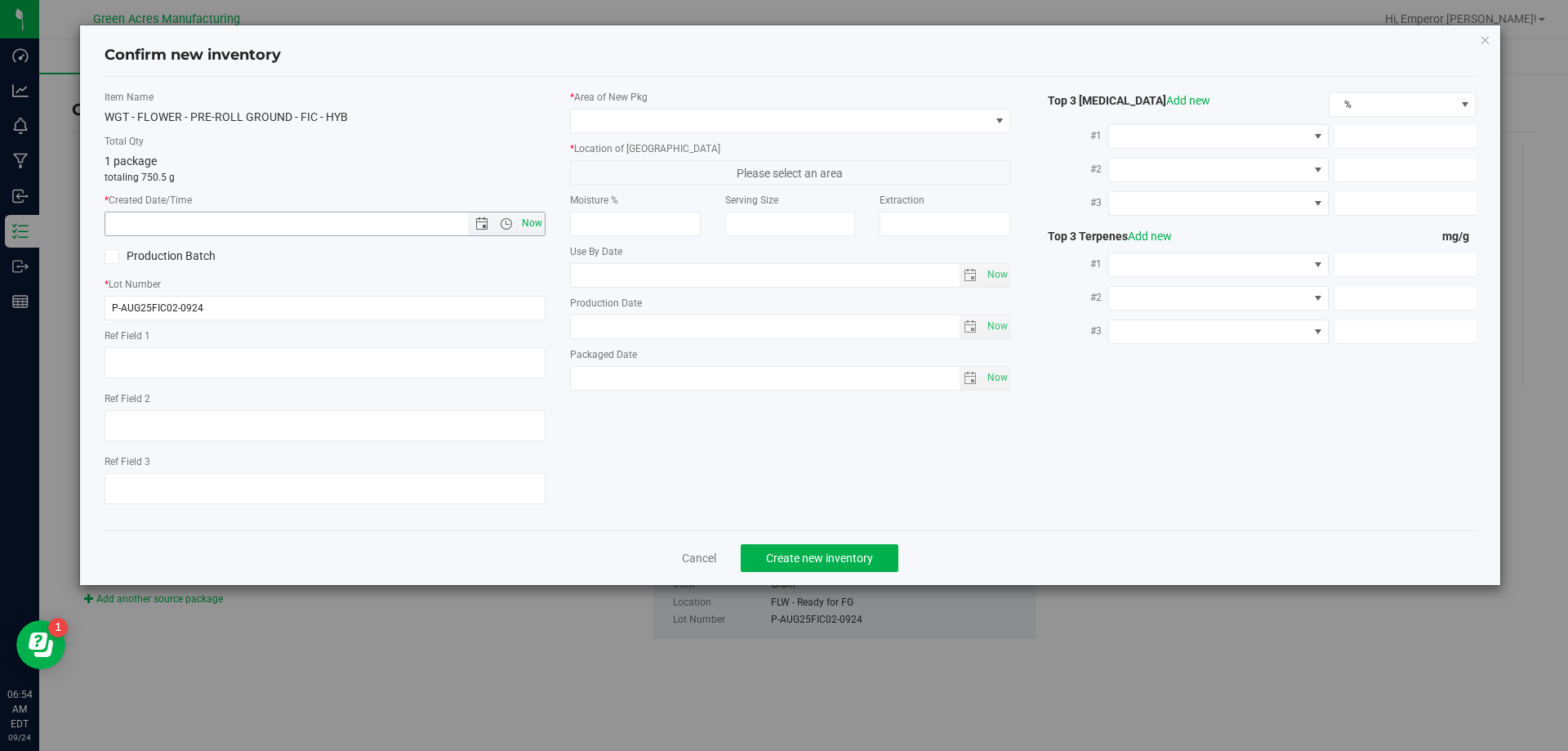
click at [537, 226] on span "Now" at bounding box center [532, 223] width 28 height 24
type input "[DATE] 6:54 AM"
click at [120, 305] on input "P-AUG25FIC02-0924" at bounding box center [325, 308] width 441 height 25
type input "1-AUG25FIC02-0924"
click at [682, 119] on span at bounding box center [780, 120] width 419 height 23
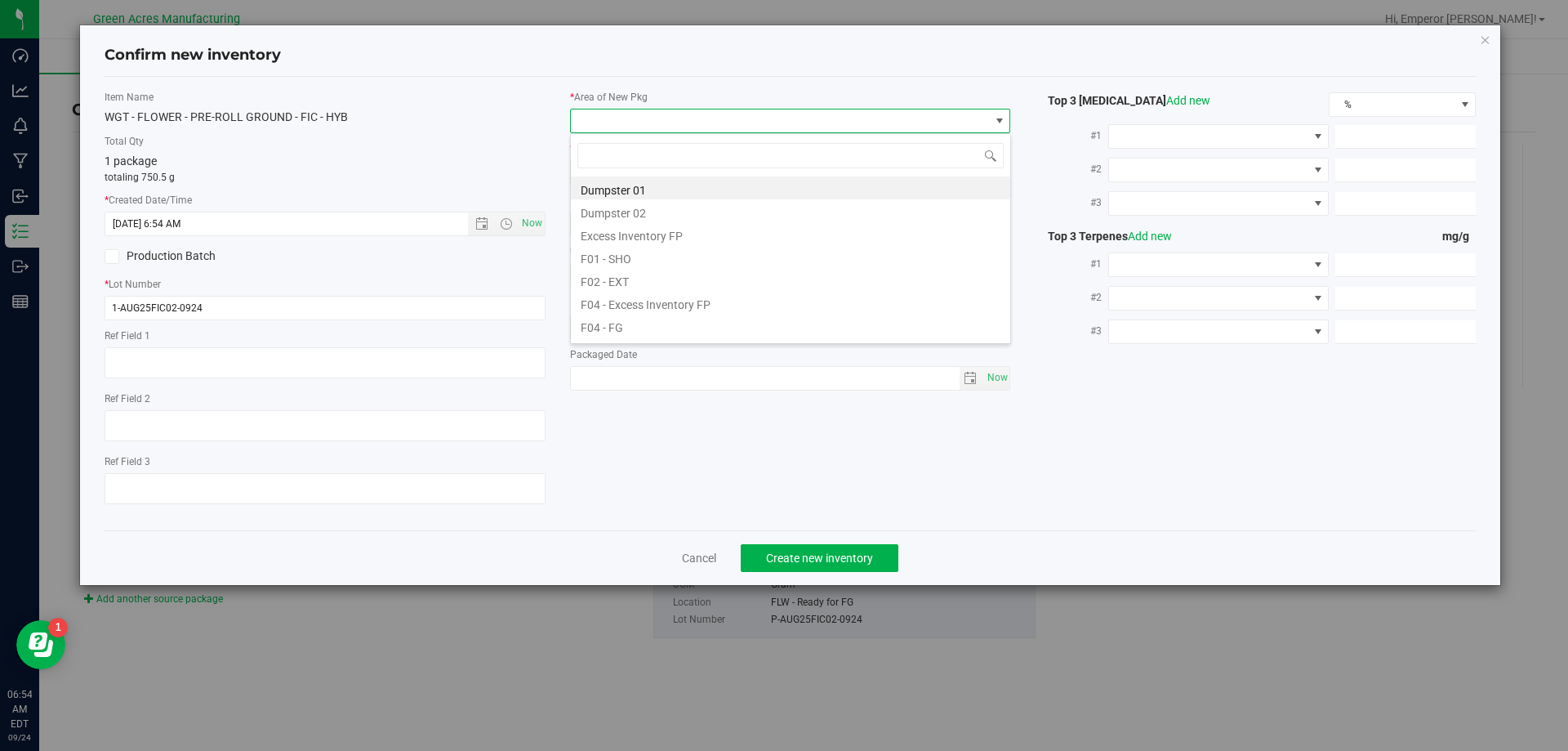
scroll to position [25, 441]
click at [683, 327] on li "F04 - FG" at bounding box center [791, 325] width 440 height 23
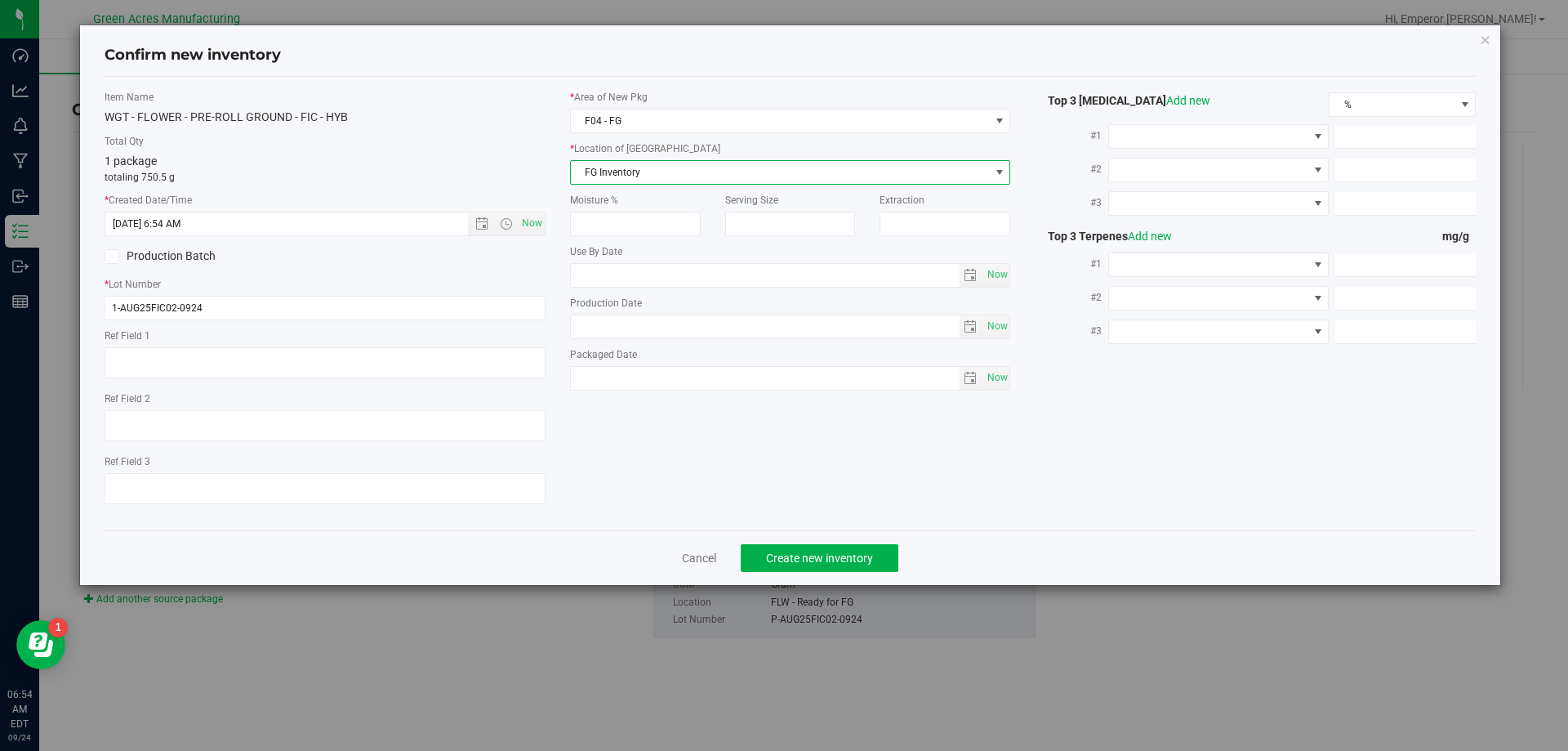
click at [586, 172] on span "FG Inventory" at bounding box center [780, 172] width 419 height 23
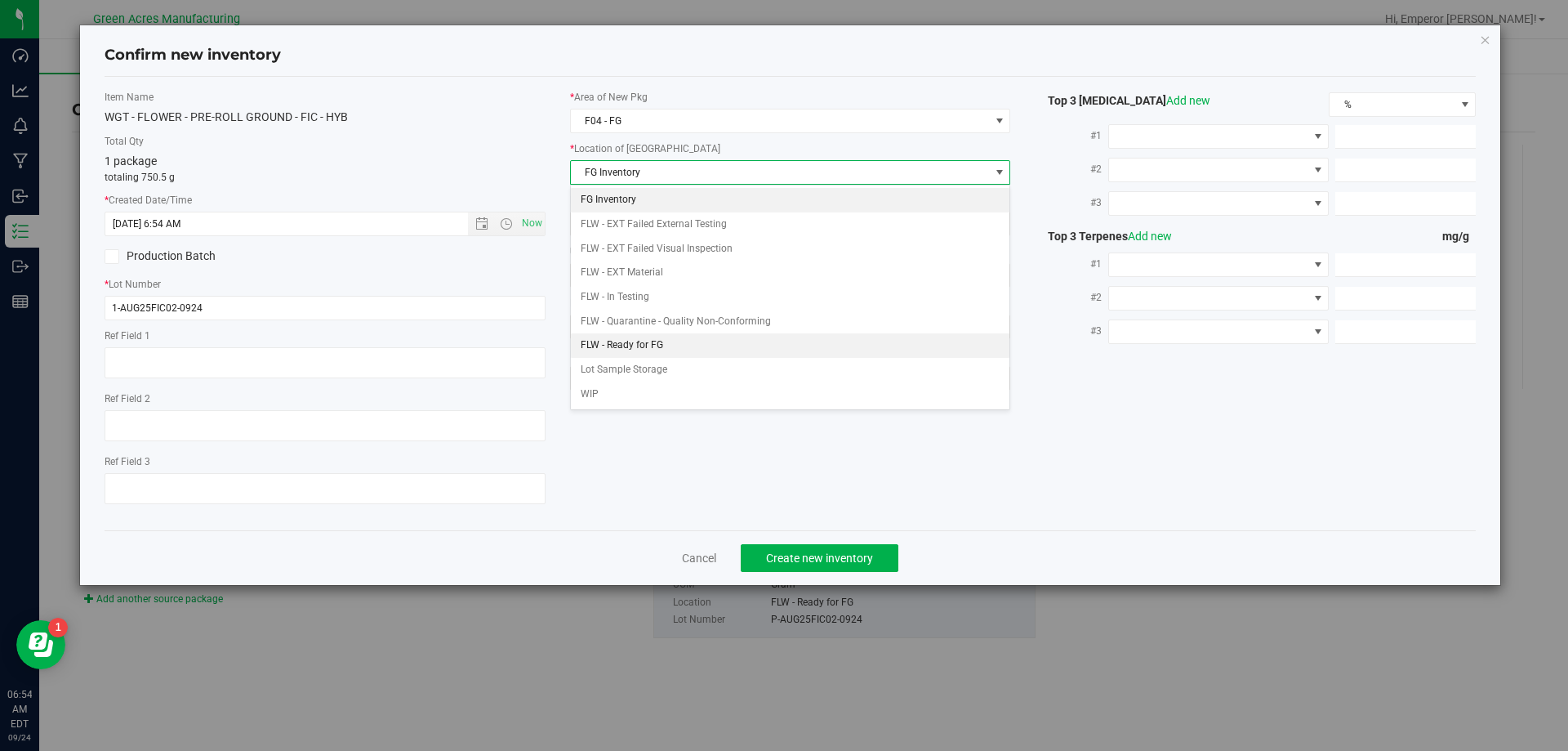
click at [605, 349] on li "FLW - Ready for FG" at bounding box center [791, 346] width 440 height 25
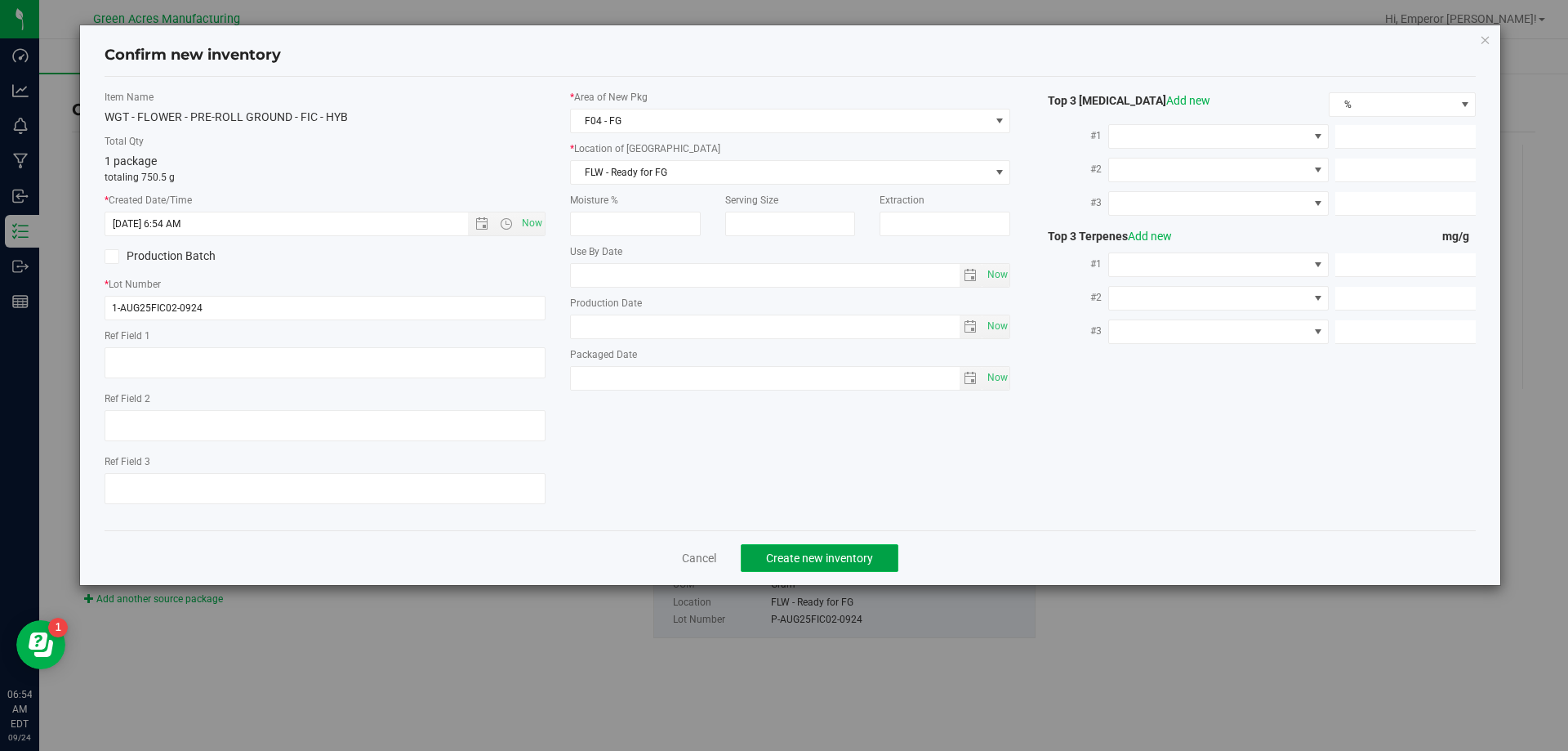
click at [784, 559] on span "Create new inventory" at bounding box center [820, 558] width 107 height 13
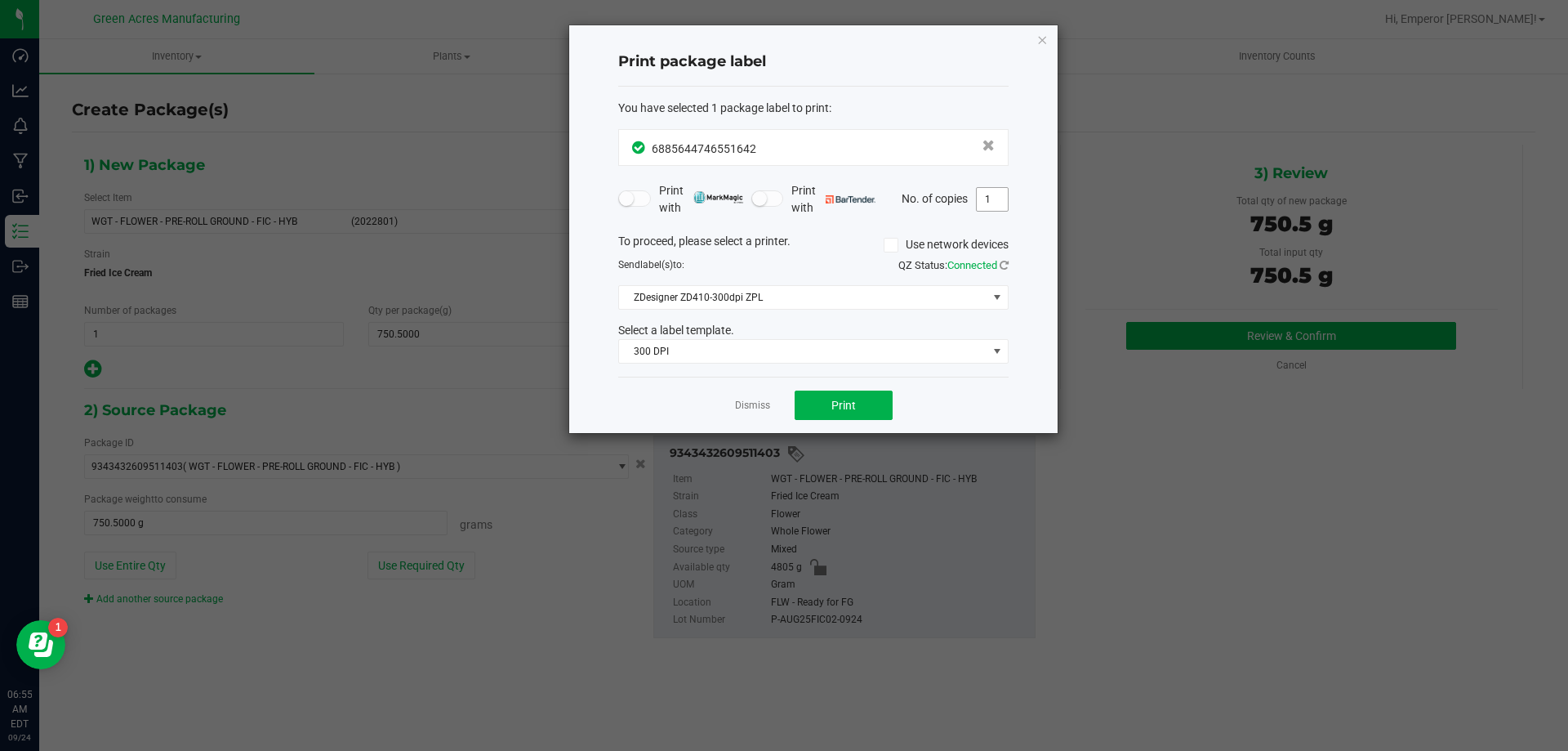
click at [998, 197] on input "1" at bounding box center [992, 200] width 31 height 23
type input "2"
click at [862, 402] on button "Print" at bounding box center [843, 405] width 98 height 29
click at [1044, 42] on icon "button" at bounding box center [1042, 39] width 11 height 19
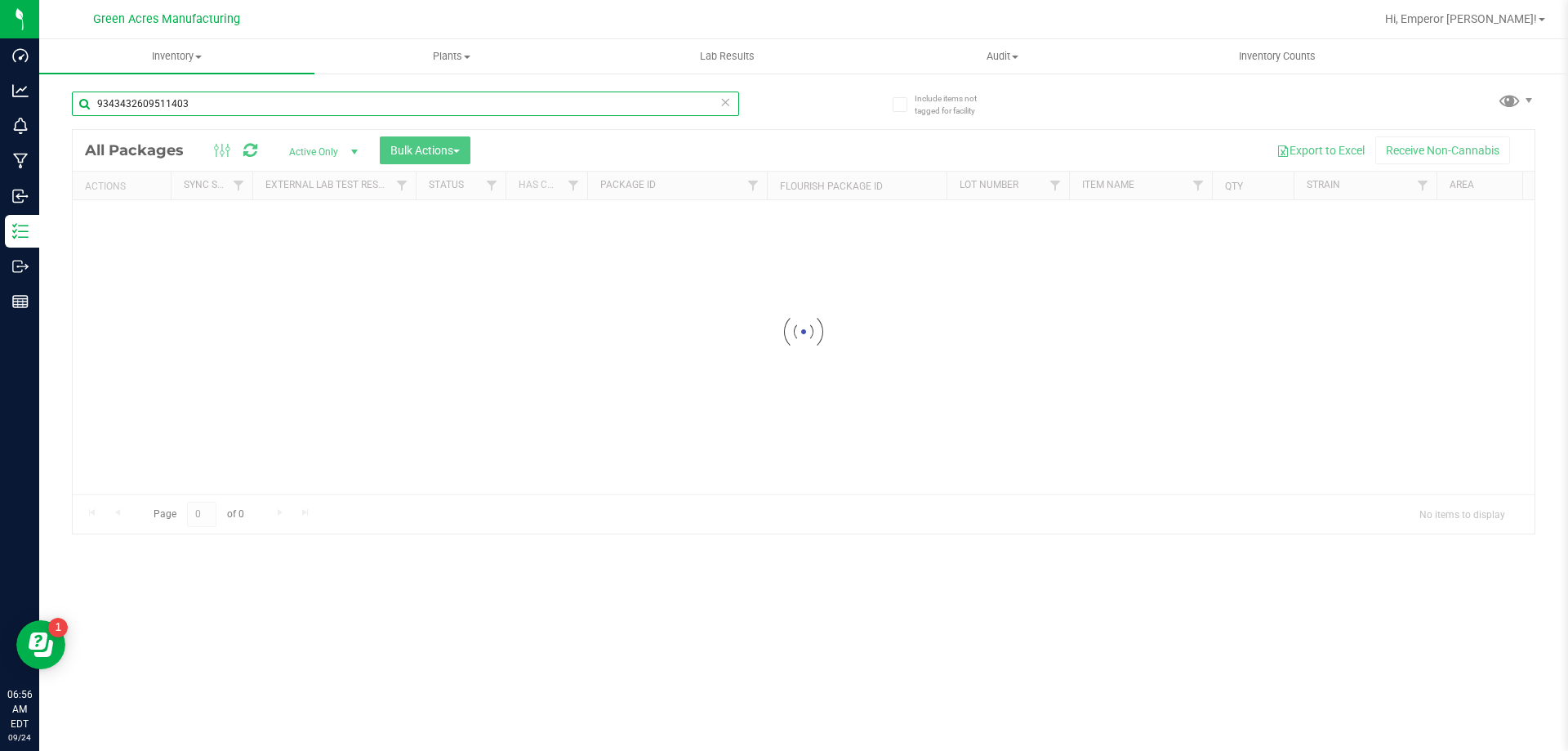
click at [219, 97] on input "9343432609511403" at bounding box center [405, 104] width 667 height 25
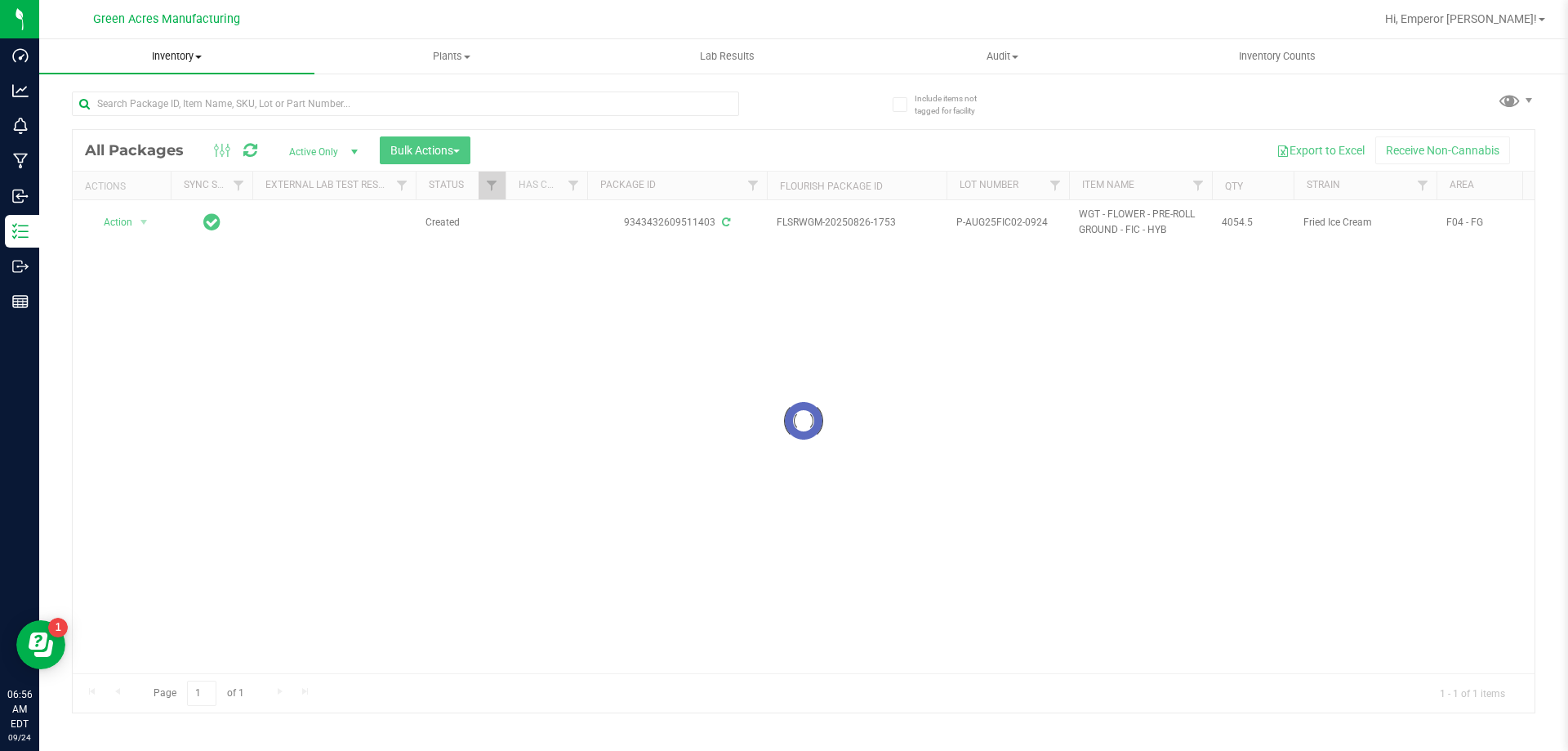
click at [189, 52] on span "Inventory" at bounding box center [177, 56] width 275 height 15
click at [181, 201] on span "From bill of materials" at bounding box center [113, 196] width 148 height 14
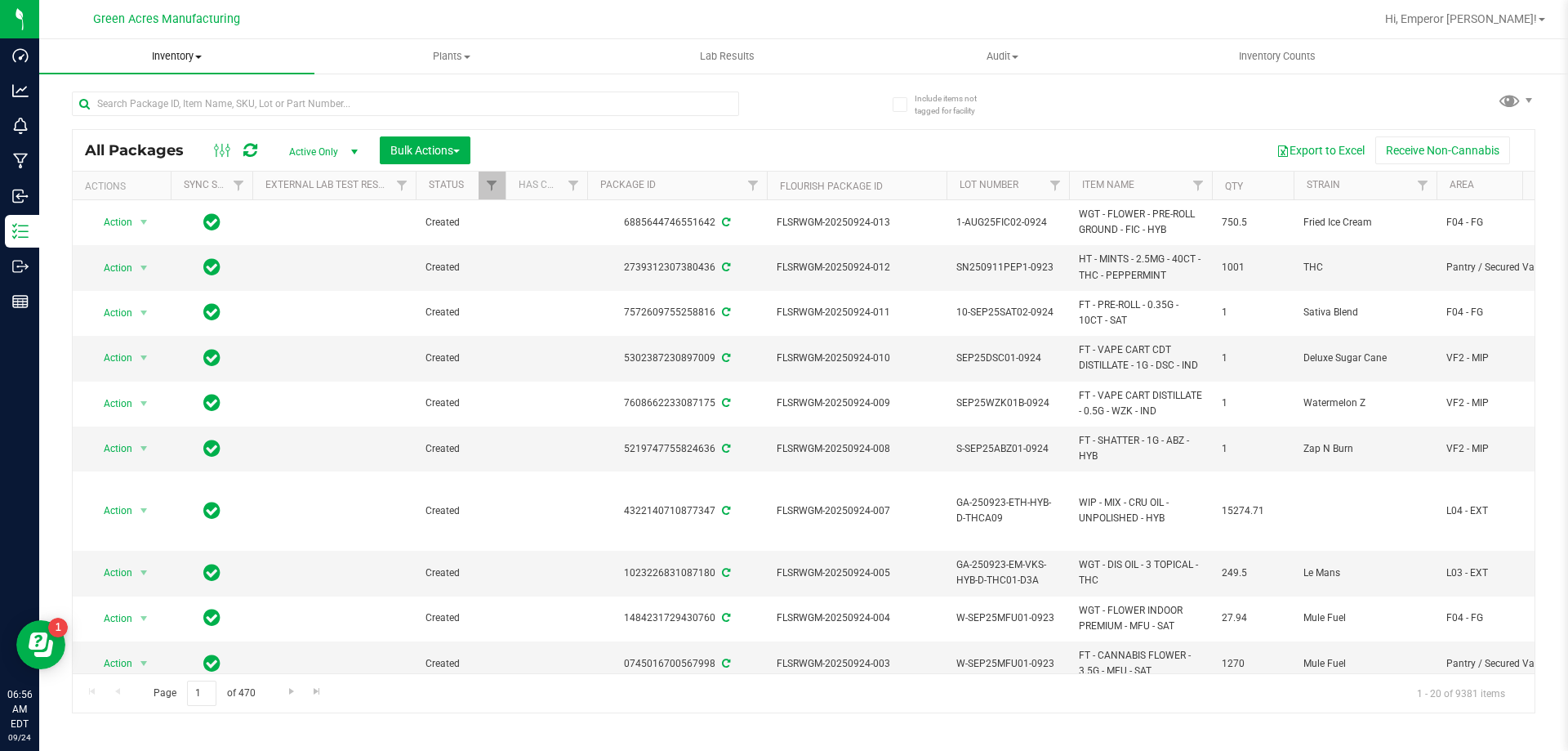
click at [170, 55] on span "Inventory" at bounding box center [177, 56] width 275 height 15
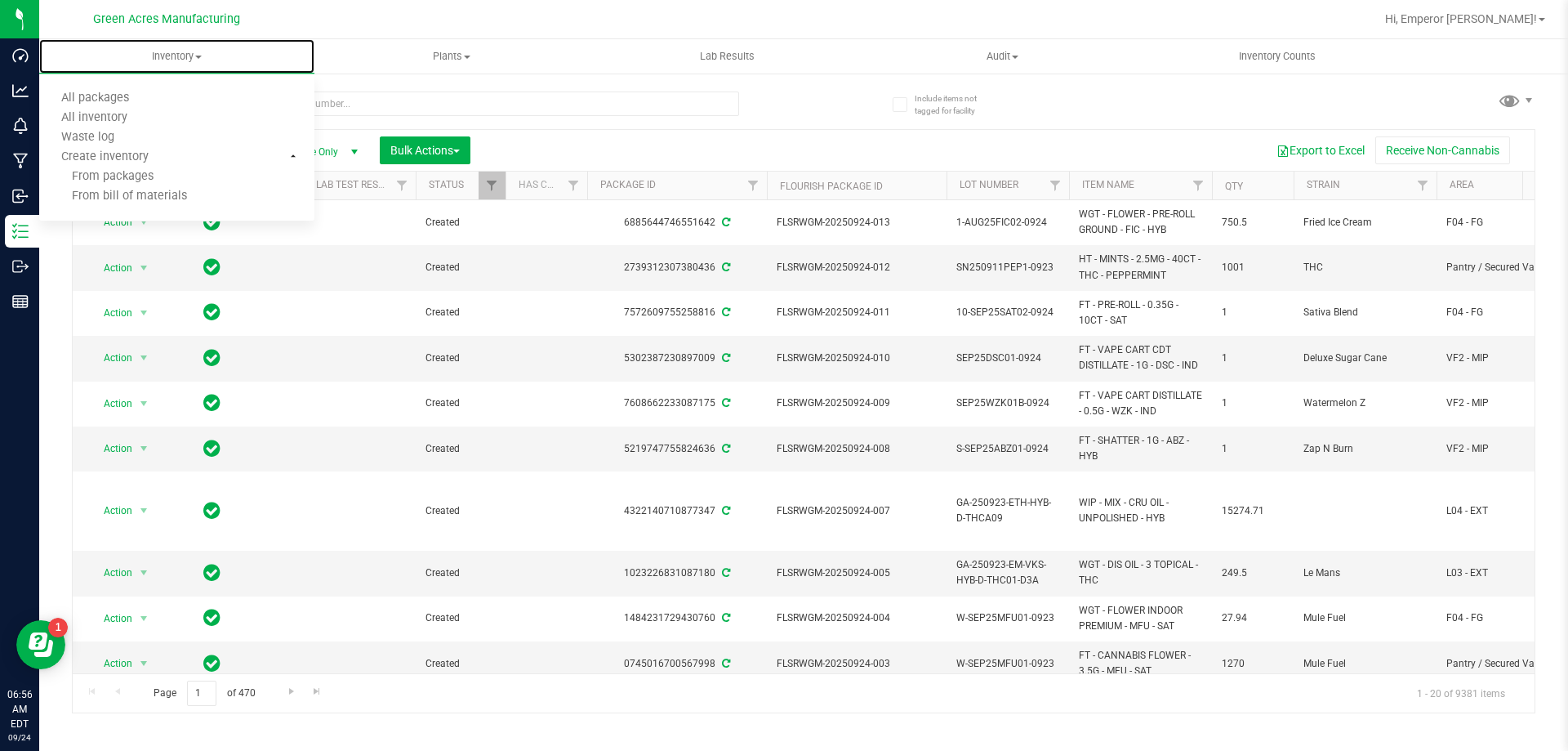
click at [158, 197] on span "From bill of materials" at bounding box center [113, 196] width 148 height 14
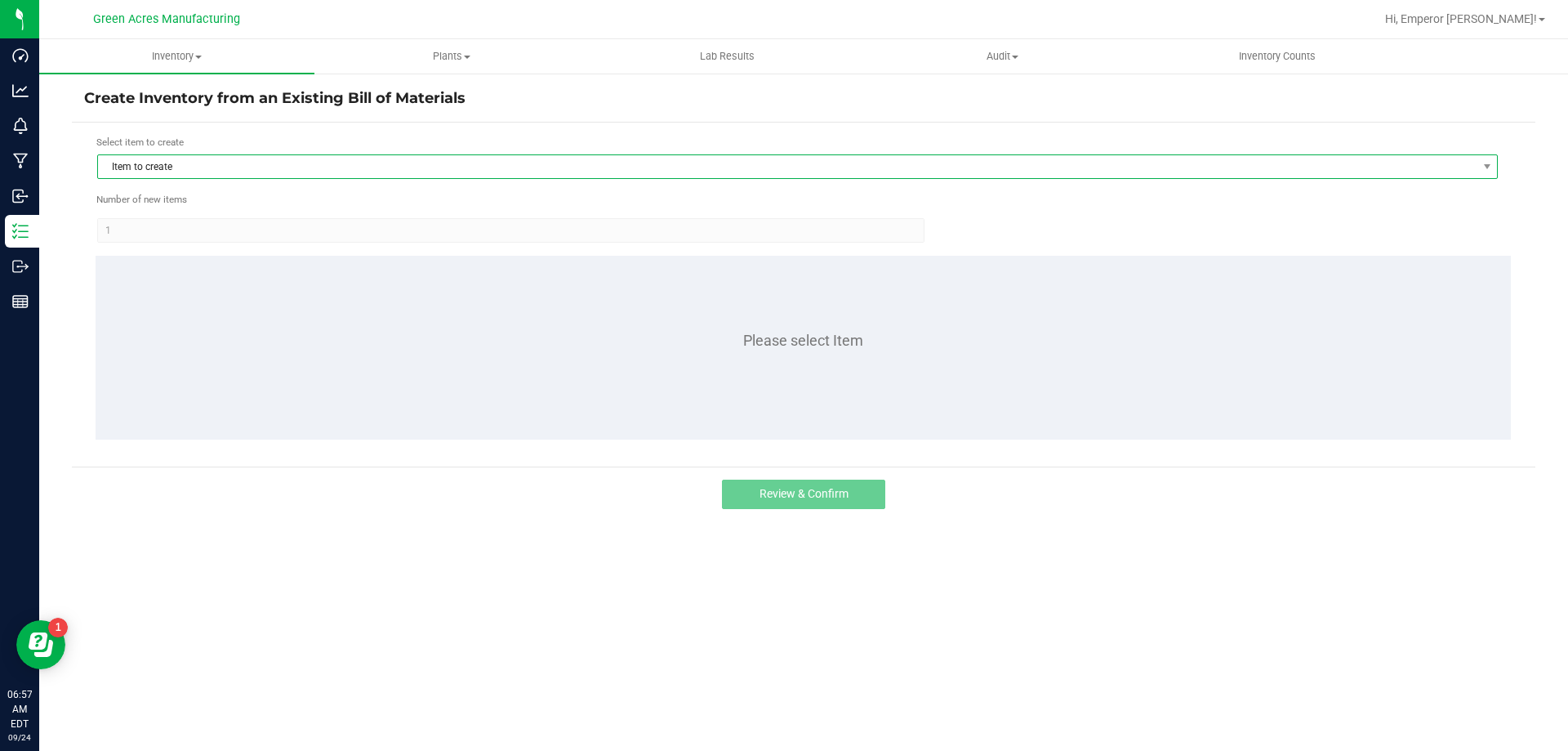
click at [609, 170] on span "Item to create" at bounding box center [787, 166] width 1379 height 23
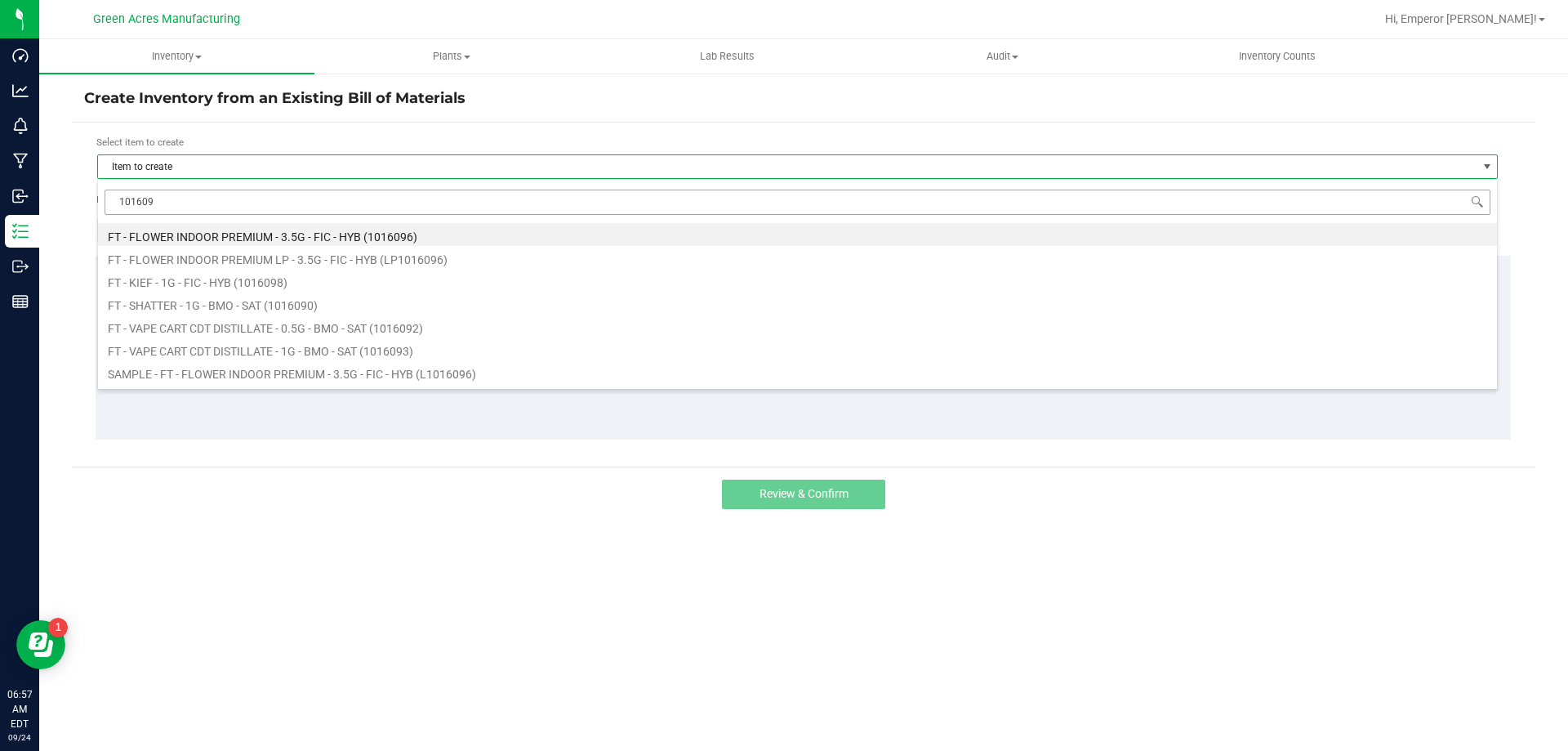
drag, startPoint x: 189, startPoint y: 198, endPoint x: 110, endPoint y: 200, distance: 79.0
click at [110, 200] on input "101609" at bounding box center [798, 201] width 1386 height 26
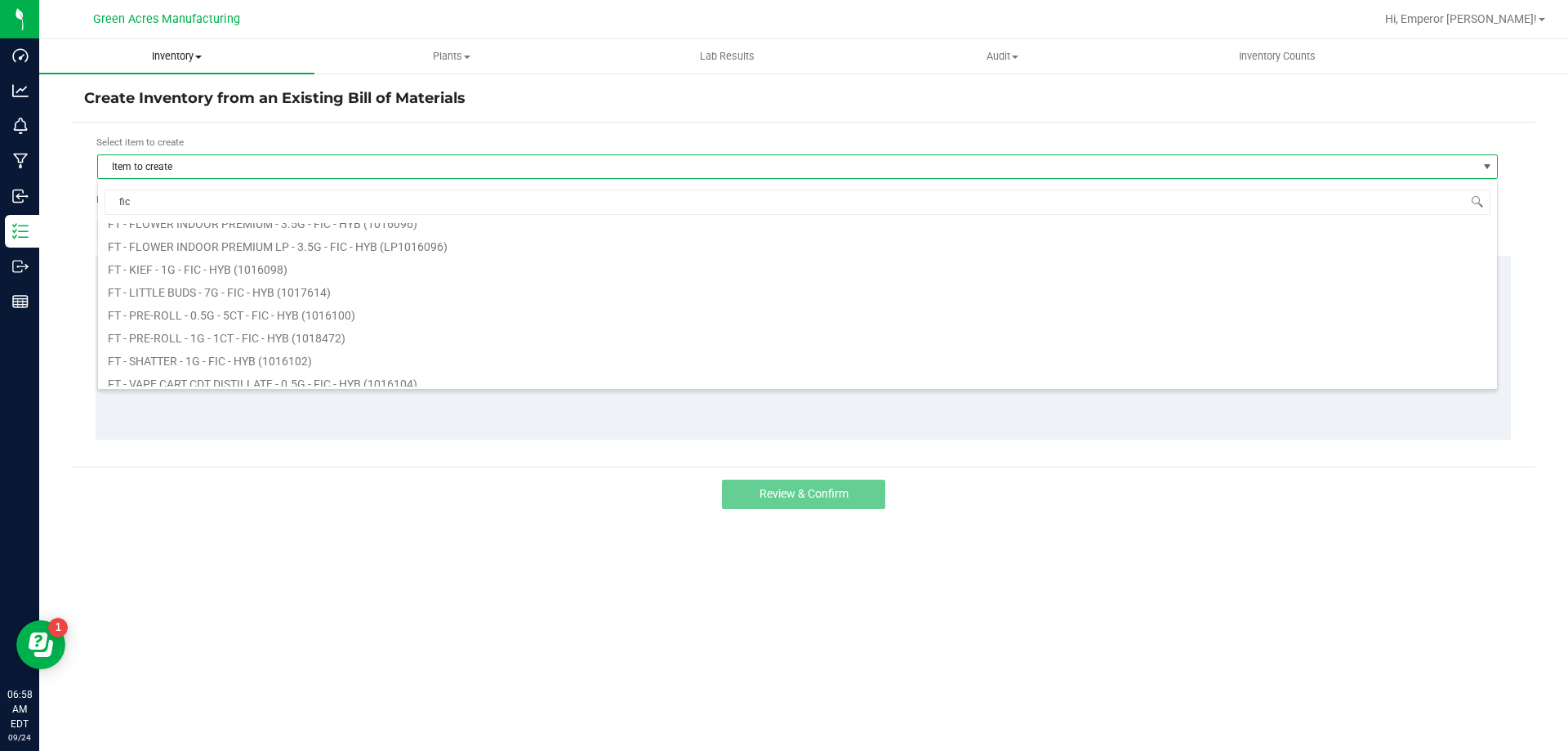
type input "fic"
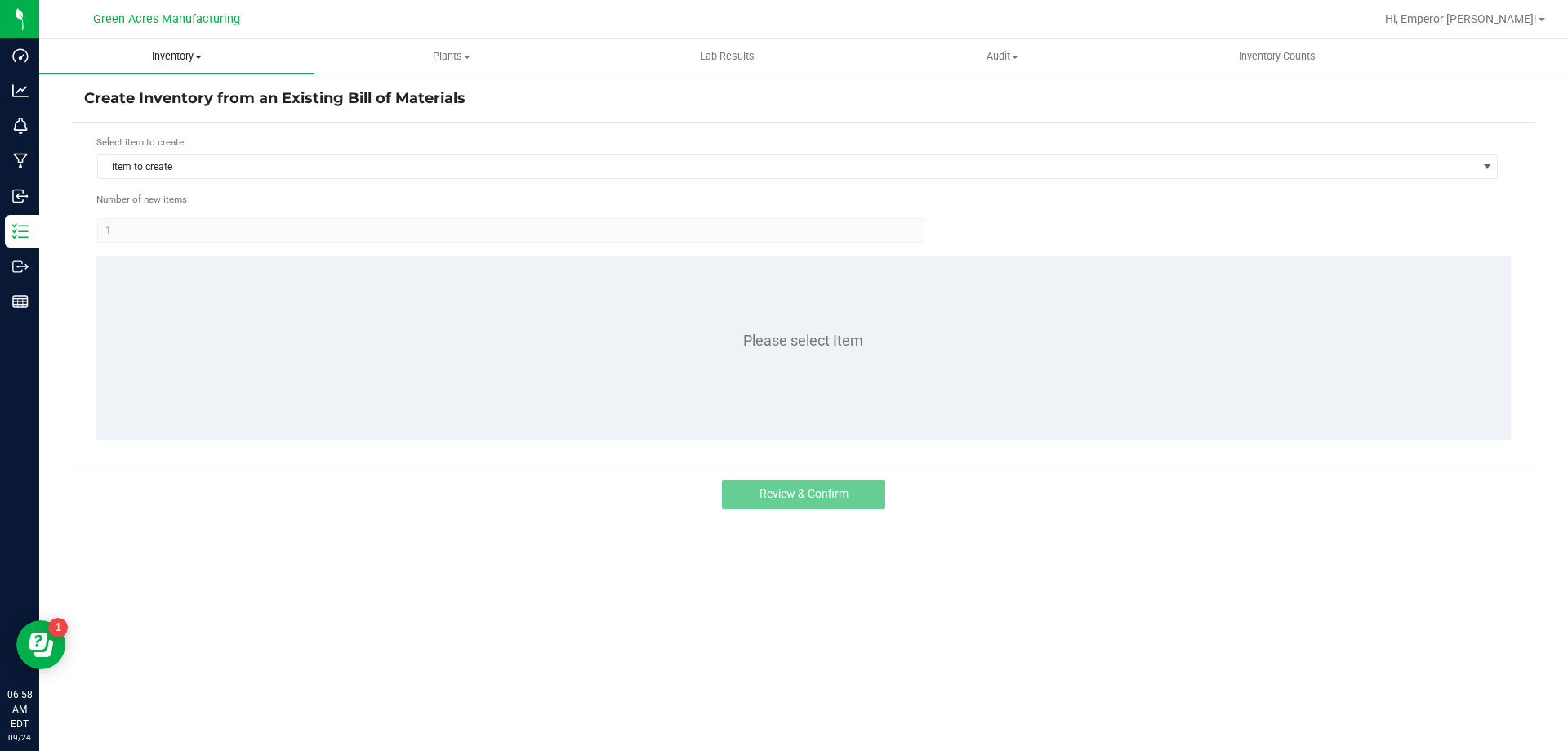
click at [166, 53] on span "Inventory" at bounding box center [177, 56] width 275 height 15
click at [98, 98] on span "All packages" at bounding box center [95, 98] width 112 height 14
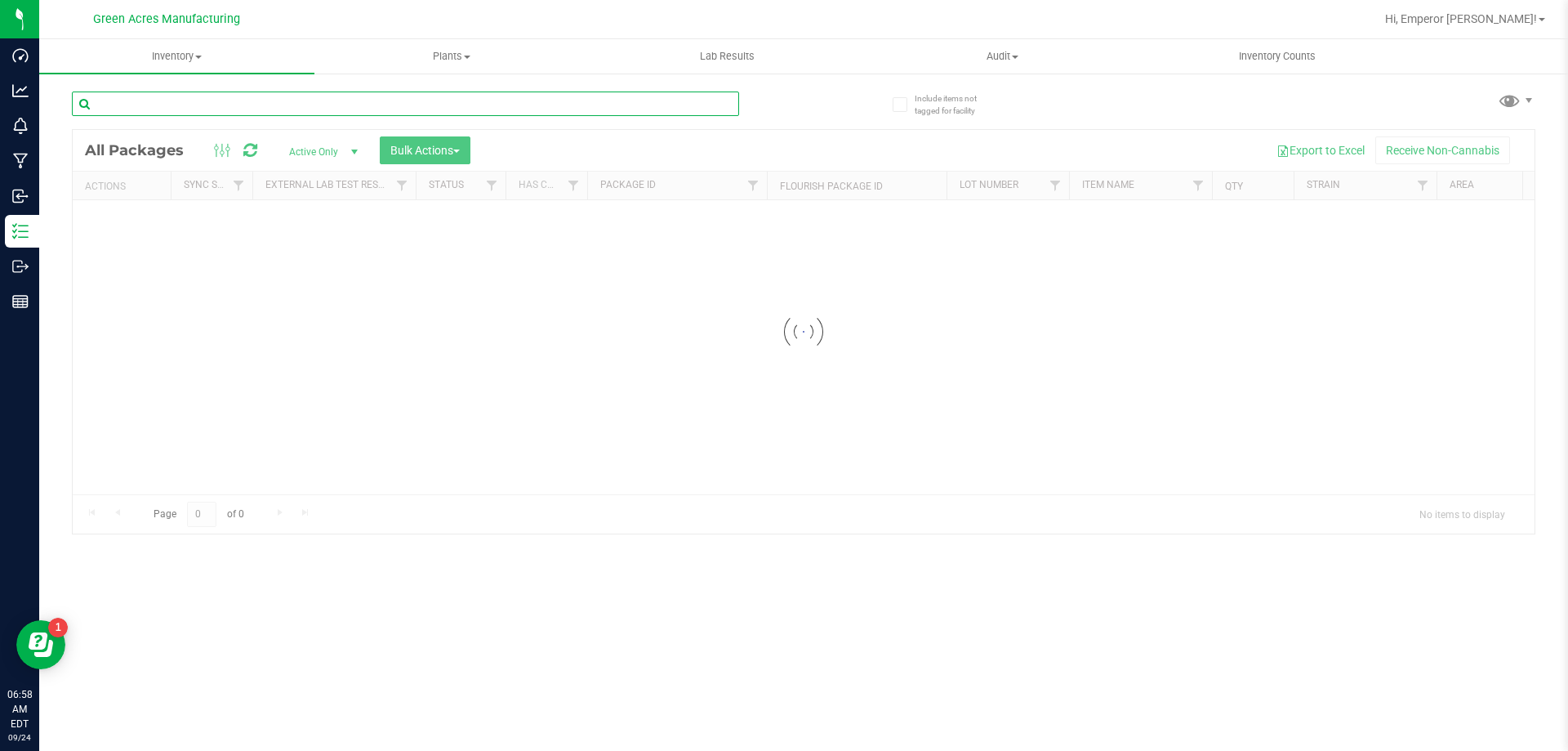
click at [119, 92] on input "text" at bounding box center [405, 104] width 667 height 25
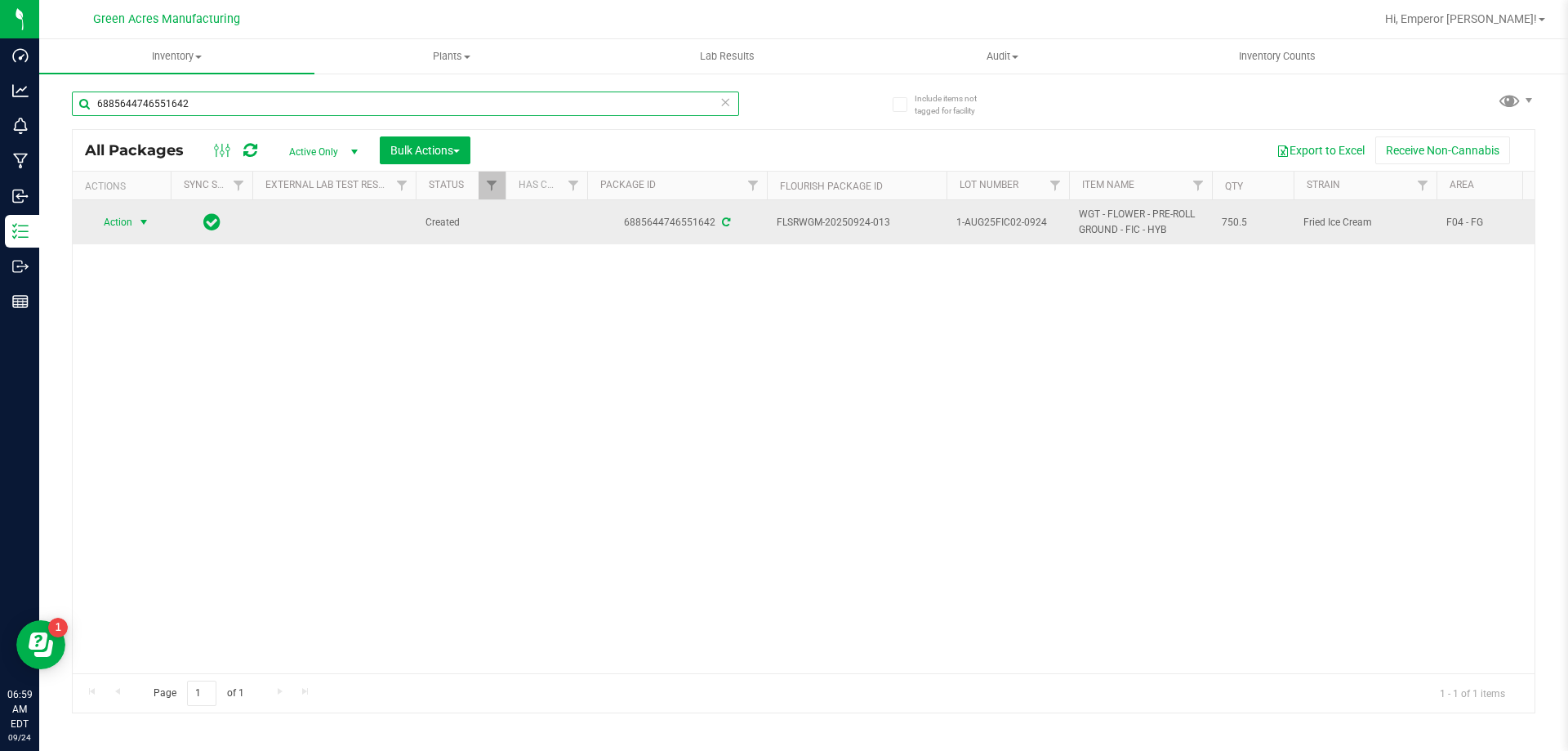
type input "6885644746551642"
click at [142, 225] on span "select" at bounding box center [143, 222] width 13 height 13
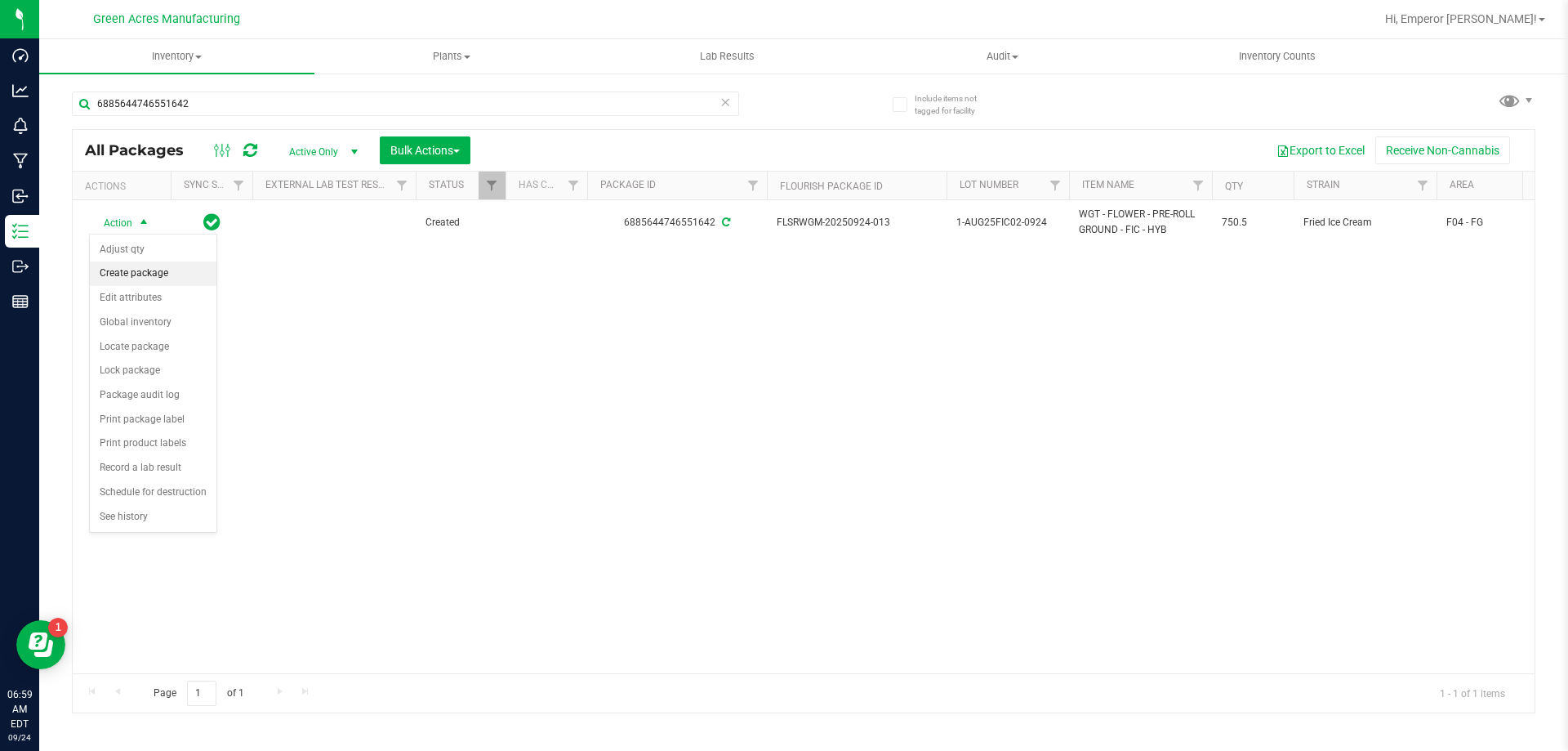
click at [140, 276] on li "Create package" at bounding box center [153, 273] width 127 height 25
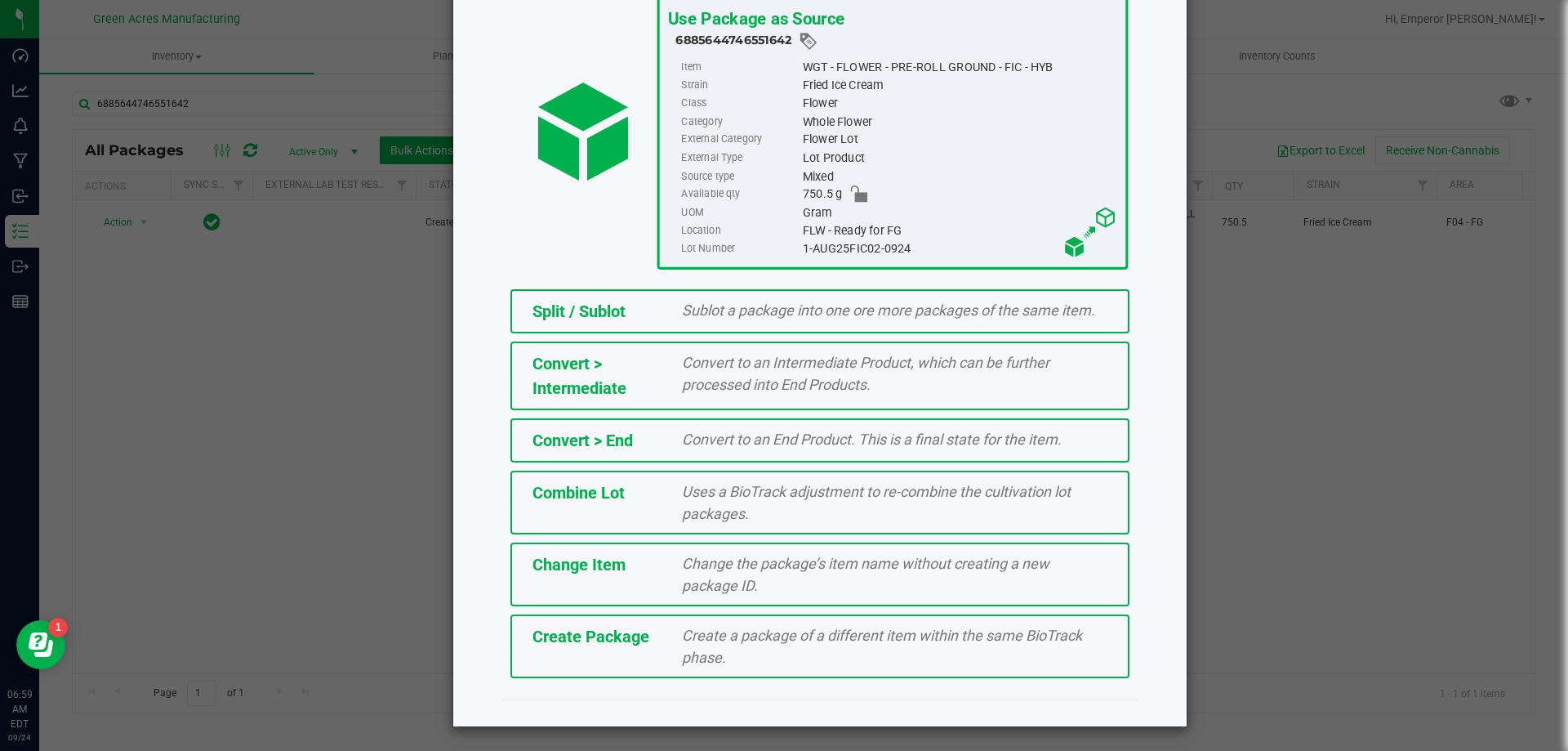
scroll to position [118, 0]
click at [622, 645] on span "Create Package" at bounding box center [591, 636] width 117 height 19
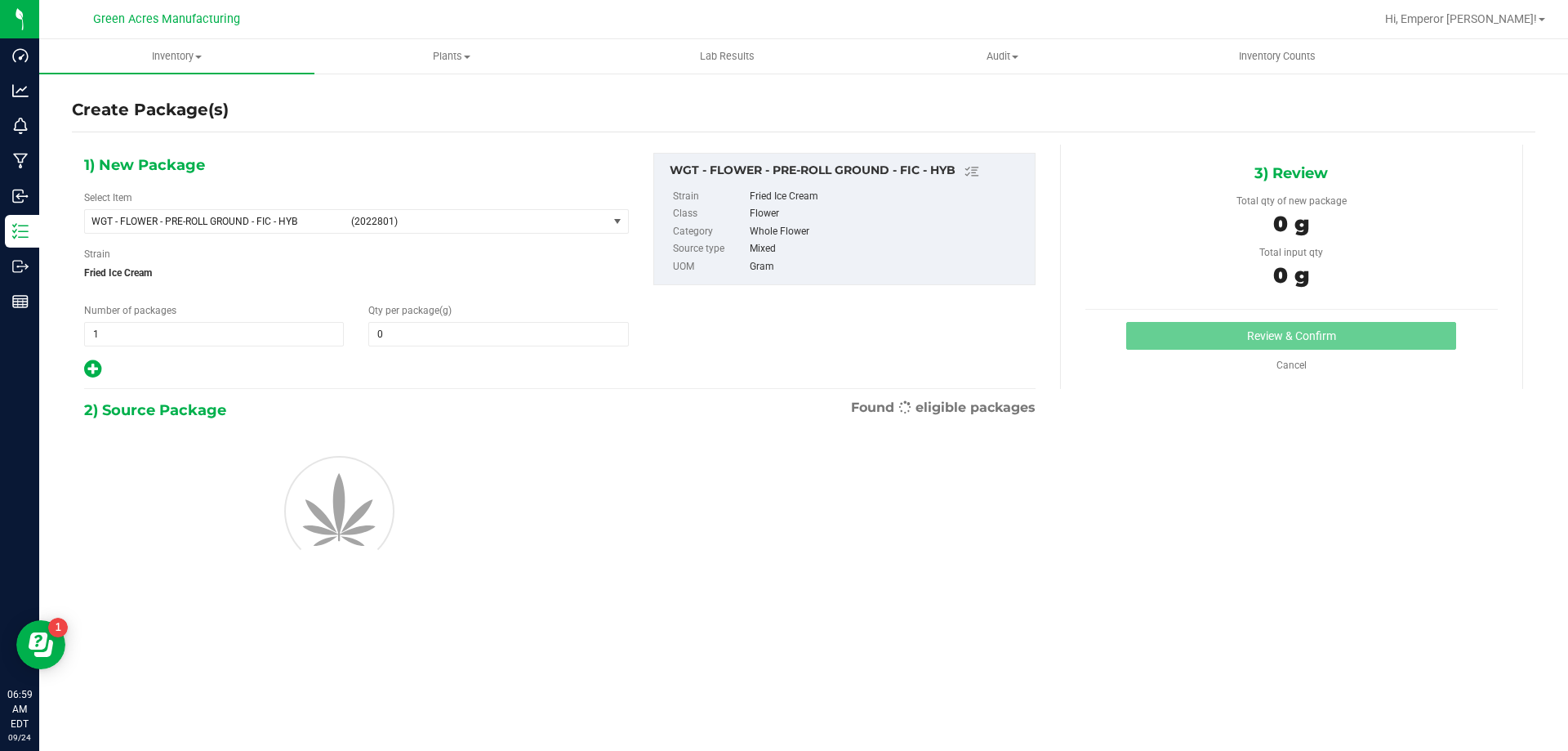
type input "0.0000"
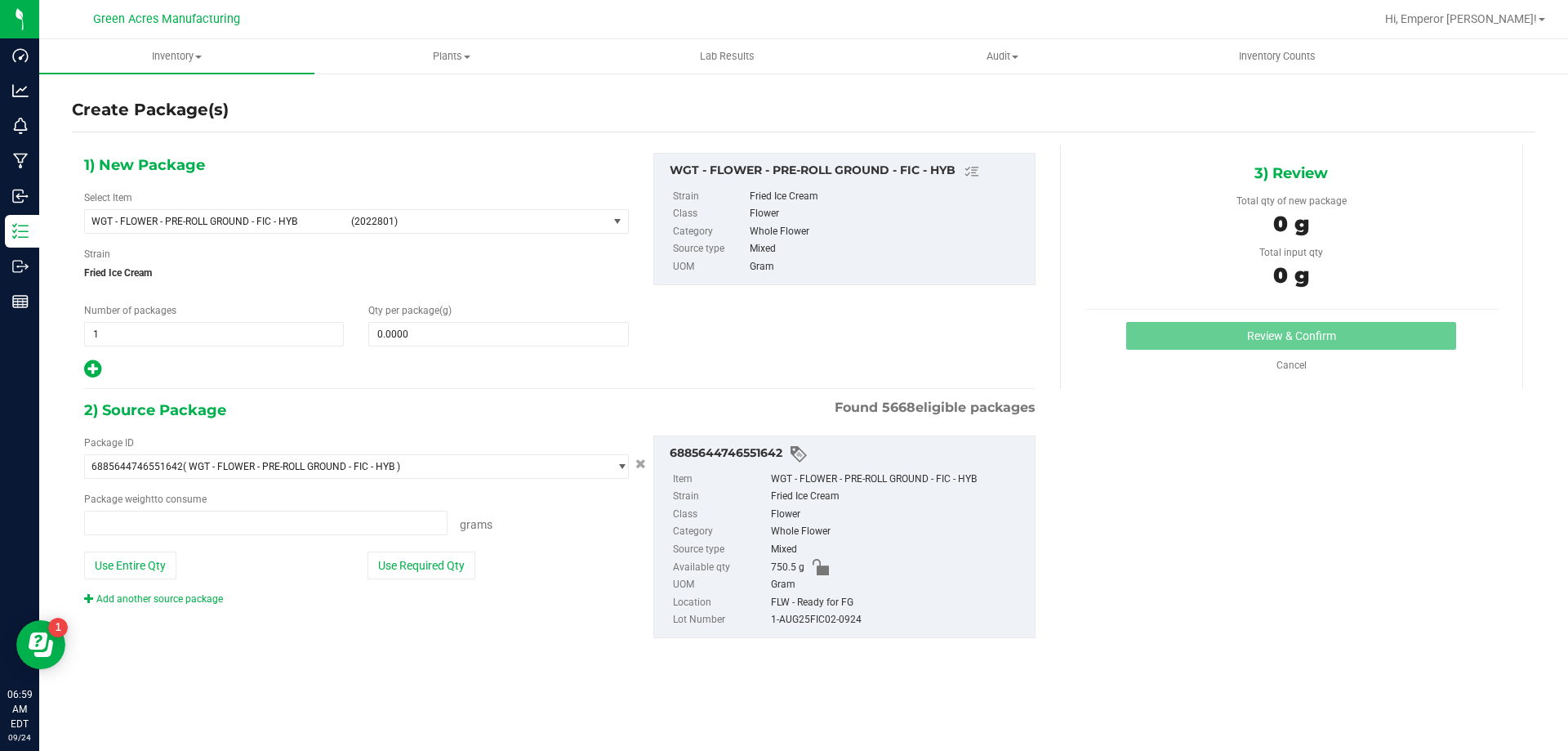
type input "0.0000 g"
click at [226, 214] on span "WGT - FLOWER - PRE-ROLL GROUND - FIC - HYB (2022801)" at bounding box center [346, 222] width 522 height 23
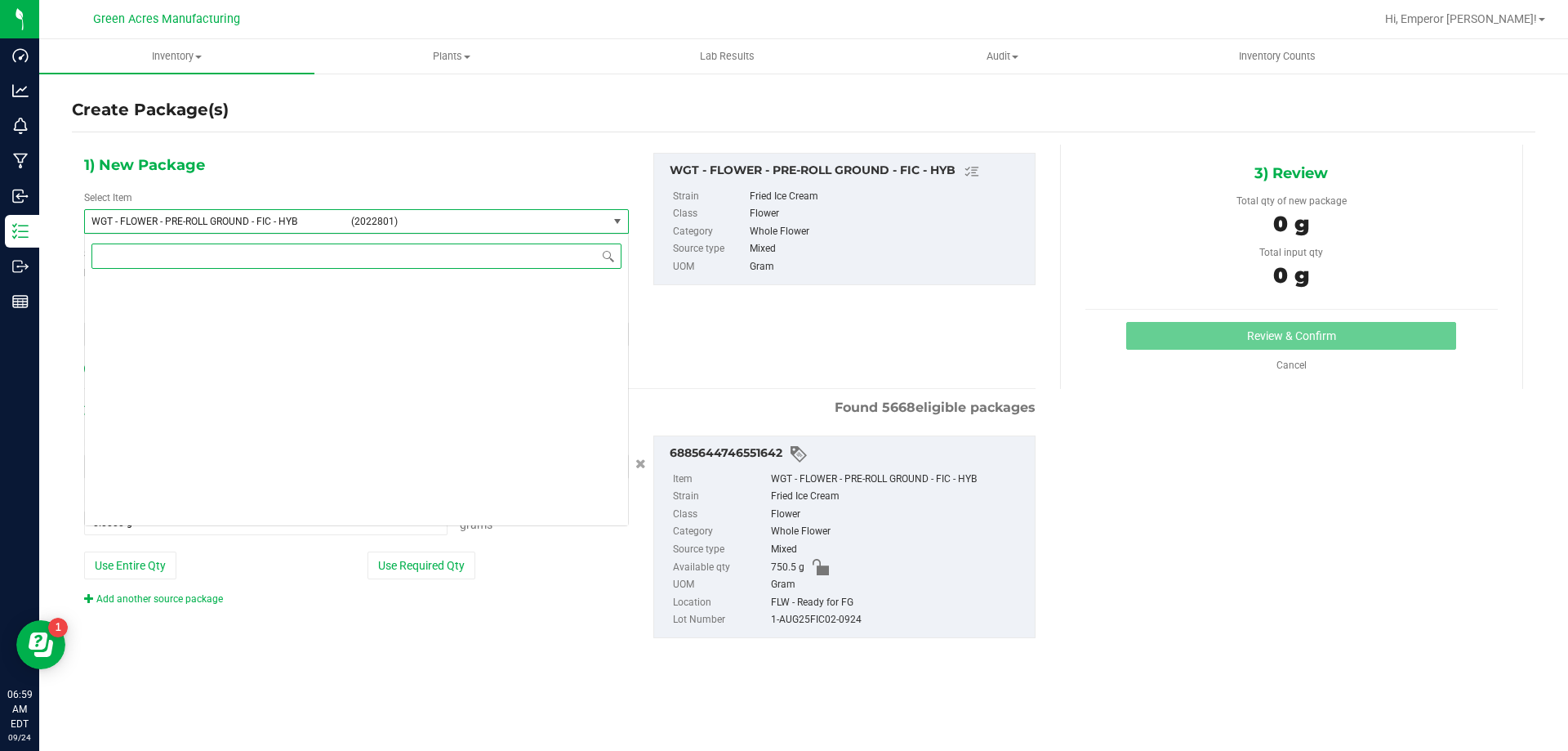
scroll to position [346725, 0]
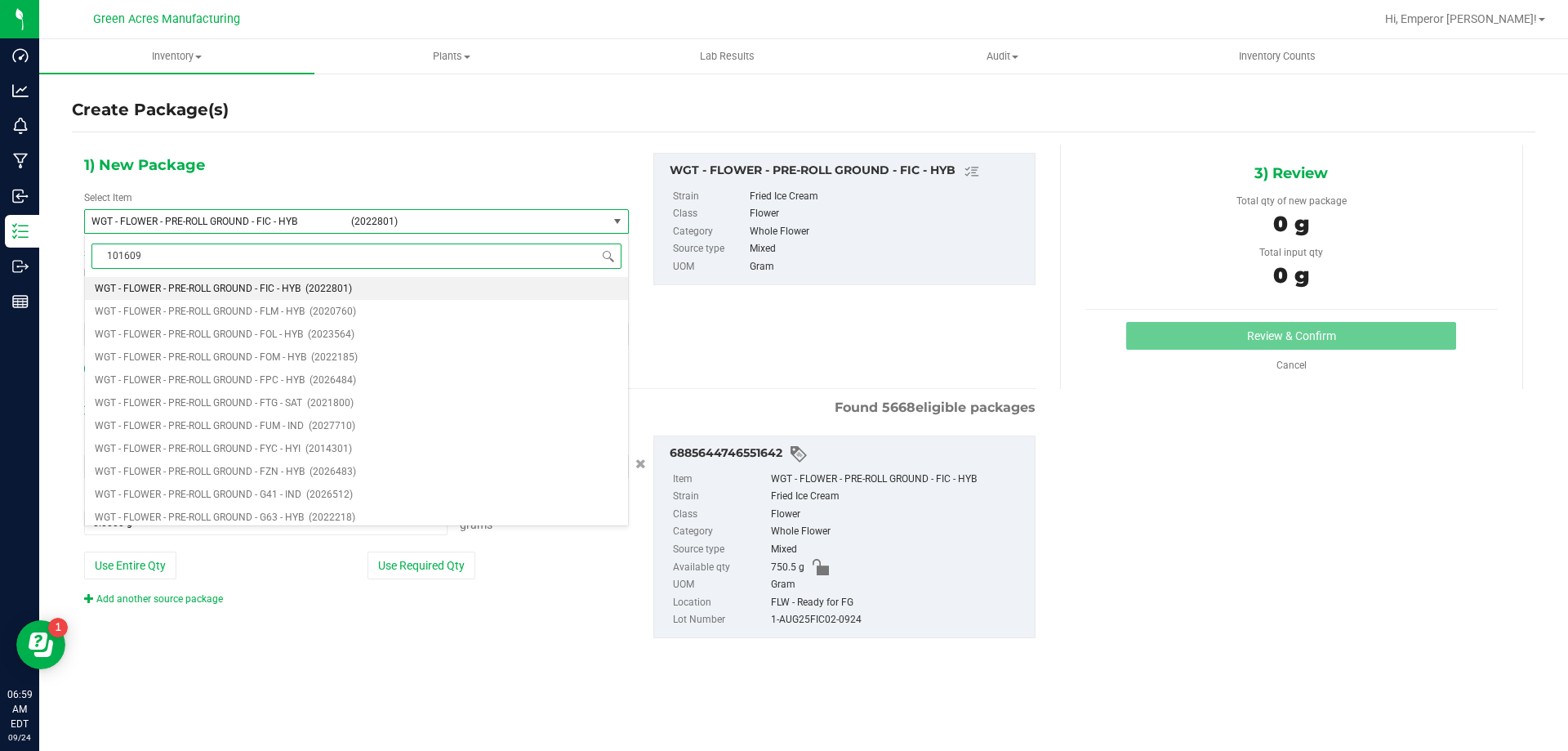
type input "1016099"
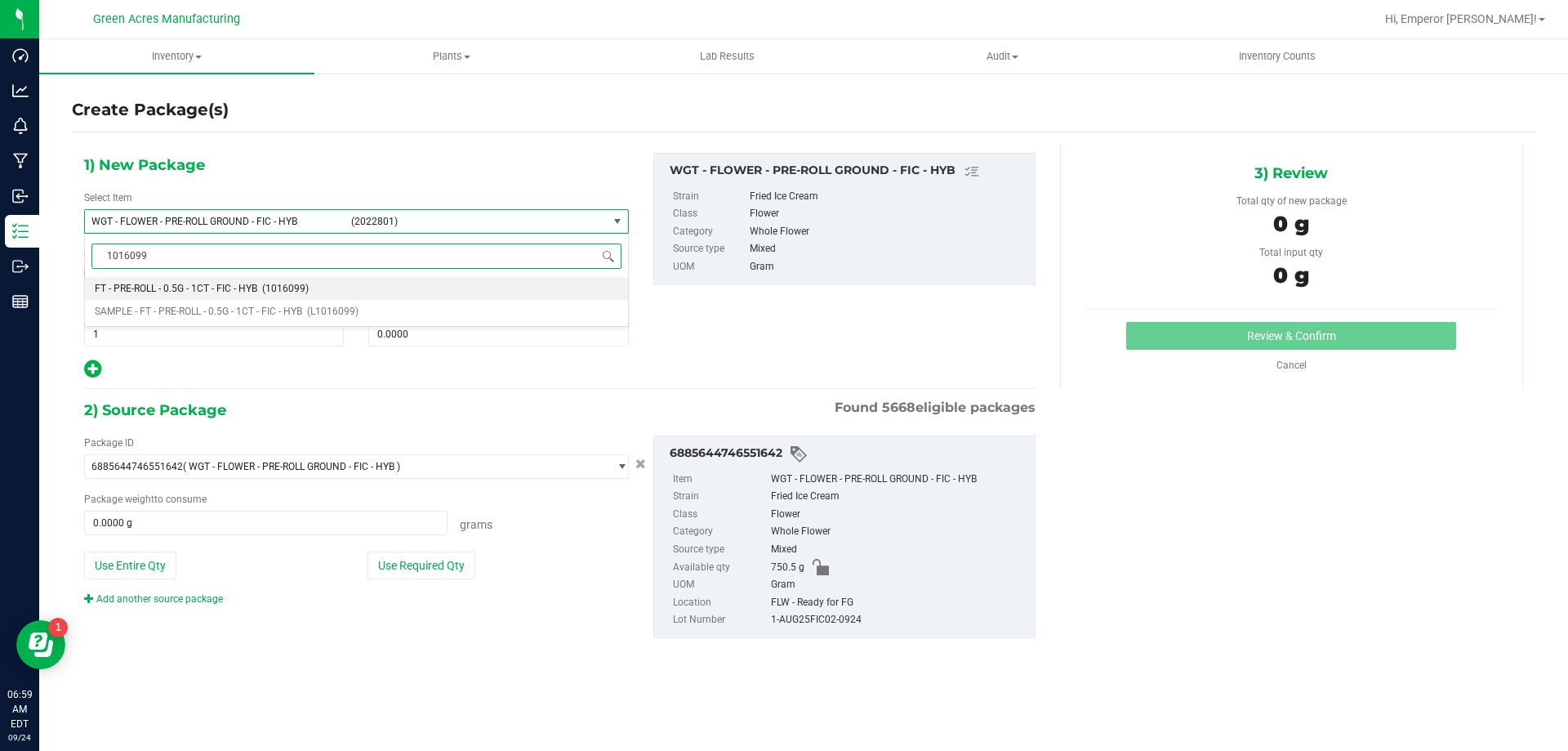
click at [186, 290] on span "FT - PRE-ROLL - 0.5G - 1CT - FIC - HYB" at bounding box center [176, 288] width 163 height 11
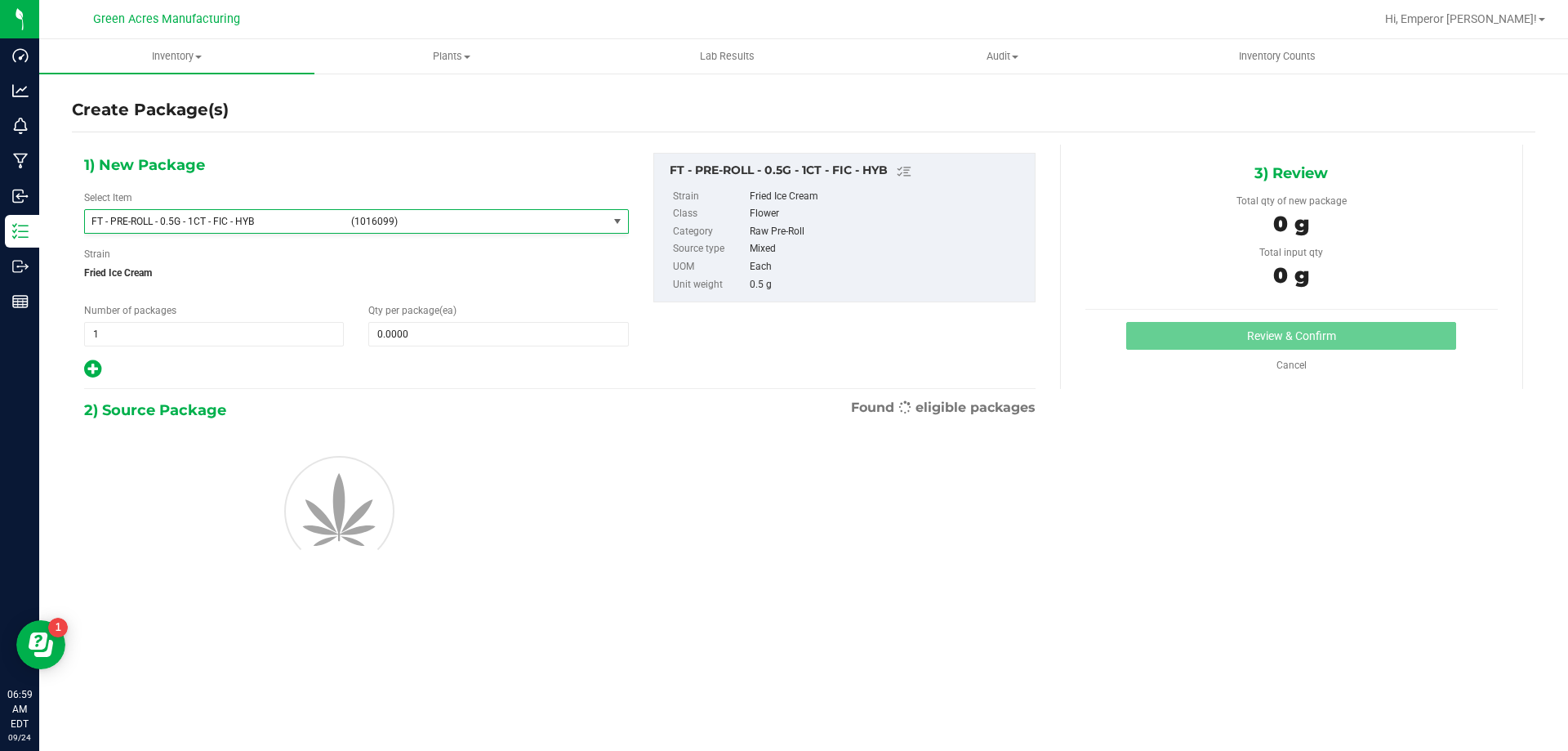
type input "0"
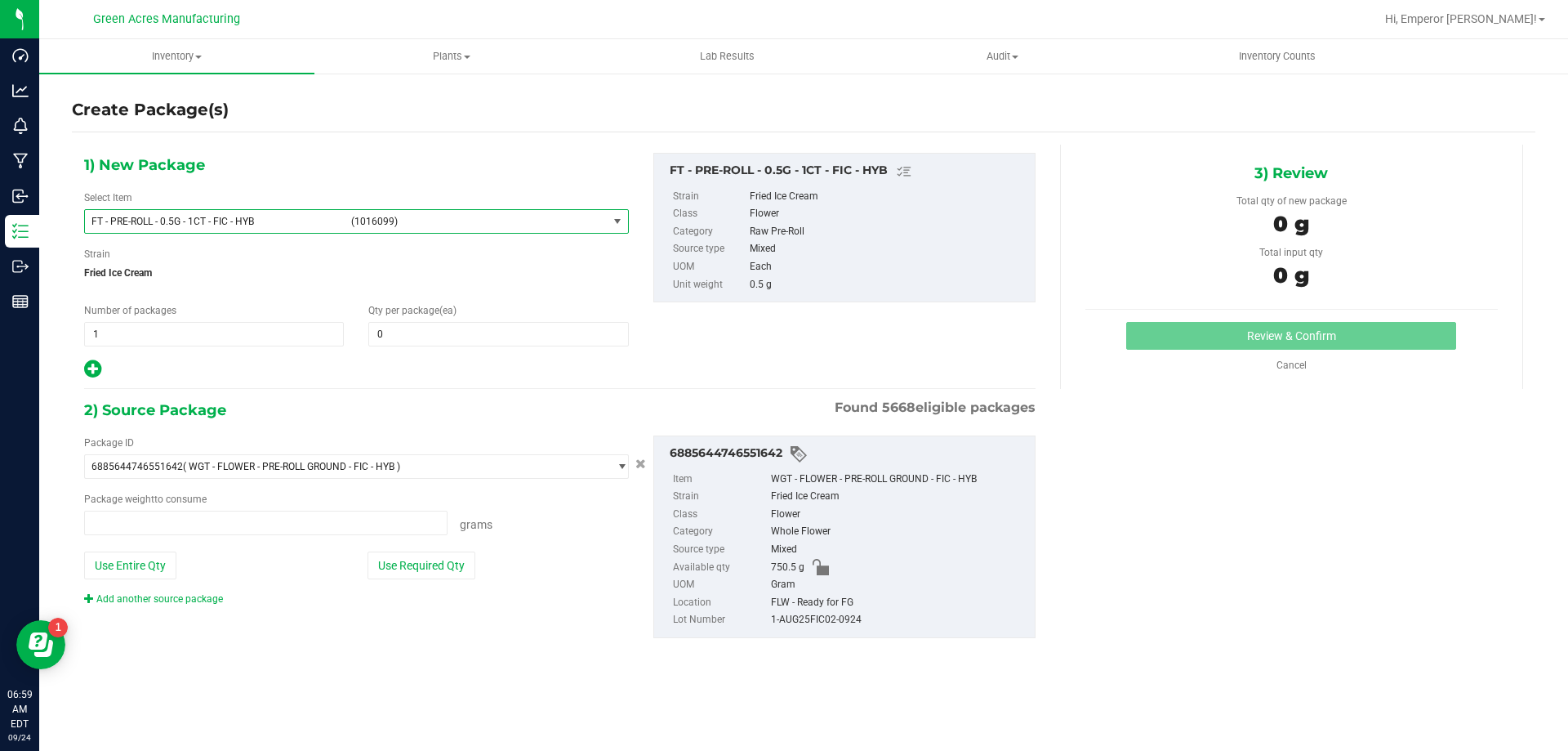
type input "0.0000 g"
click at [536, 345] on span at bounding box center [498, 334] width 259 height 25
type input "1"
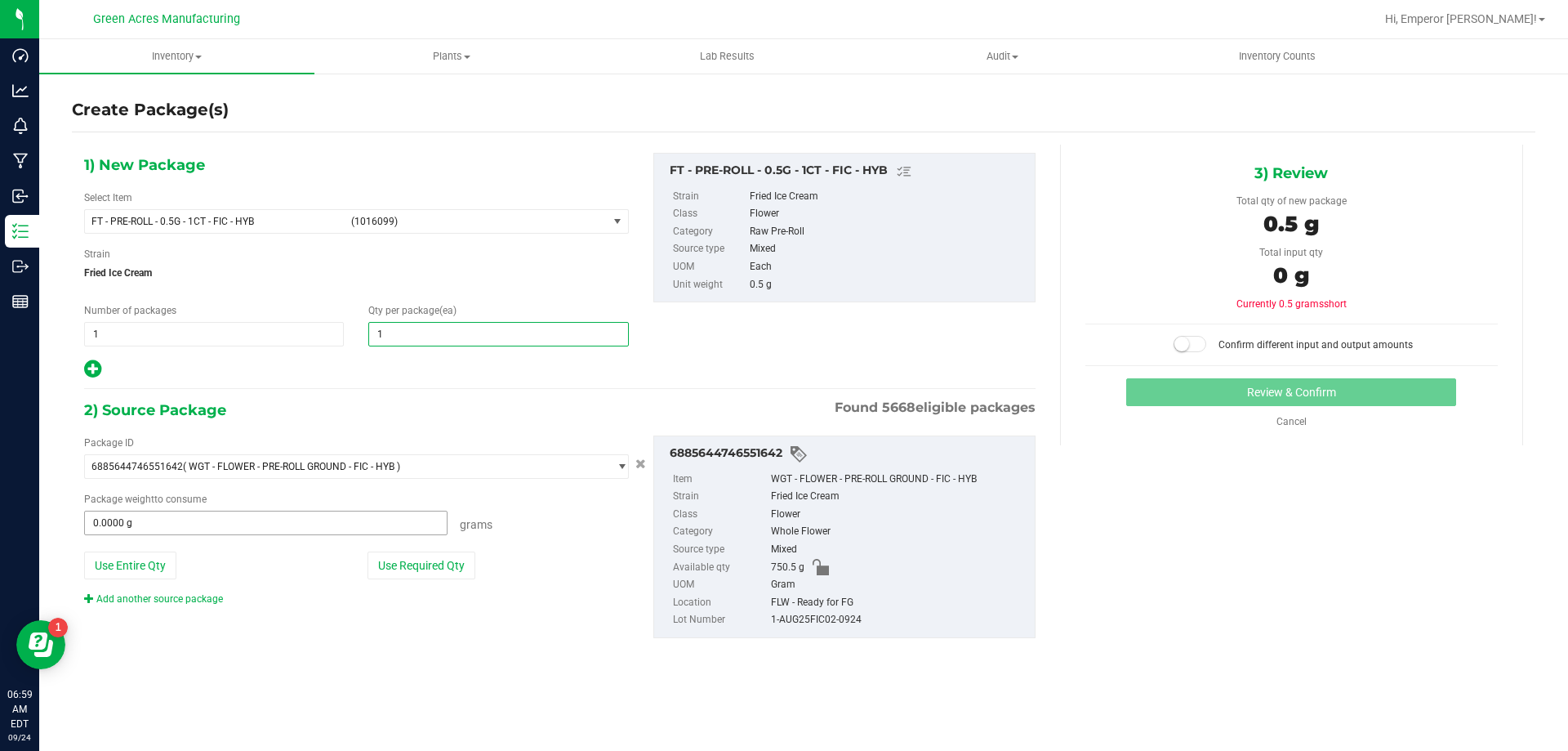
type input "1"
click at [324, 520] on span at bounding box center [266, 523] width 363 height 25
type input "1"
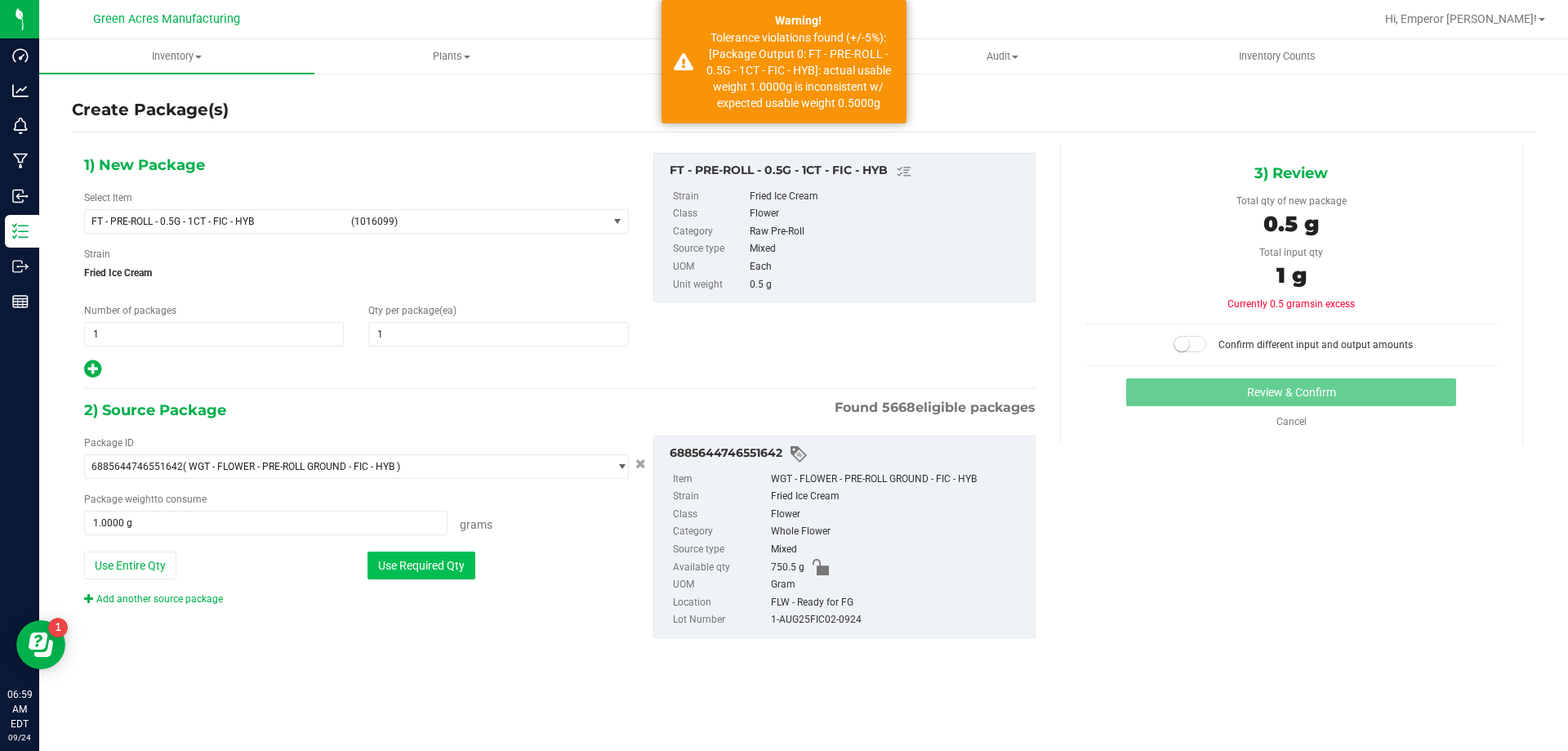
click at [391, 565] on button "Use Required Qty" at bounding box center [421, 565] width 108 height 28
type input "0.5000 g"
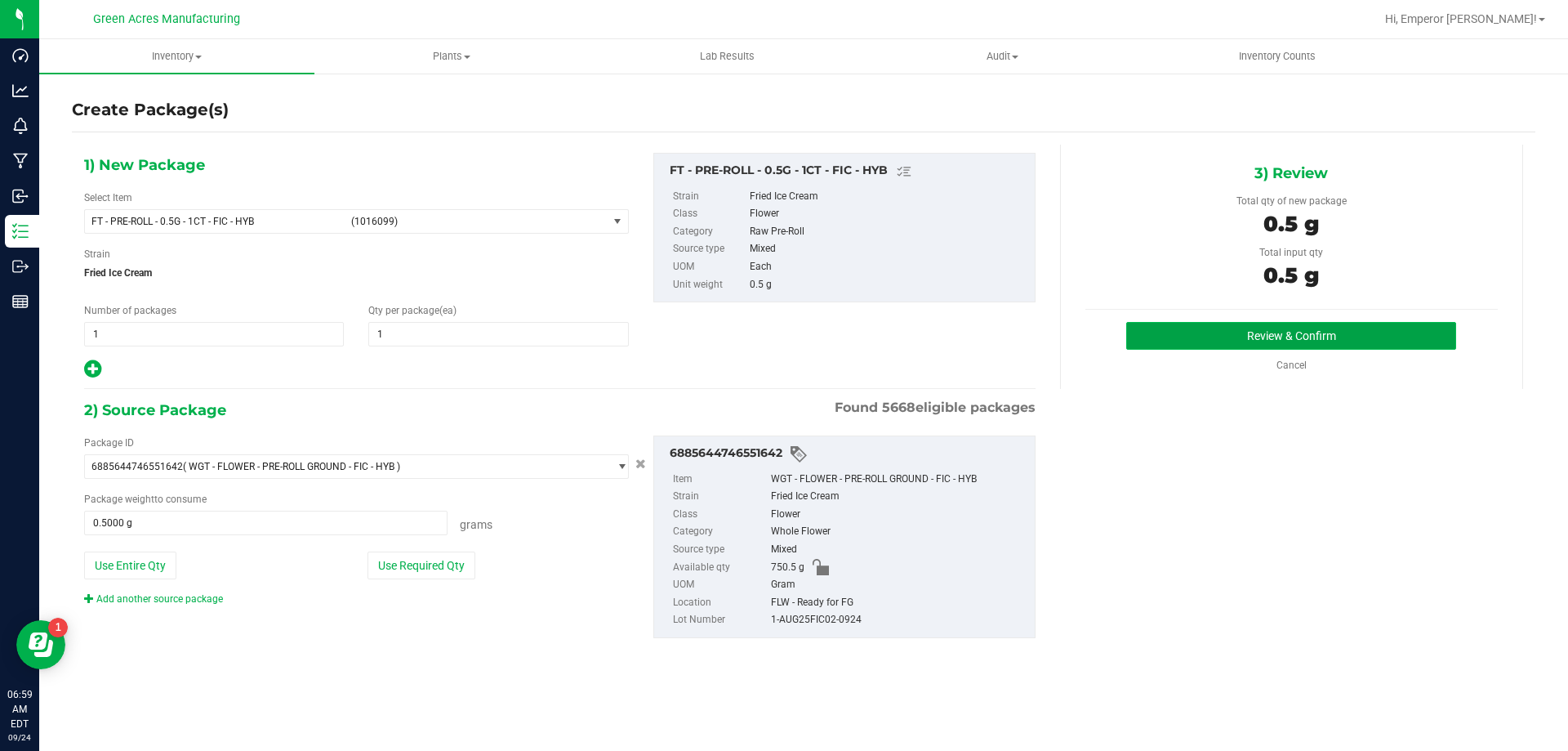
click at [1353, 346] on button "Review & Confirm" at bounding box center [1291, 336] width 330 height 28
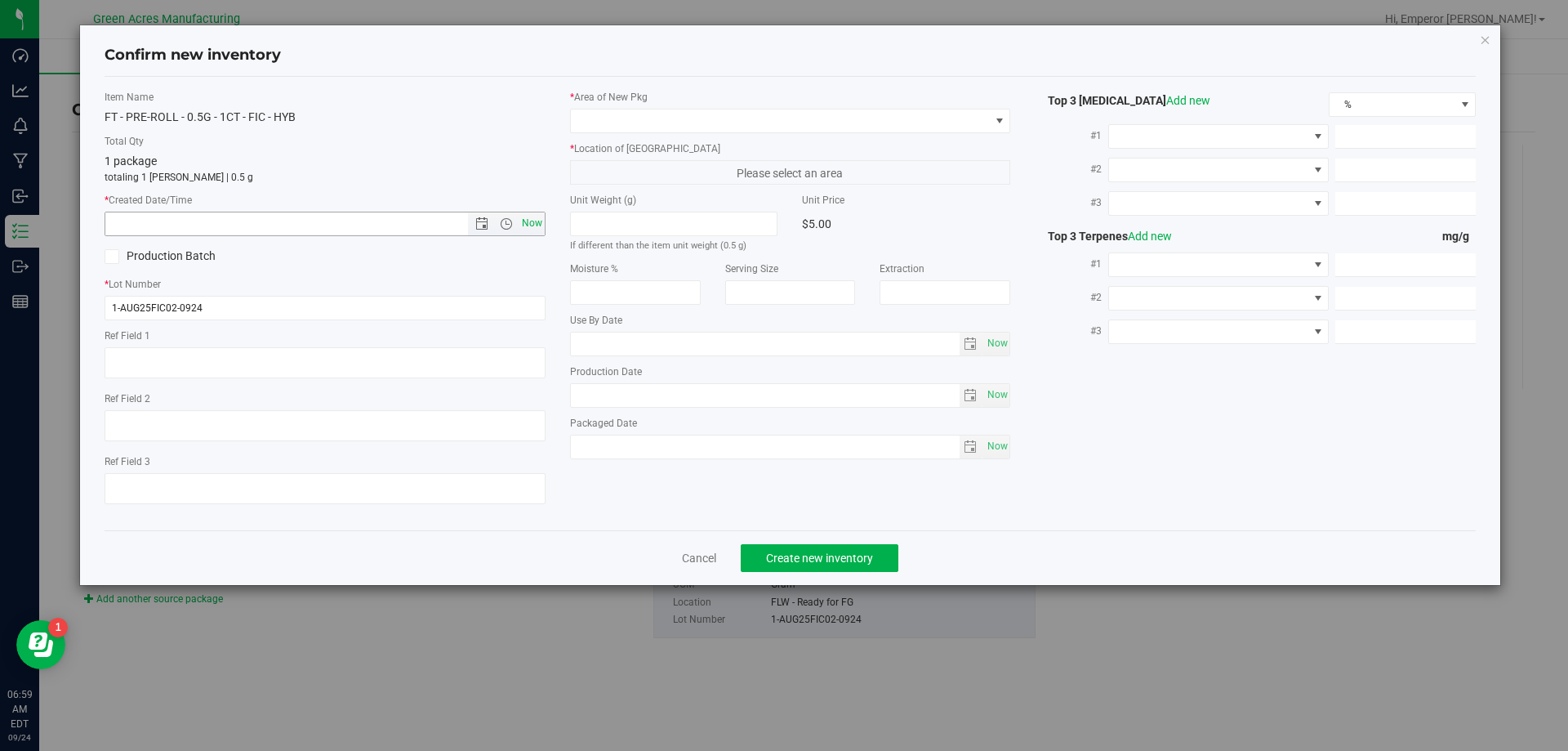
click at [534, 220] on span "Now" at bounding box center [532, 223] width 28 height 24
type input "[DATE] 6:59 AM"
click at [686, 130] on span at bounding box center [780, 120] width 419 height 23
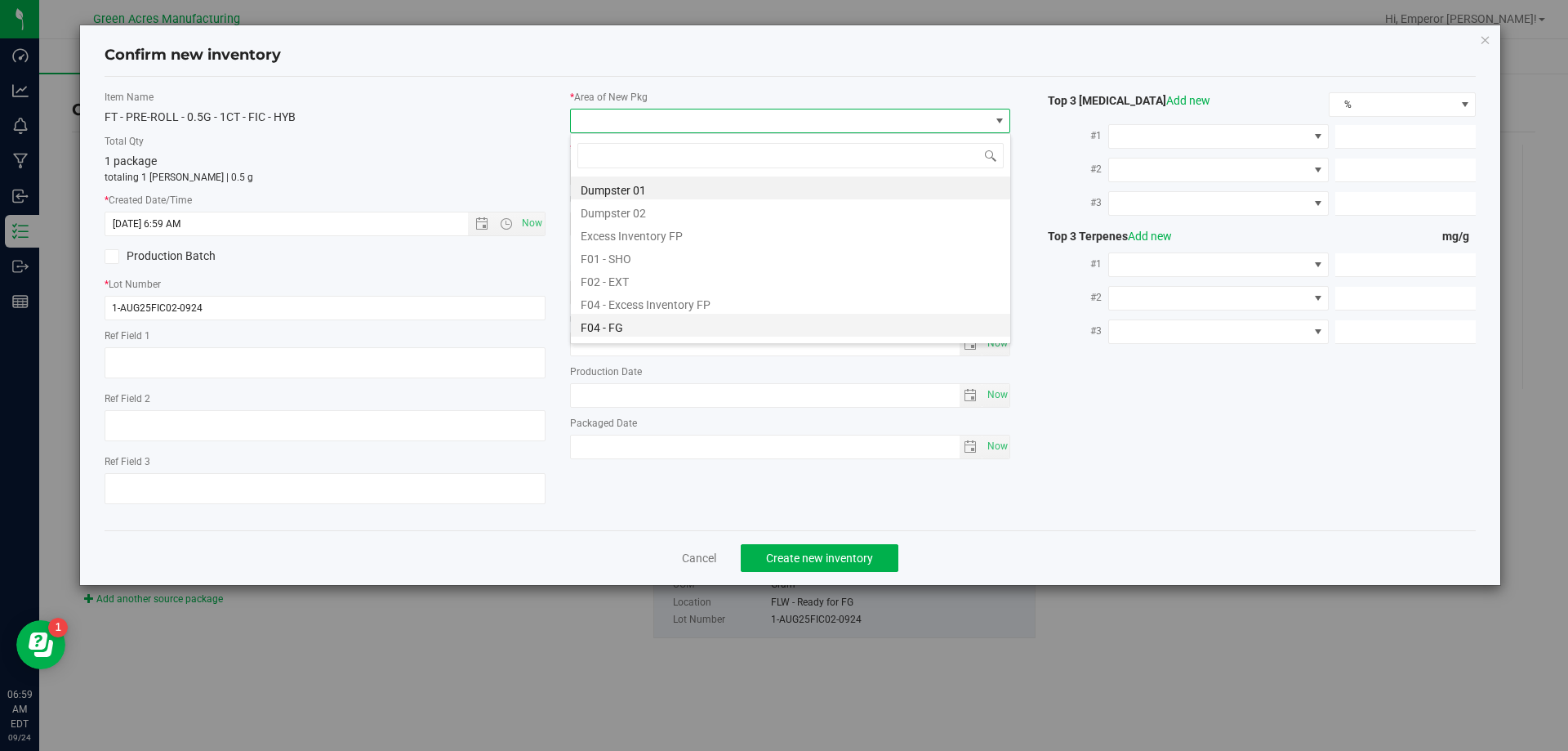
scroll to position [82, 0]
click at [631, 249] on li "F04 - FG" at bounding box center [791, 244] width 440 height 23
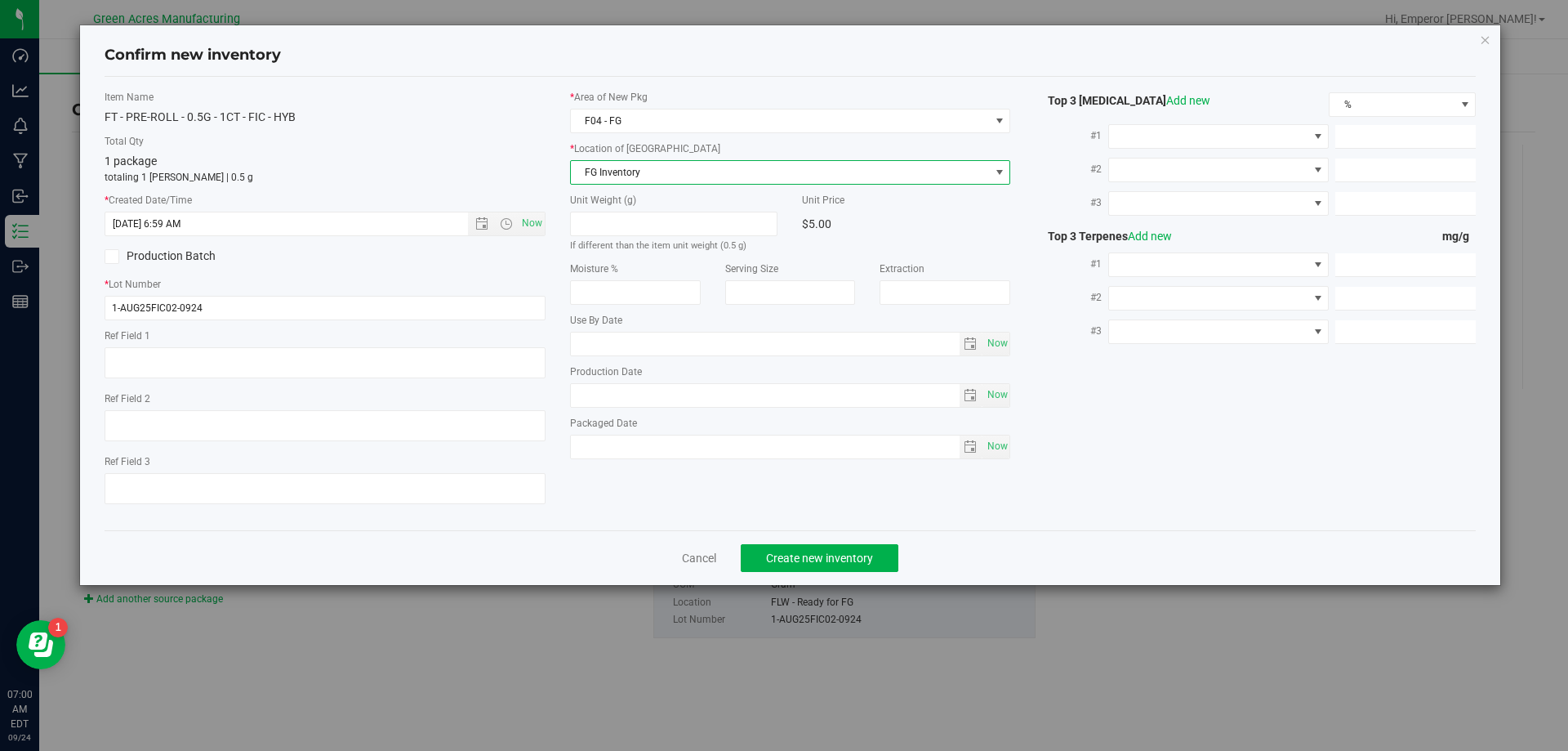
click at [959, 178] on span "FG Inventory" at bounding box center [780, 172] width 419 height 23
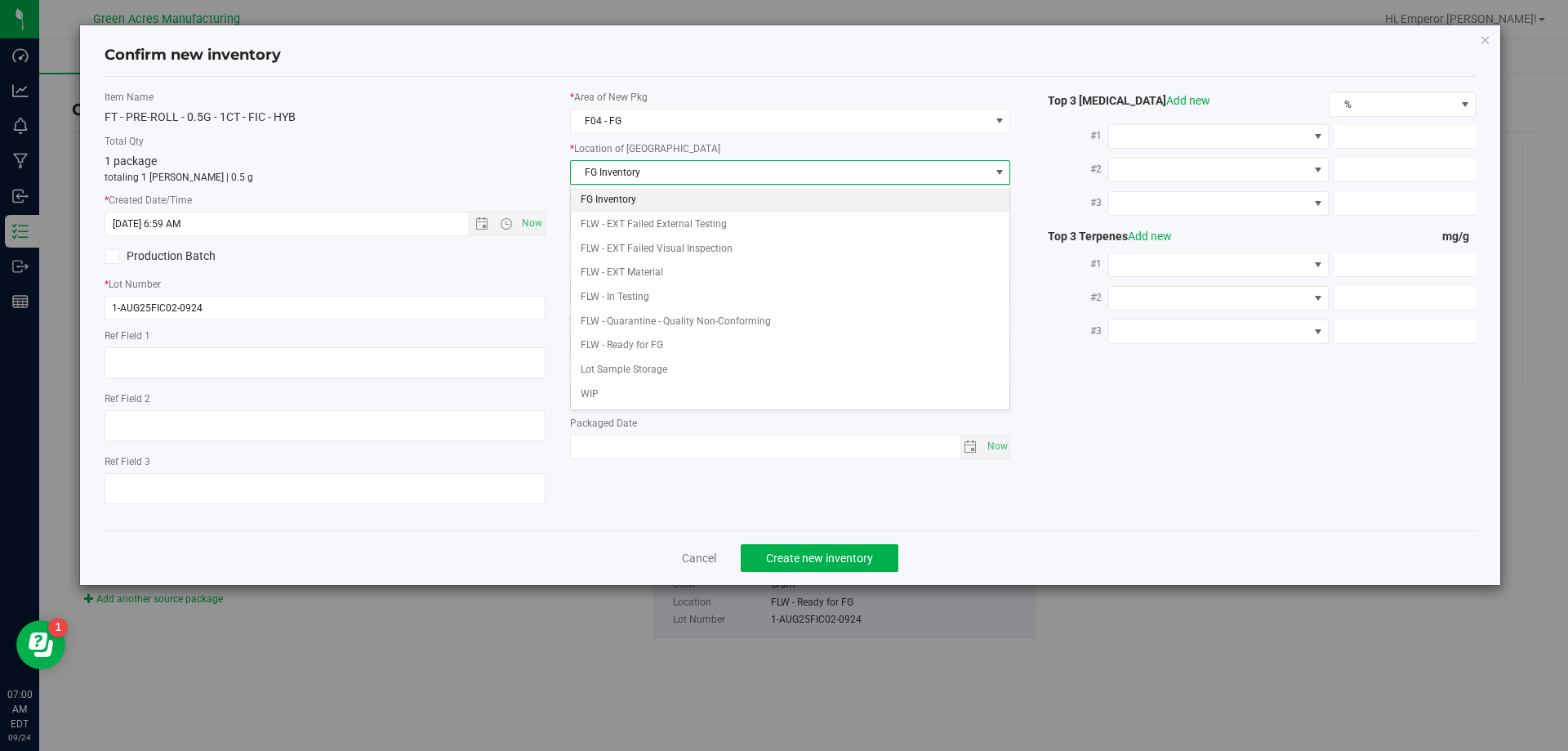
click at [663, 202] on li "FG Inventory" at bounding box center [791, 201] width 440 height 25
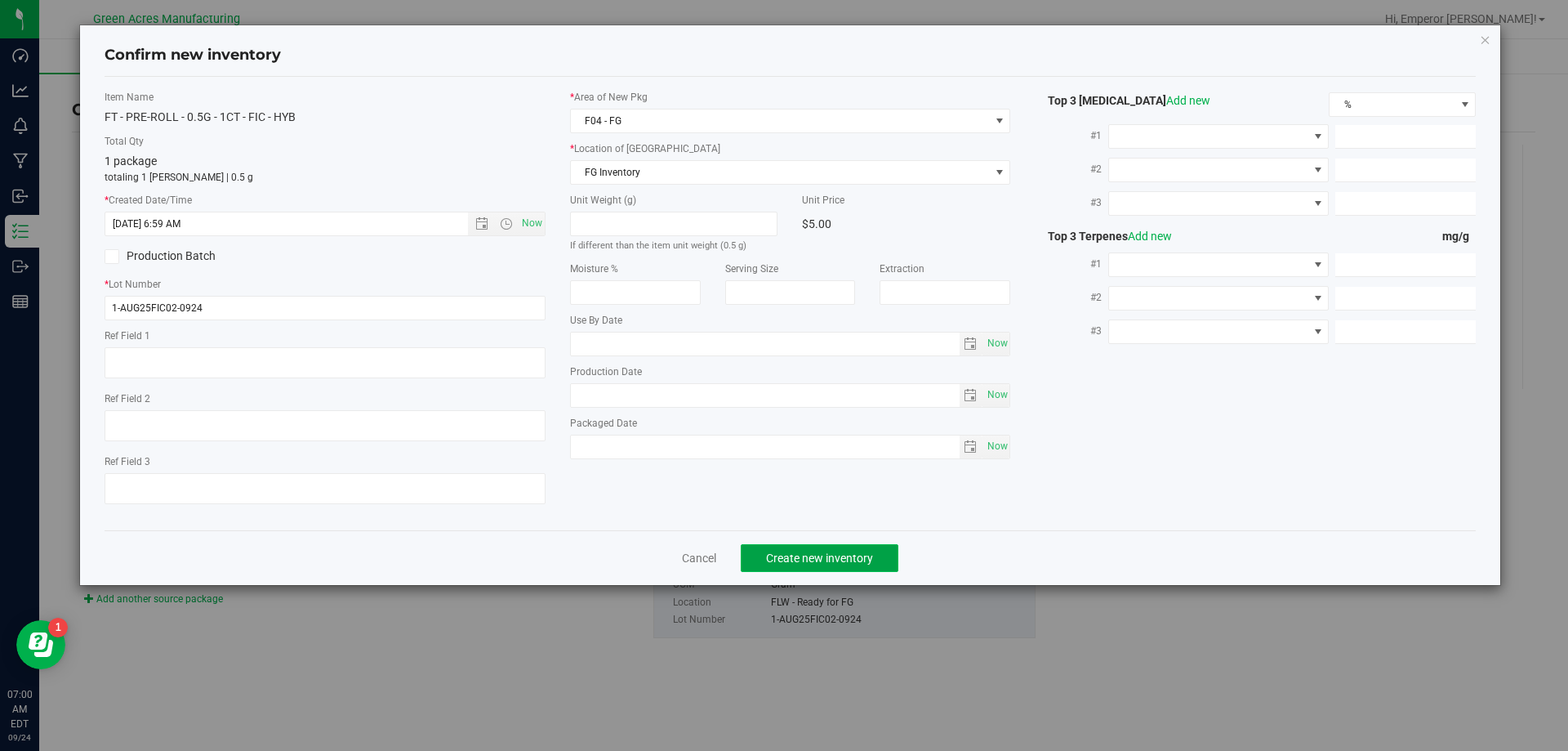
click at [845, 551] on span "Create new inventory" at bounding box center [820, 558] width 107 height 13
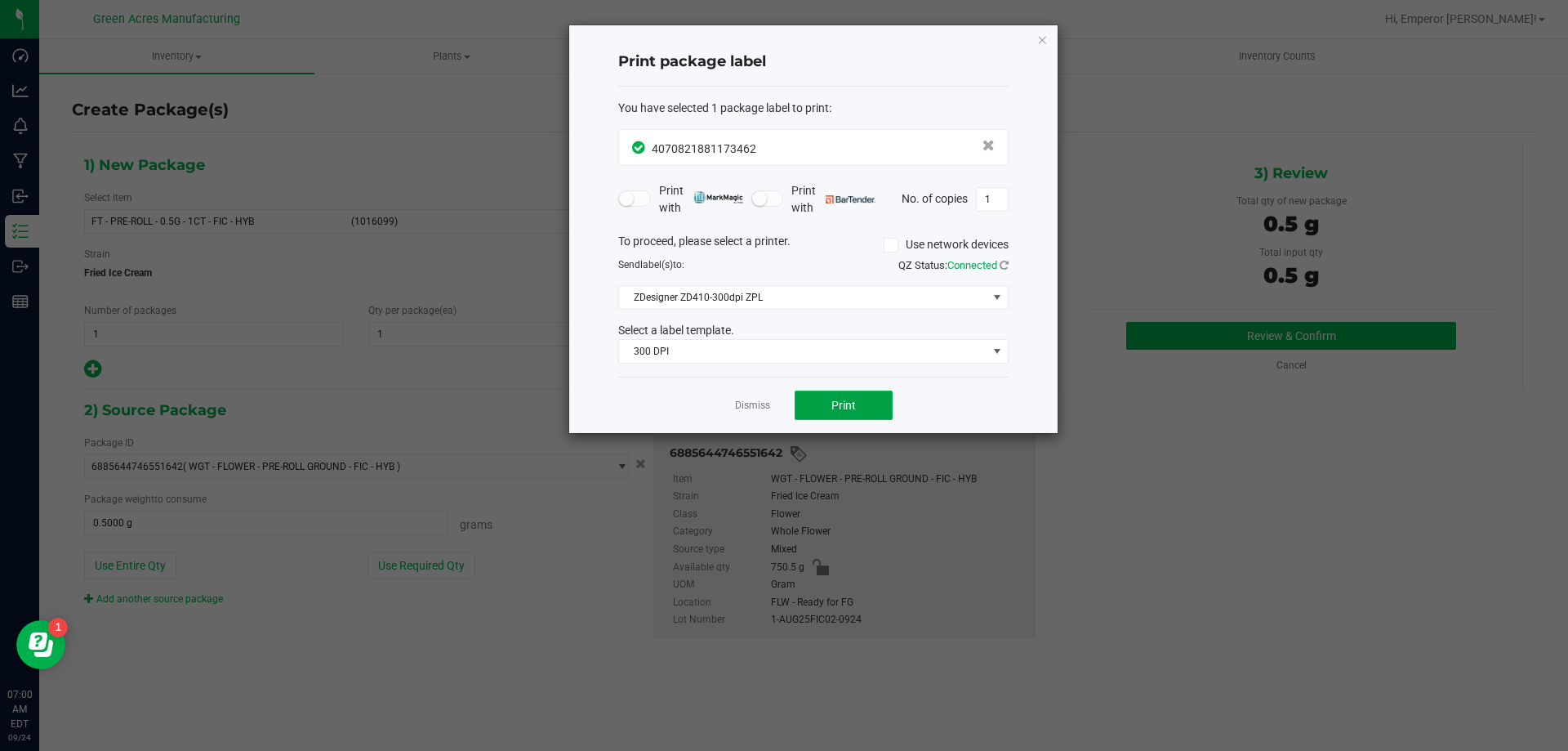
click at [820, 407] on button "Print" at bounding box center [843, 405] width 98 height 29
click at [1039, 40] on icon "button" at bounding box center [1042, 39] width 11 height 19
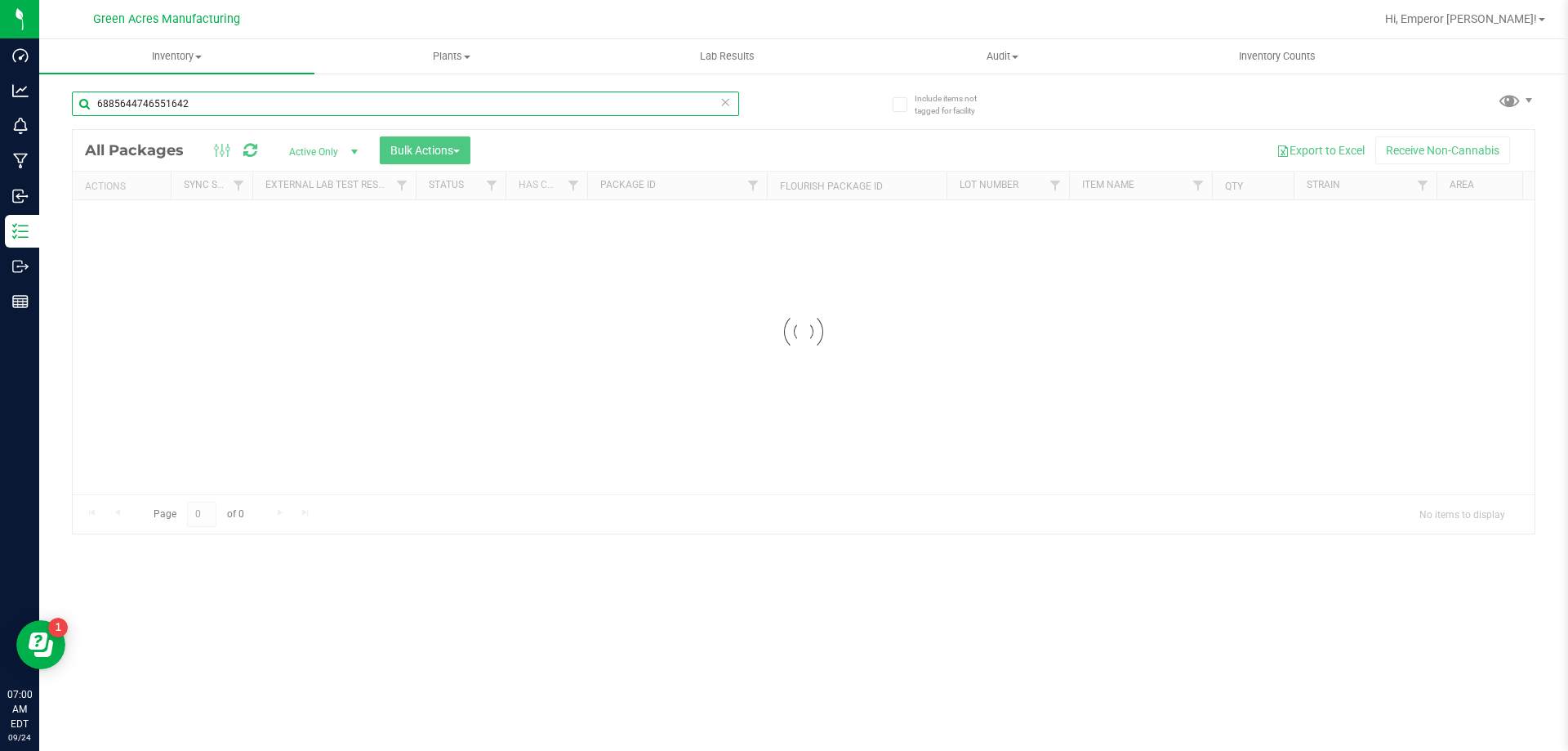
click at [364, 111] on input "6885644746551642" at bounding box center [405, 104] width 667 height 25
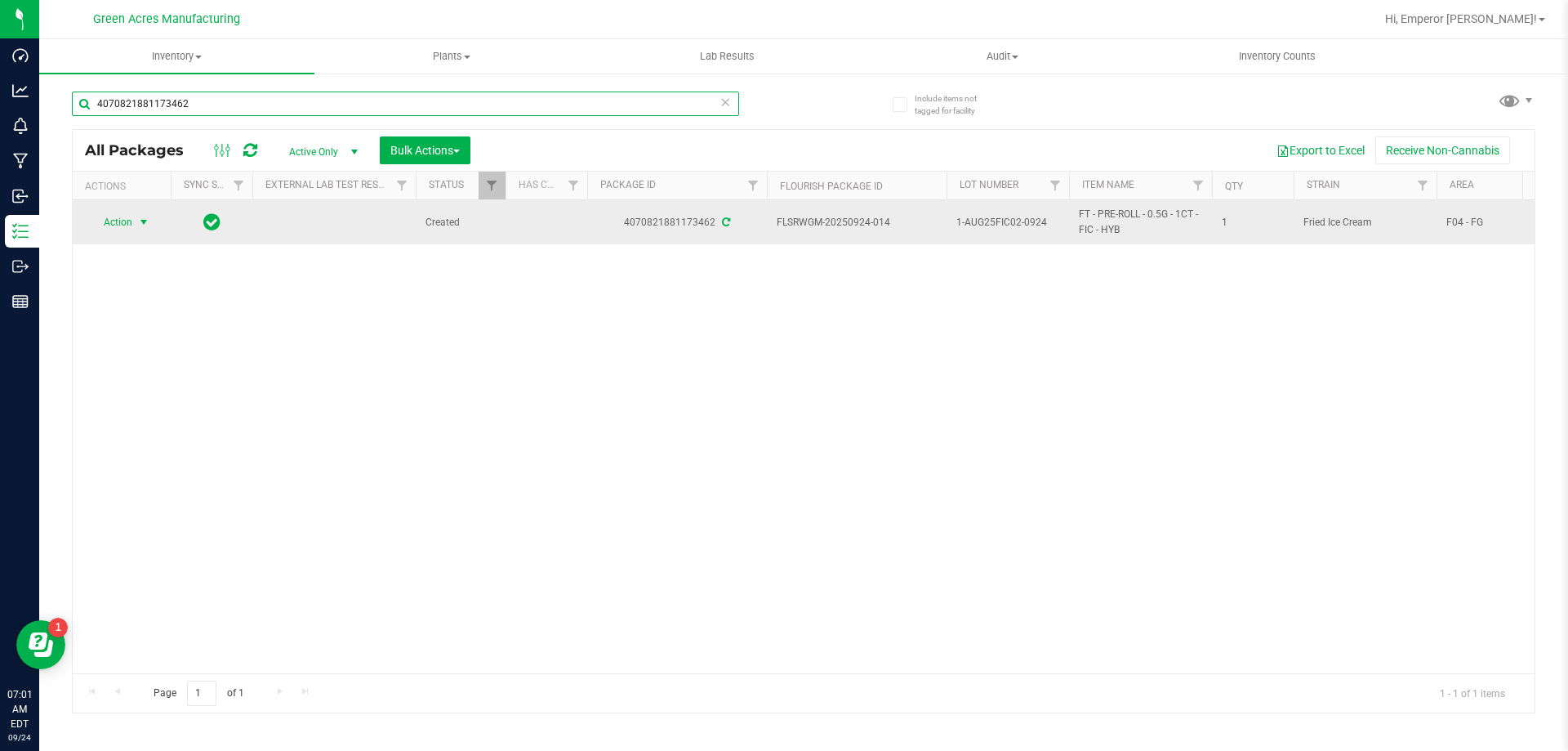
type input "4070821881173462"
click at [146, 219] on span "select" at bounding box center [143, 222] width 13 height 13
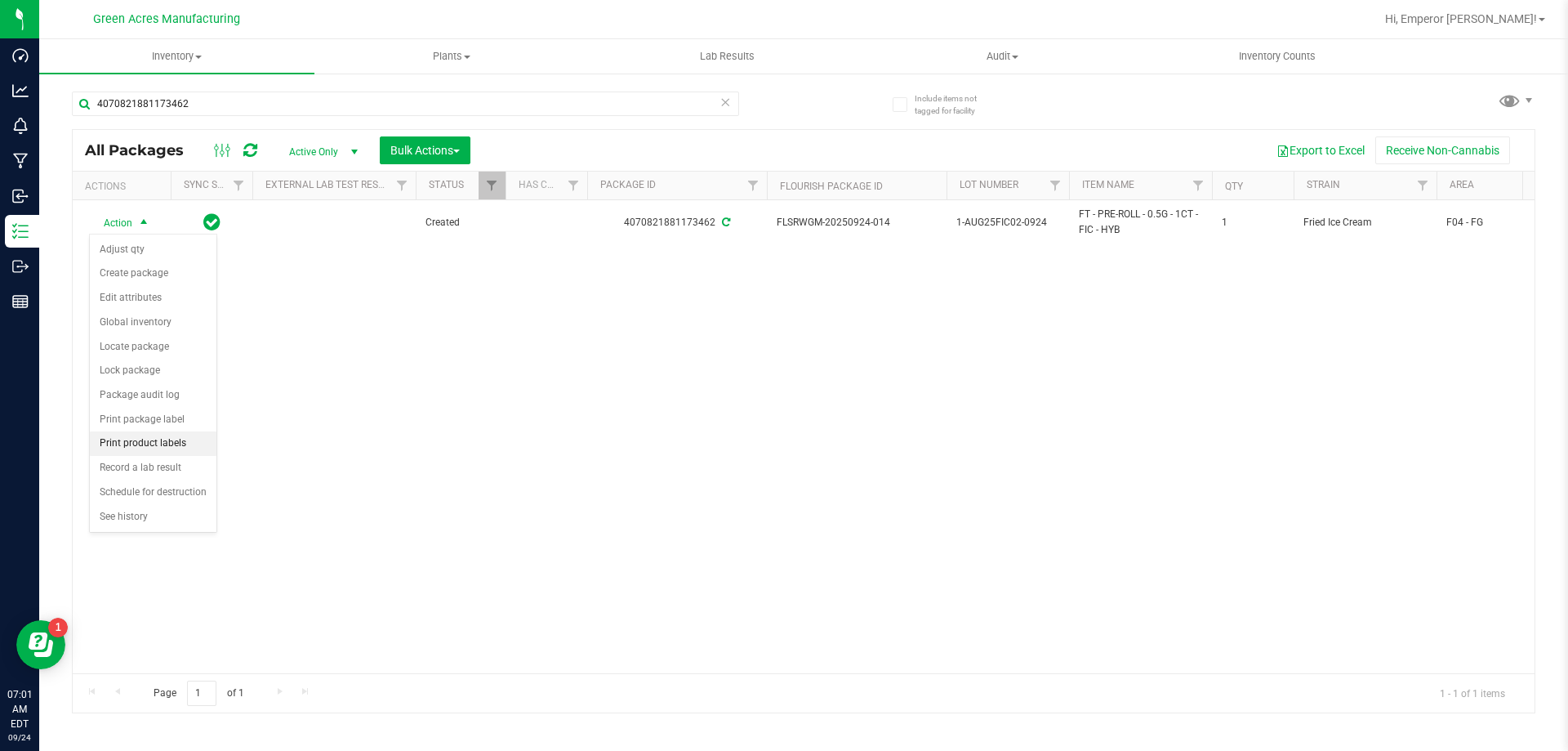
click at [134, 446] on li "Print product labels" at bounding box center [153, 443] width 127 height 25
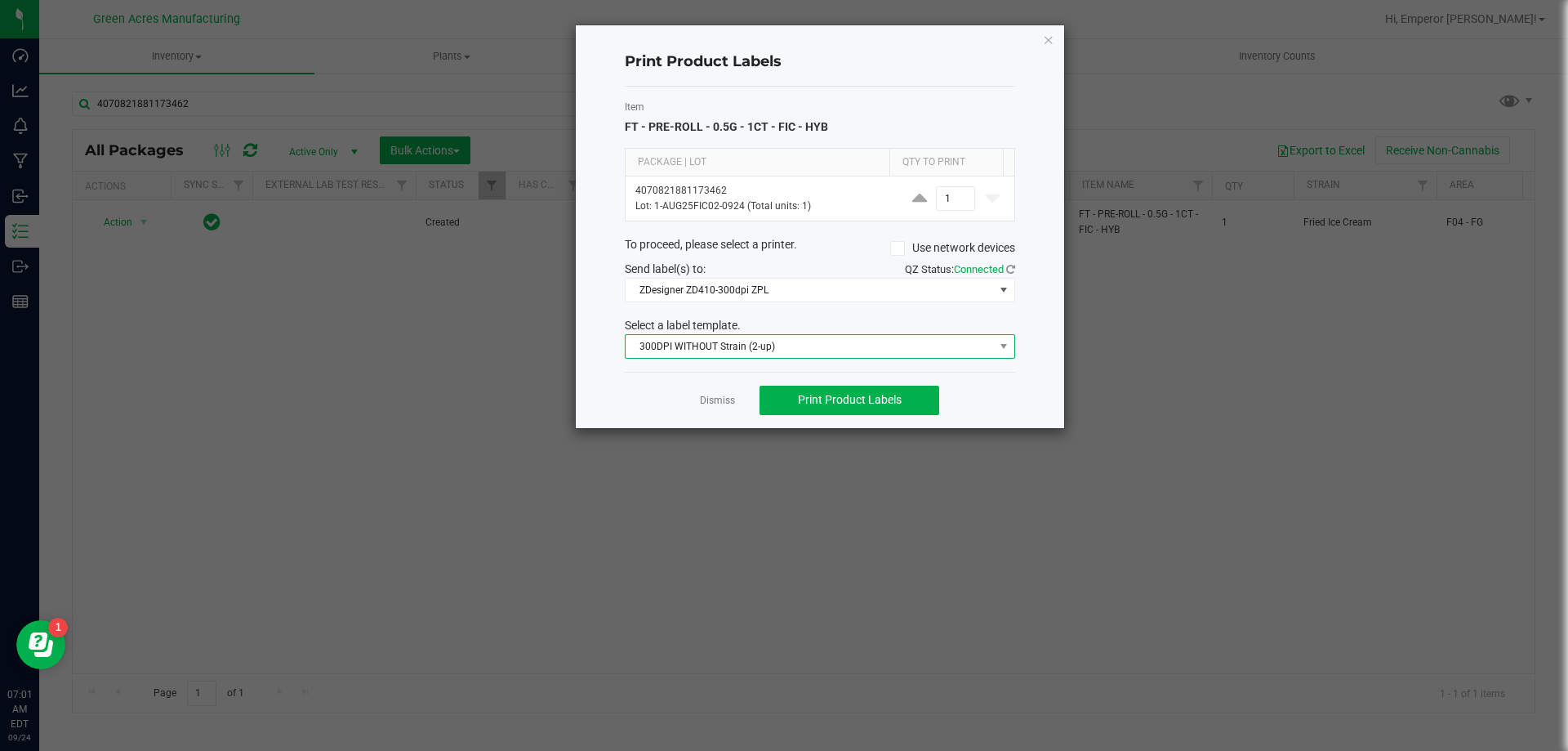
click at [760, 346] on span "300DPI WITHOUT Strain (2-up)" at bounding box center [810, 346] width 368 height 23
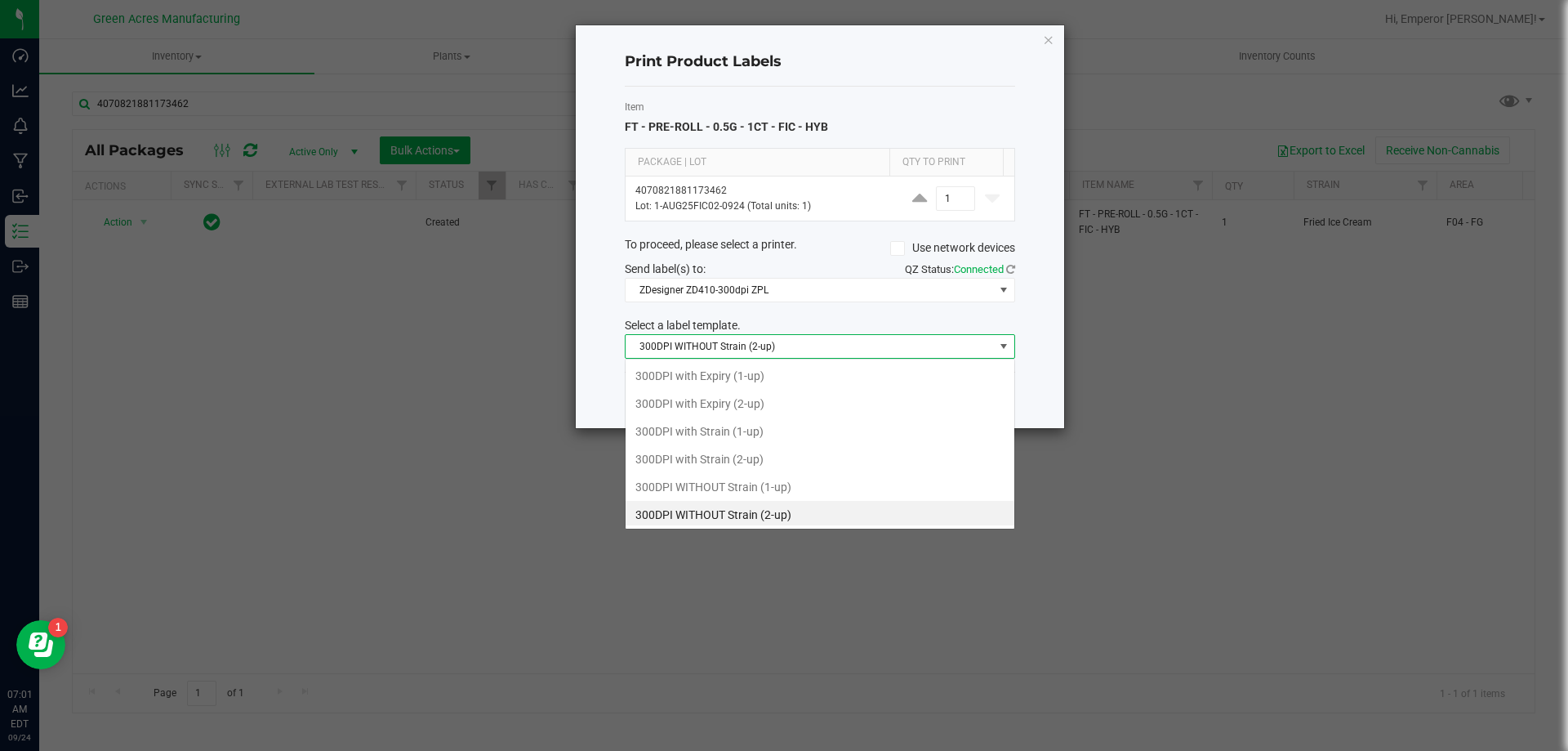
scroll to position [4, 0]
click at [699, 460] on li "300DPI with Strain (2-up)" at bounding box center [820, 456] width 389 height 28
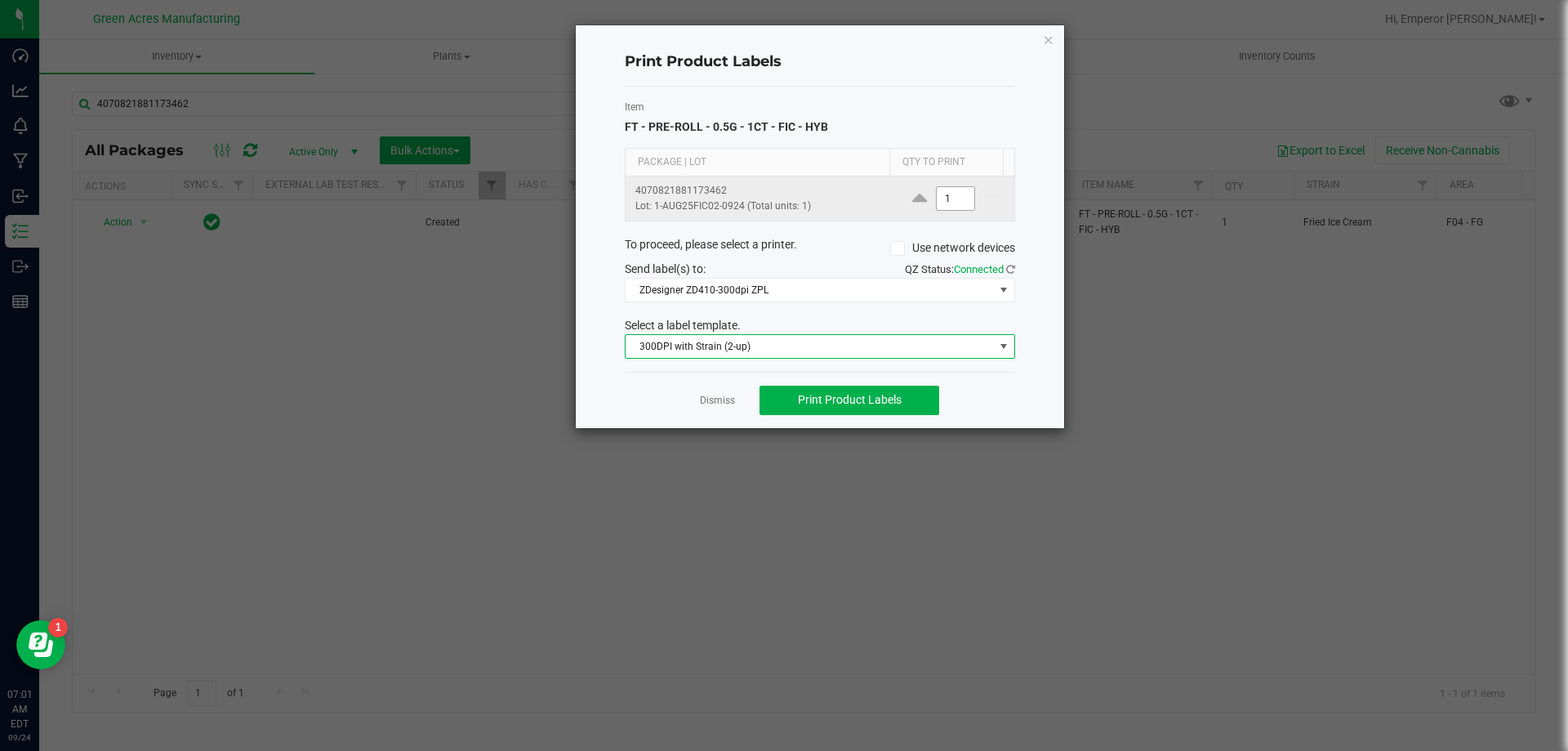
click at [937, 201] on input "1" at bounding box center [955, 199] width 38 height 23
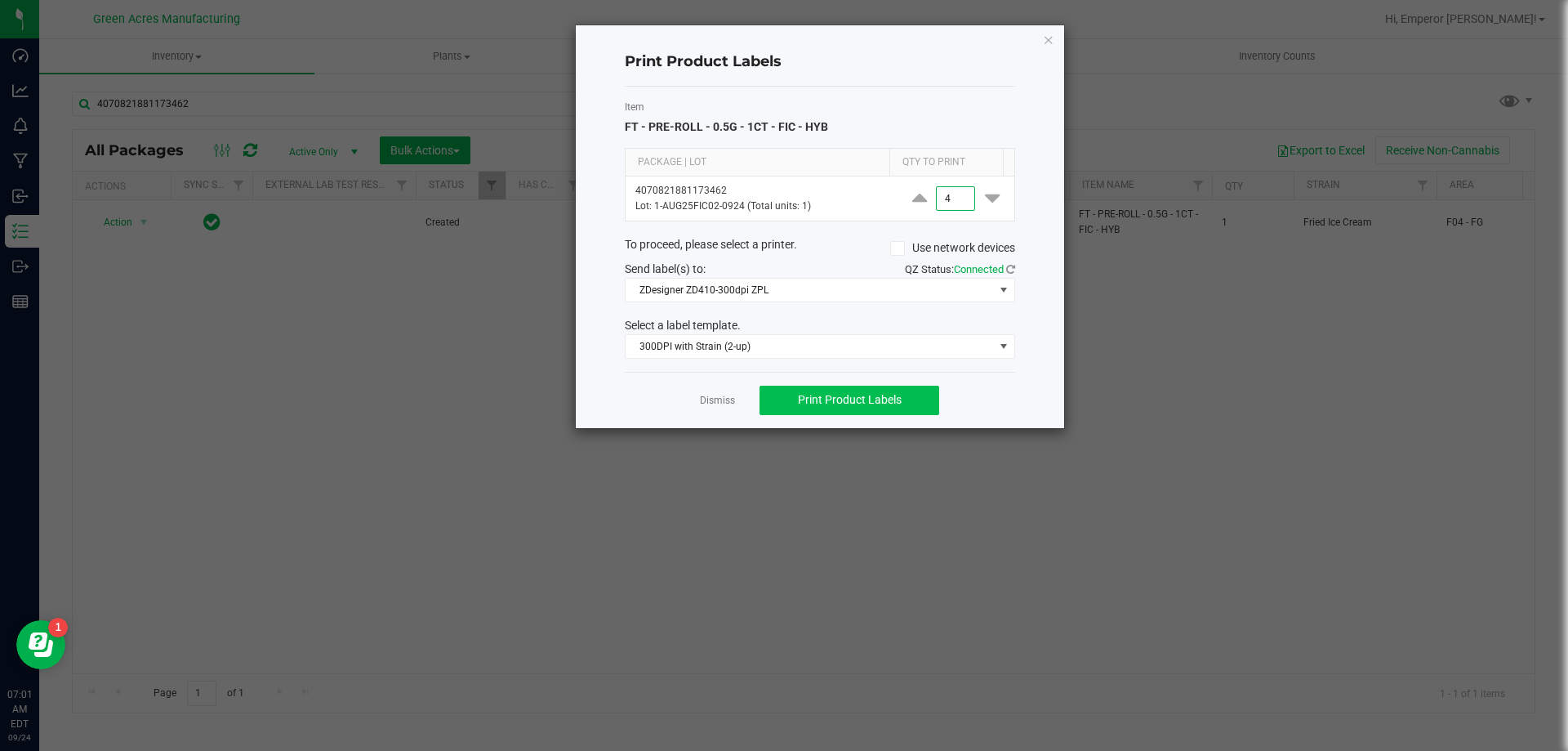
type input "4"
click at [841, 395] on span "Print Product Labels" at bounding box center [850, 399] width 104 height 13
click at [1052, 41] on icon "button" at bounding box center [1048, 39] width 11 height 19
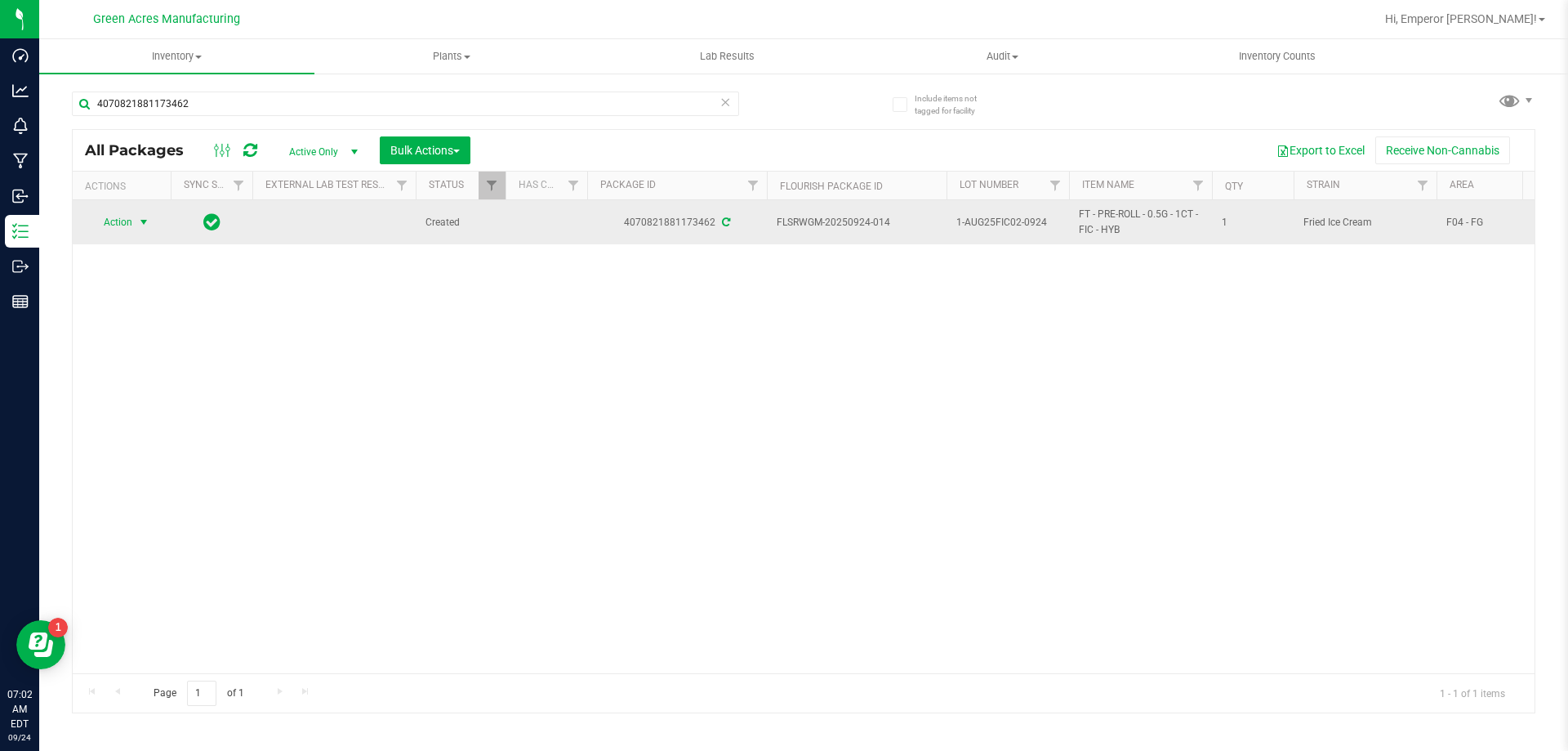
click at [144, 225] on span "select" at bounding box center [143, 222] width 13 height 13
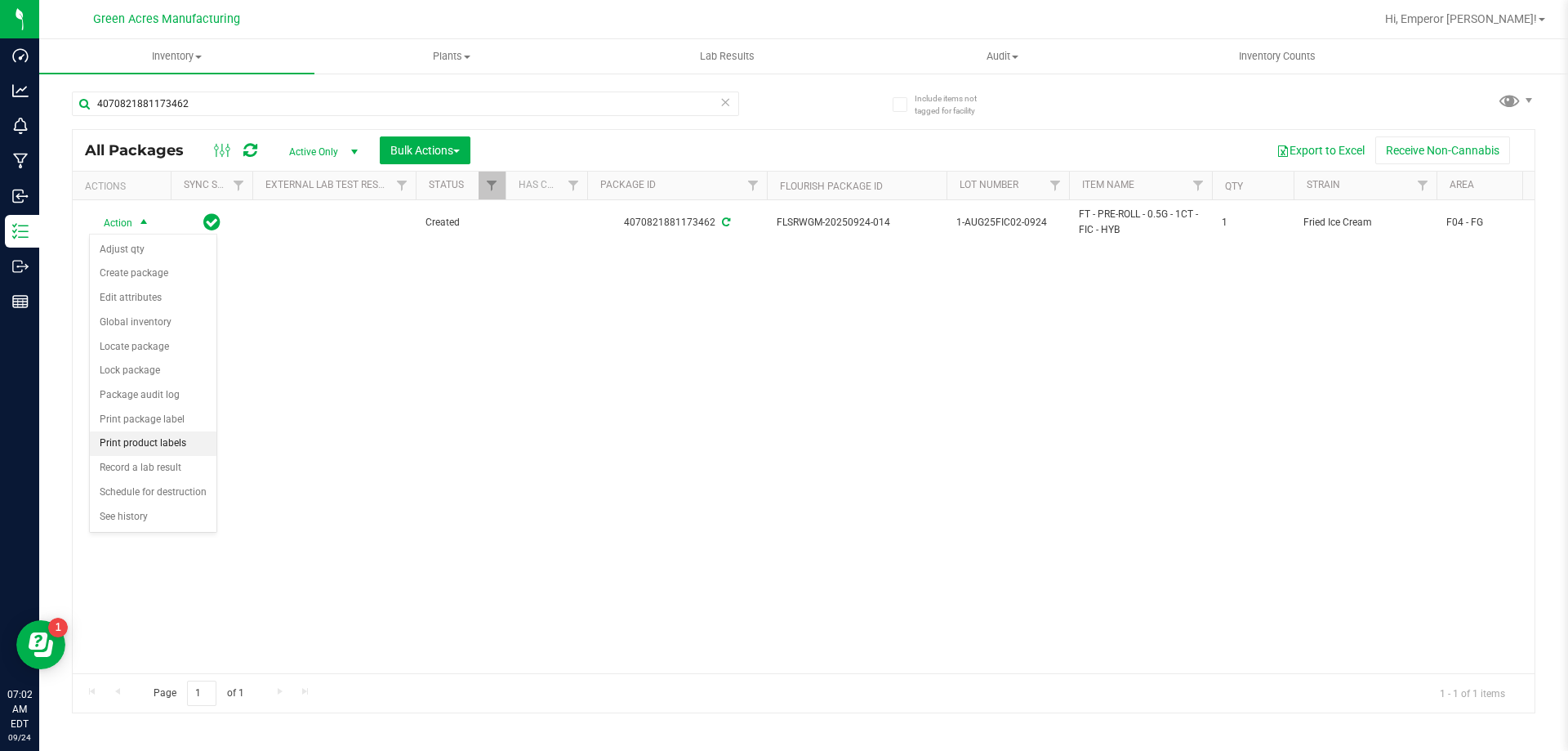
click at [163, 445] on li "Print product labels" at bounding box center [153, 443] width 127 height 25
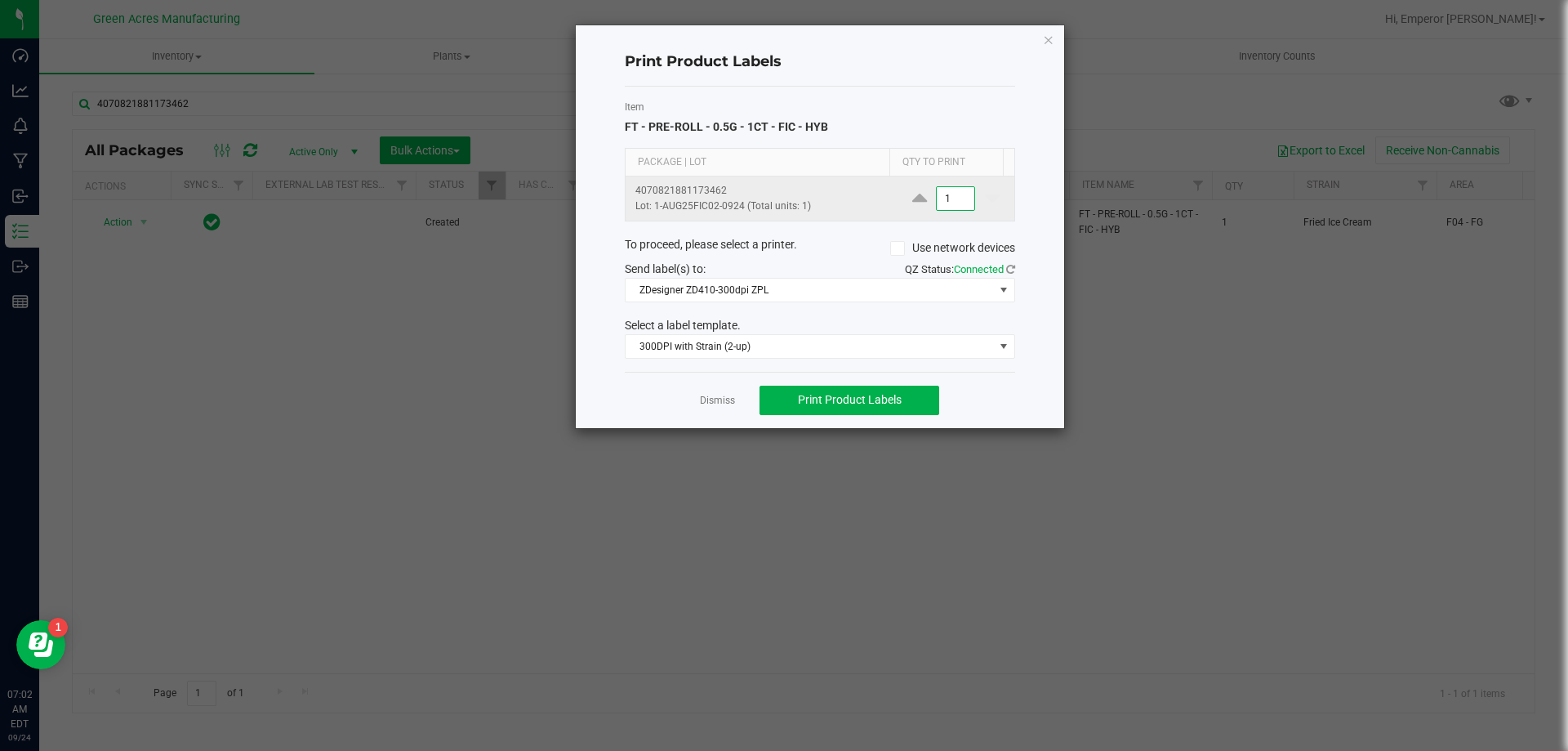
click at [952, 195] on input "1" at bounding box center [955, 199] width 38 height 23
type input "4"
type input "1,500"
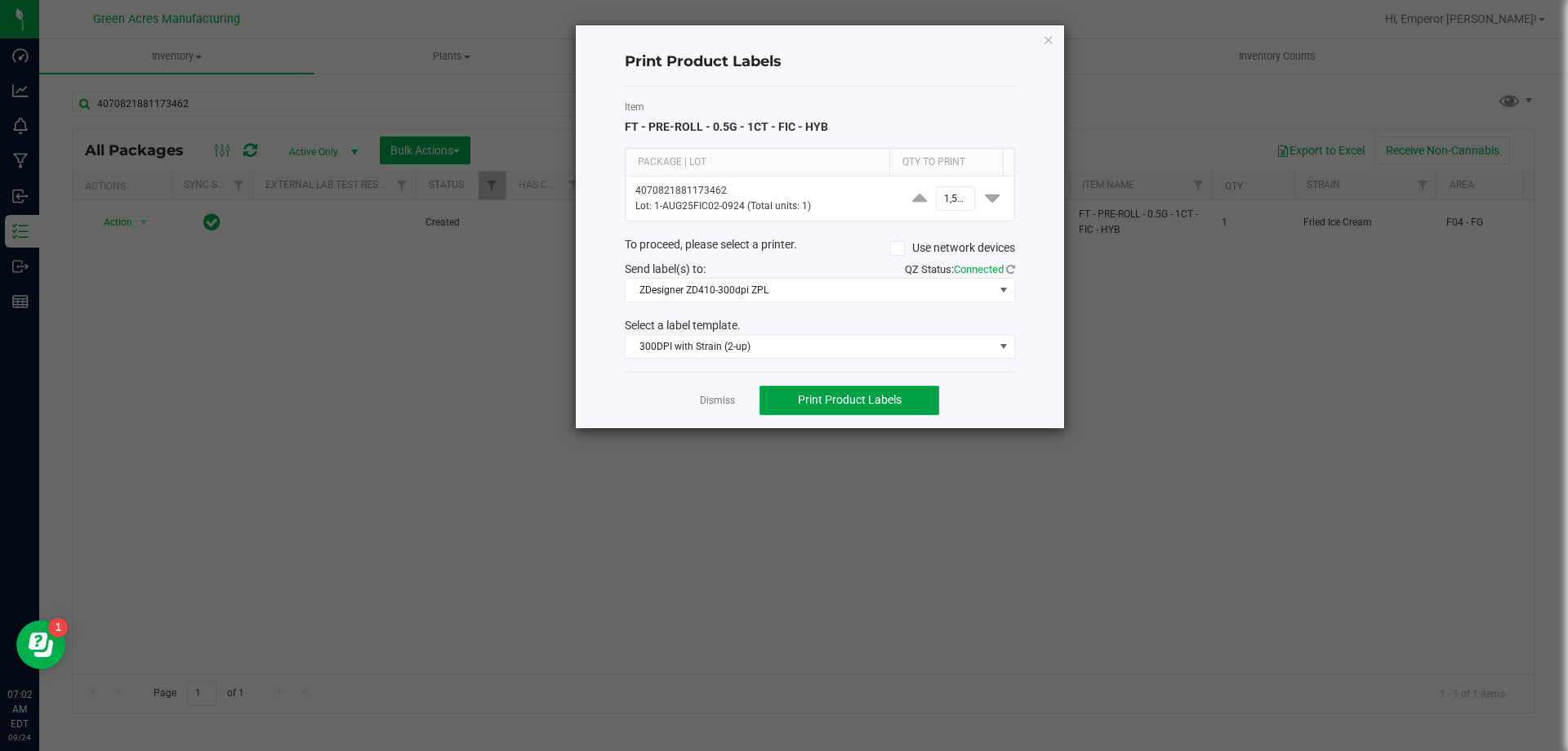
scroll to position [0, 0]
click at [910, 399] on button "Print Product Labels" at bounding box center [850, 399] width 179 height 29
